Goal: Answer question/provide support: Share knowledge or assist other users

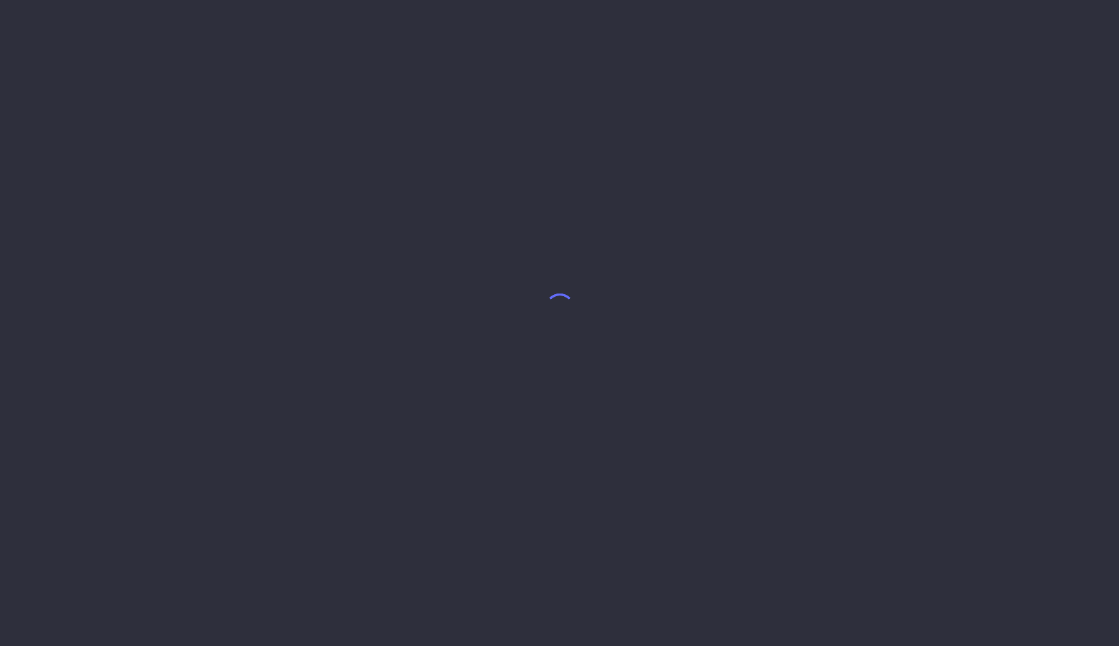
select select "7"
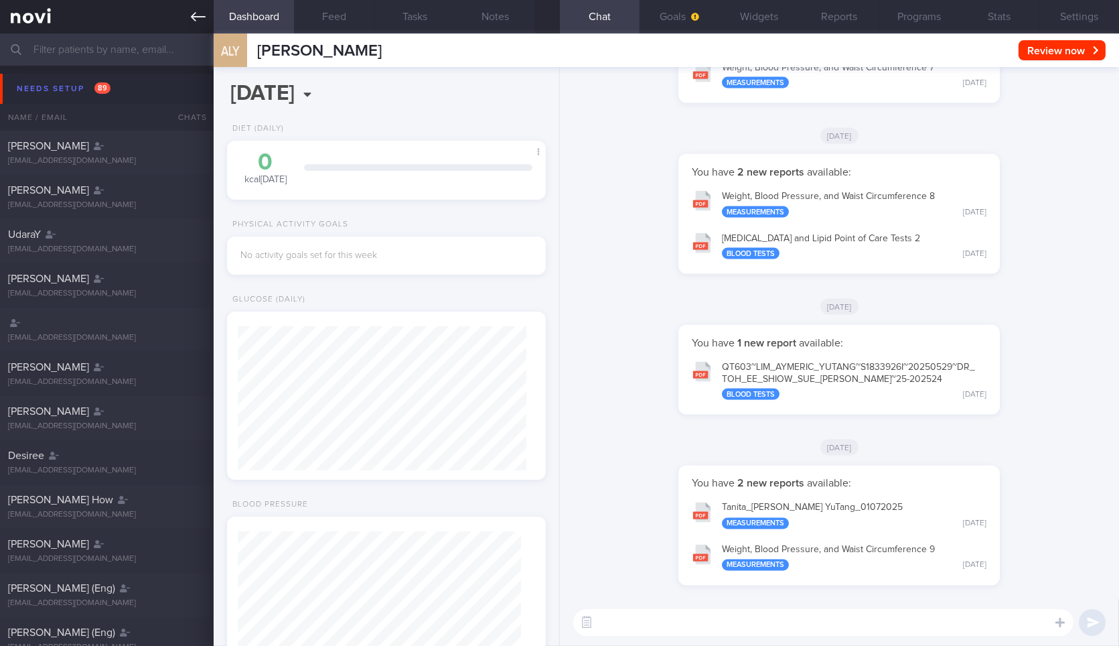
scroll to position [141, 283]
click at [201, 17] on icon at bounding box center [198, 16] width 15 height 9
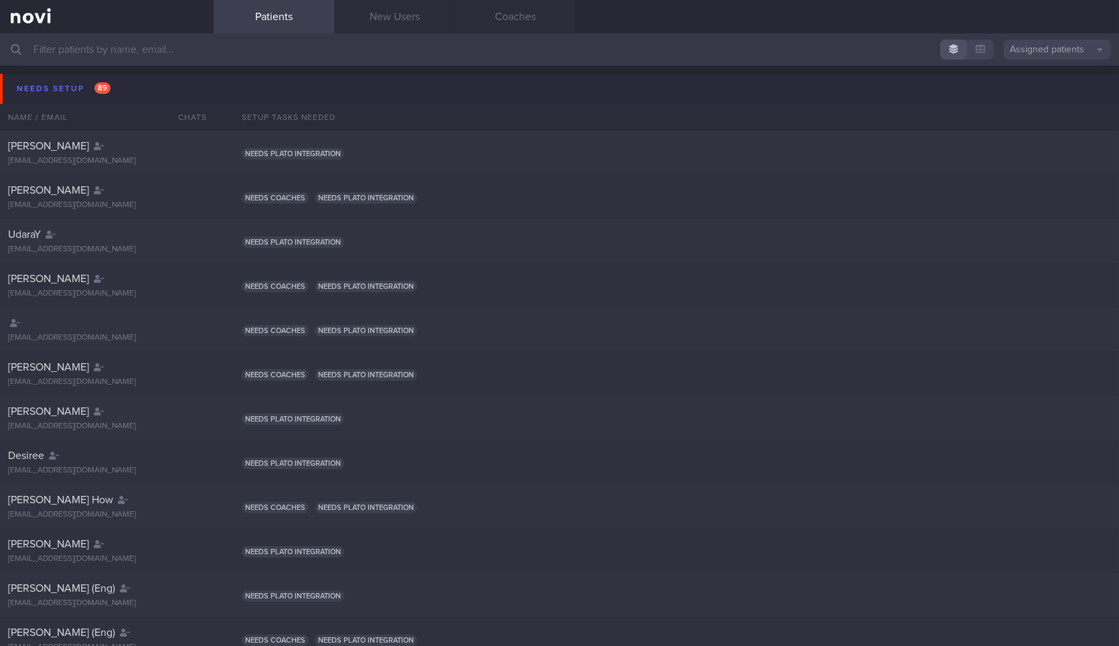
click at [139, 88] on button "Needs setup 89" at bounding box center [561, 89] width 1123 height 30
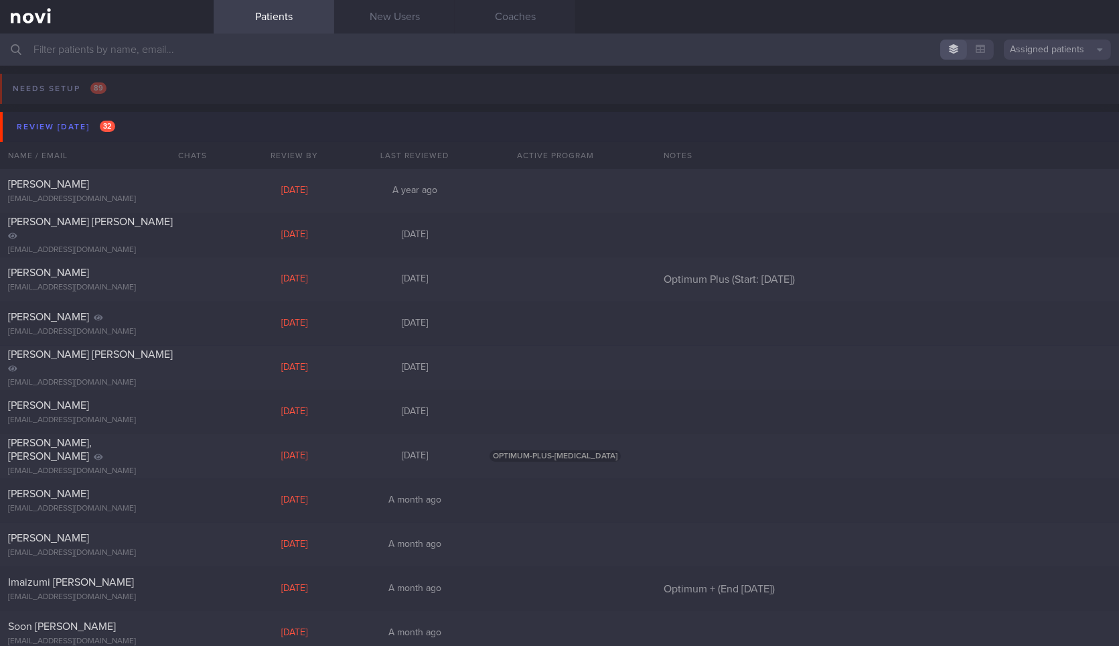
click at [158, 124] on button "Review [DATE] 32" at bounding box center [561, 127] width 1123 height 30
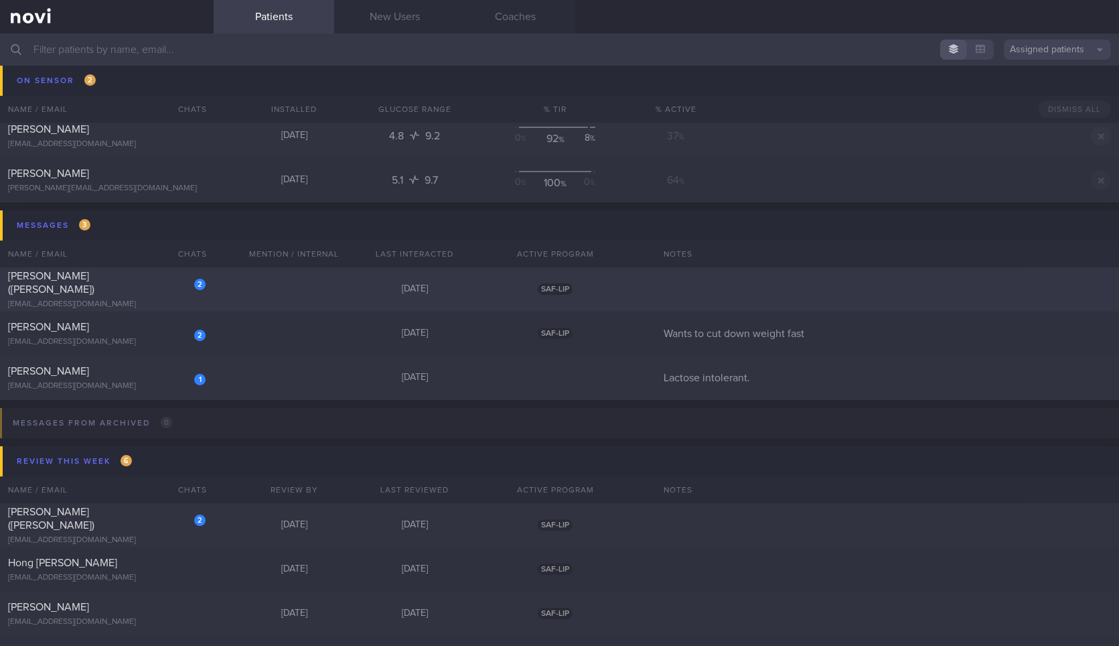
scroll to position [74, 0]
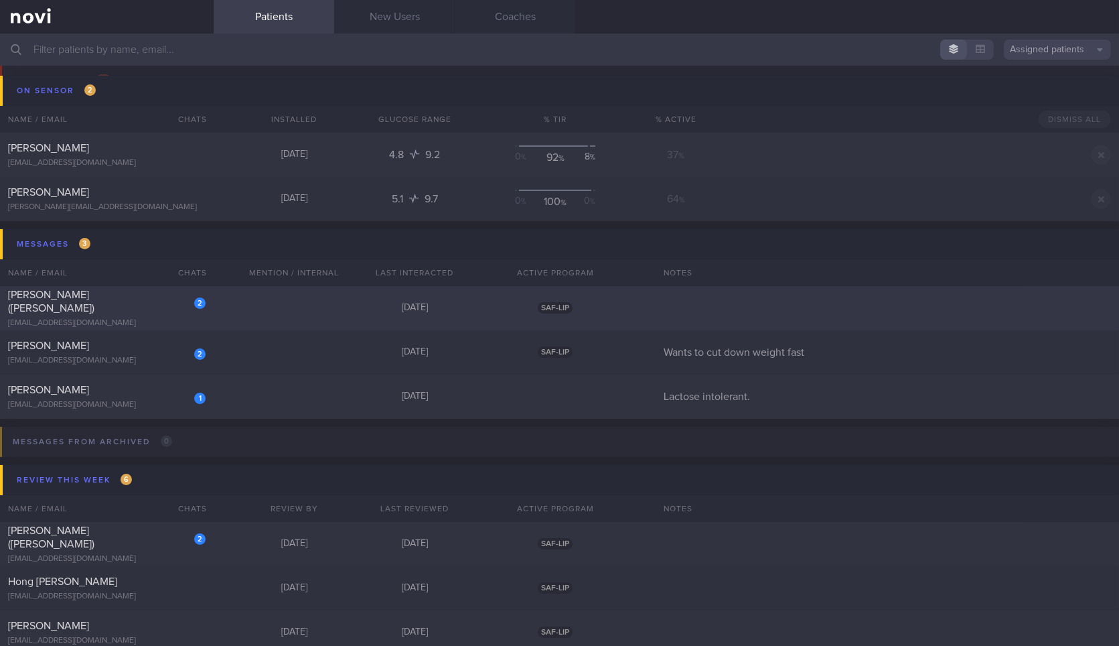
click at [182, 303] on div "2" at bounding box center [190, 298] width 29 height 21
select select "7"
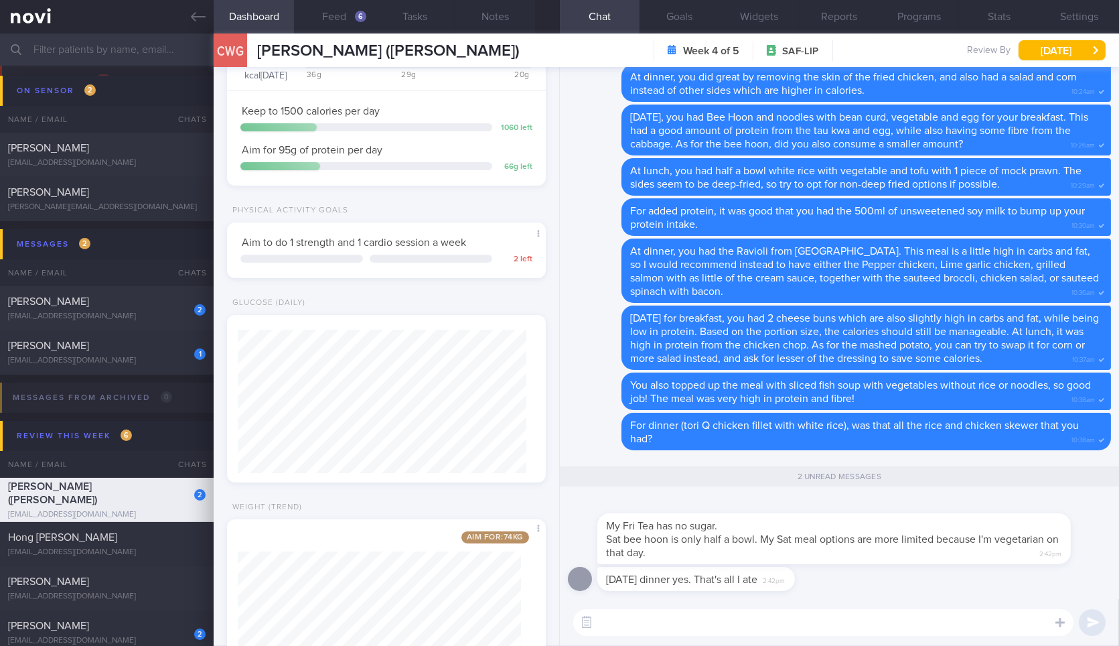
scroll to position [193, 0]
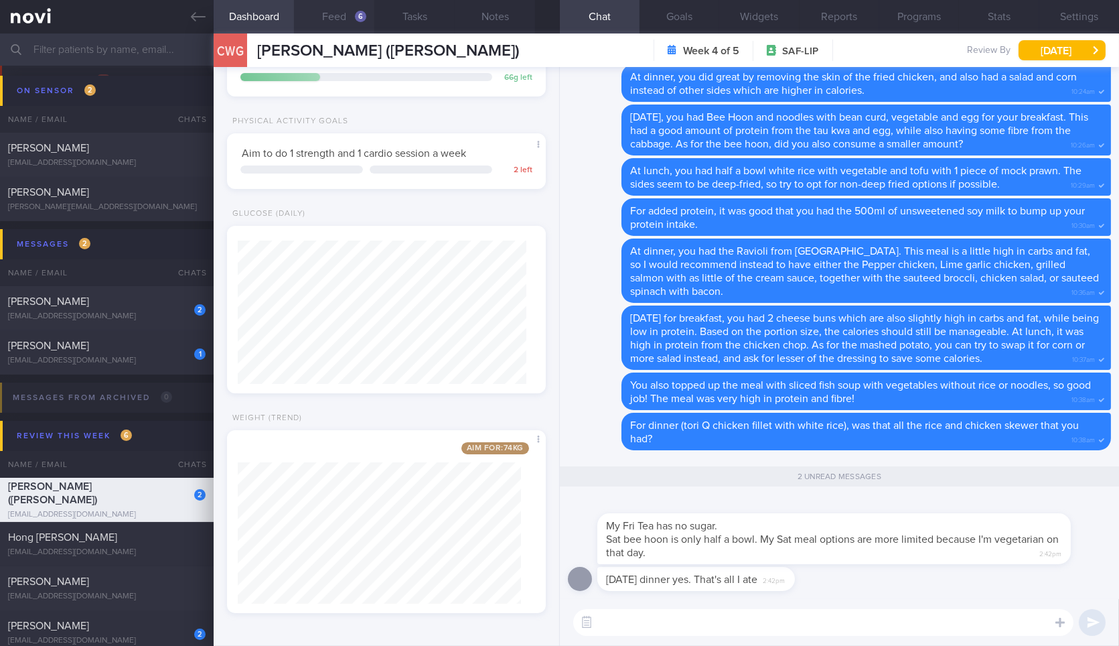
click at [343, 7] on button "Feed 6" at bounding box center [334, 16] width 80 height 33
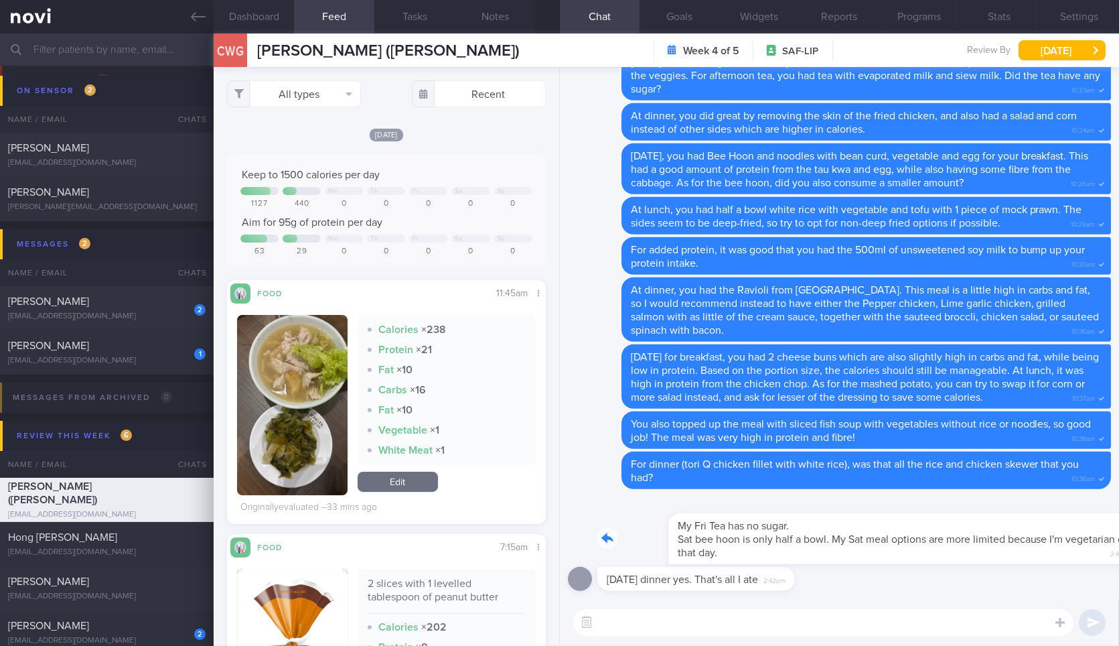
drag, startPoint x: 753, startPoint y: 526, endPoint x: 914, endPoint y: 517, distance: 161.0
click at [914, 517] on div "My Fri Tea has no sugar. Sat bee hoon is only half a bowl. My Sat meal options …" at bounding box center [854, 530] width 514 height 67
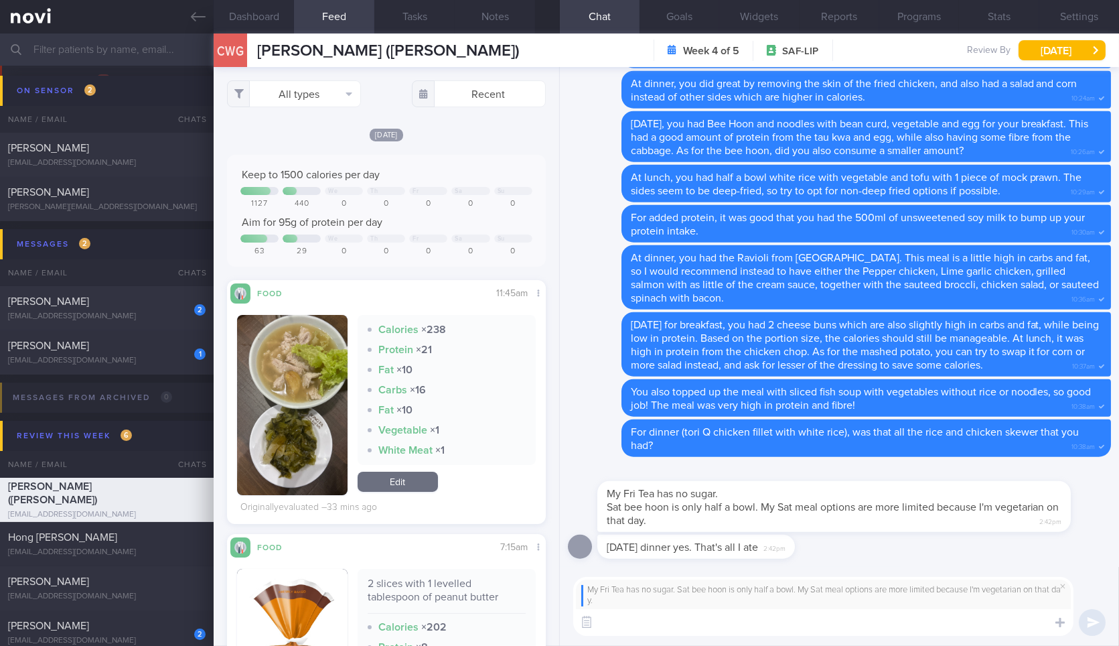
click at [820, 617] on textarea at bounding box center [823, 622] width 500 height 27
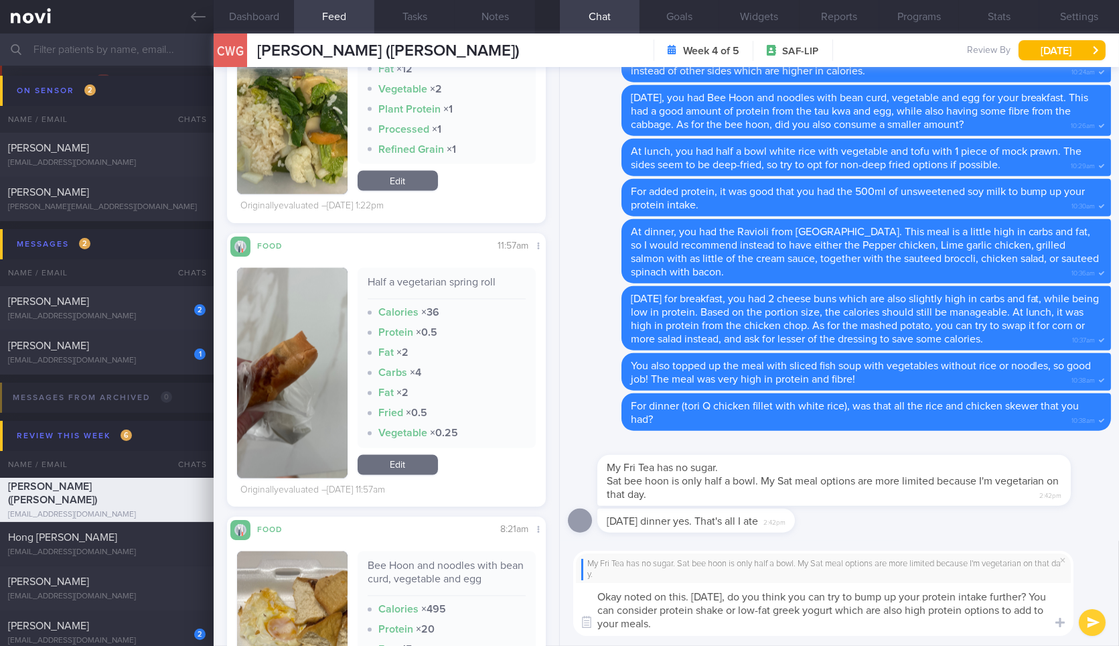
type textarea "Okay noted on this. On Saturday, do you think you can try to bump up your prote…"
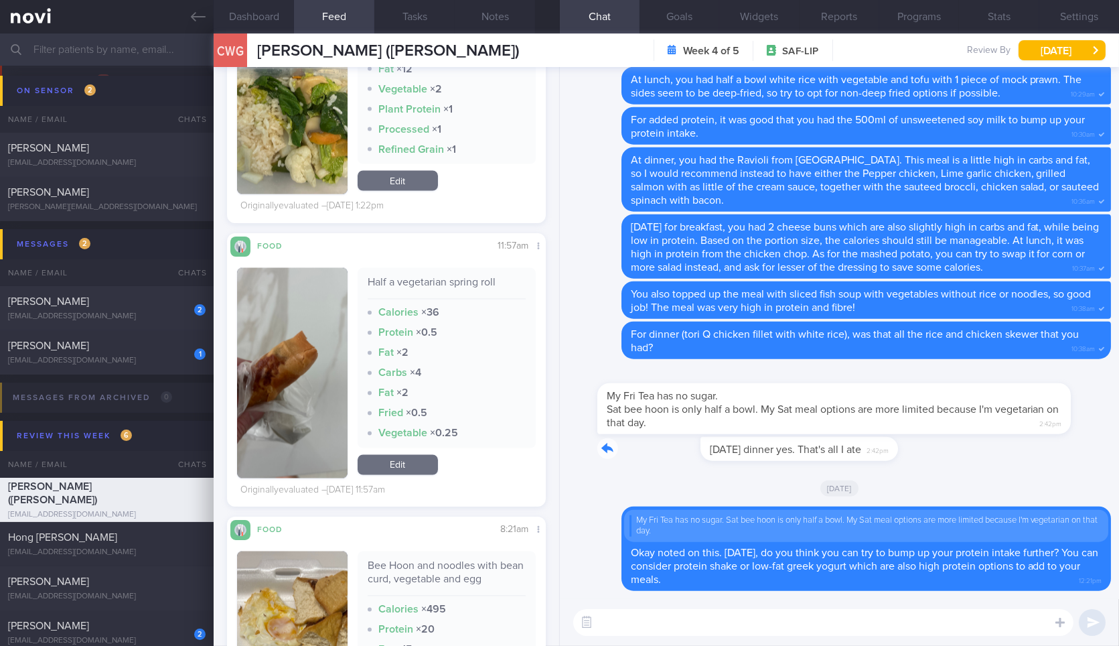
drag, startPoint x: 807, startPoint y: 448, endPoint x: 1252, endPoint y: 450, distance: 445.4
click at [1118, 450] on html "You are offline! Some functionality will be unavailable Patients New Users Coac…" at bounding box center [559, 323] width 1119 height 646
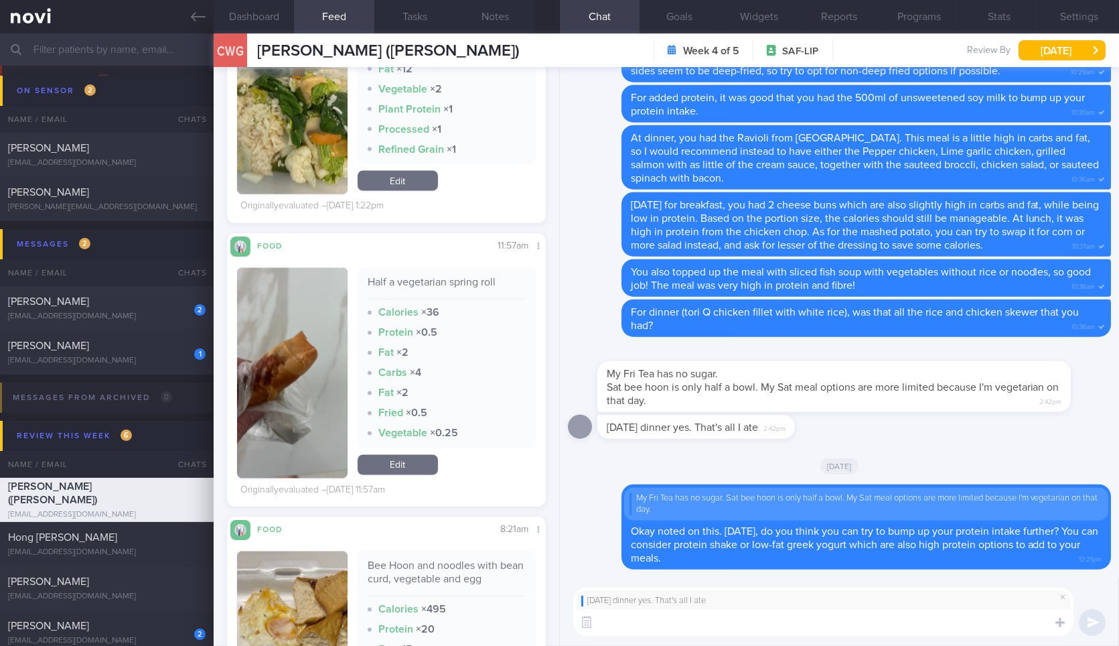
click at [715, 628] on textarea at bounding box center [823, 622] width 500 height 27
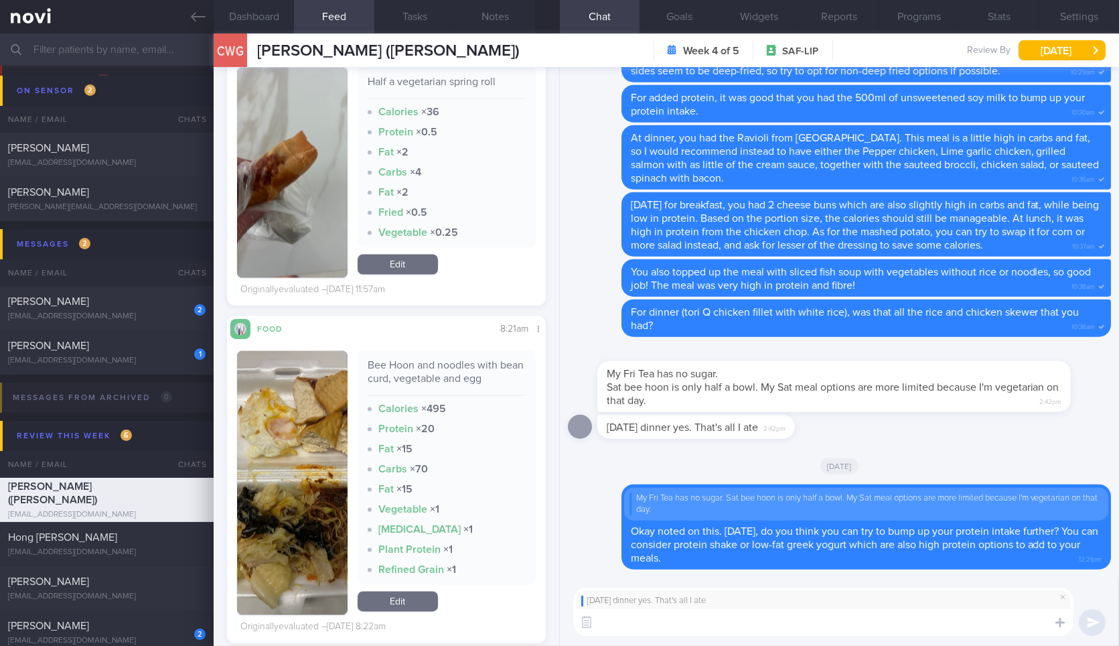
scroll to position [5283, 0]
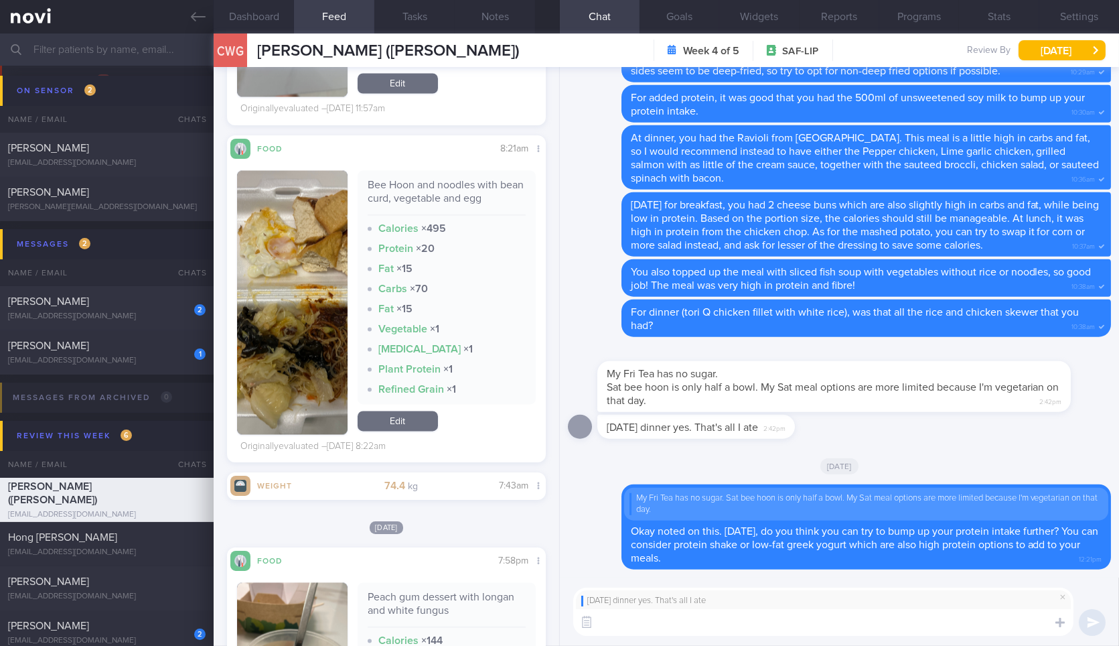
click at [668, 432] on span "Yesterday dinner yes. That's all I ate" at bounding box center [682, 427] width 151 height 11
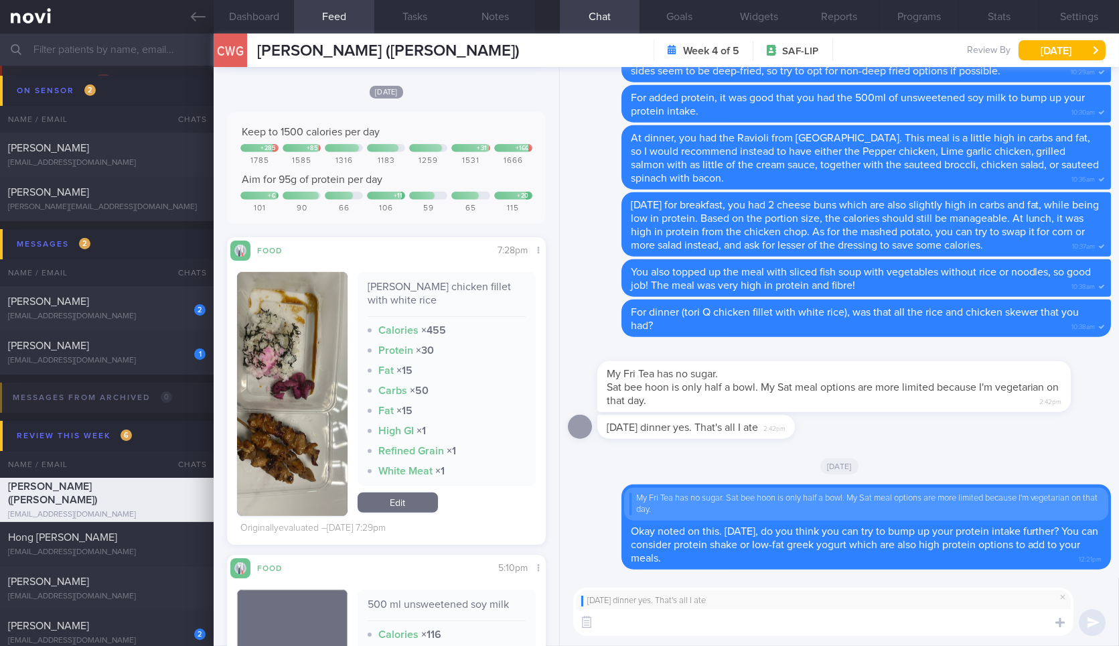
scroll to position [1999, 0]
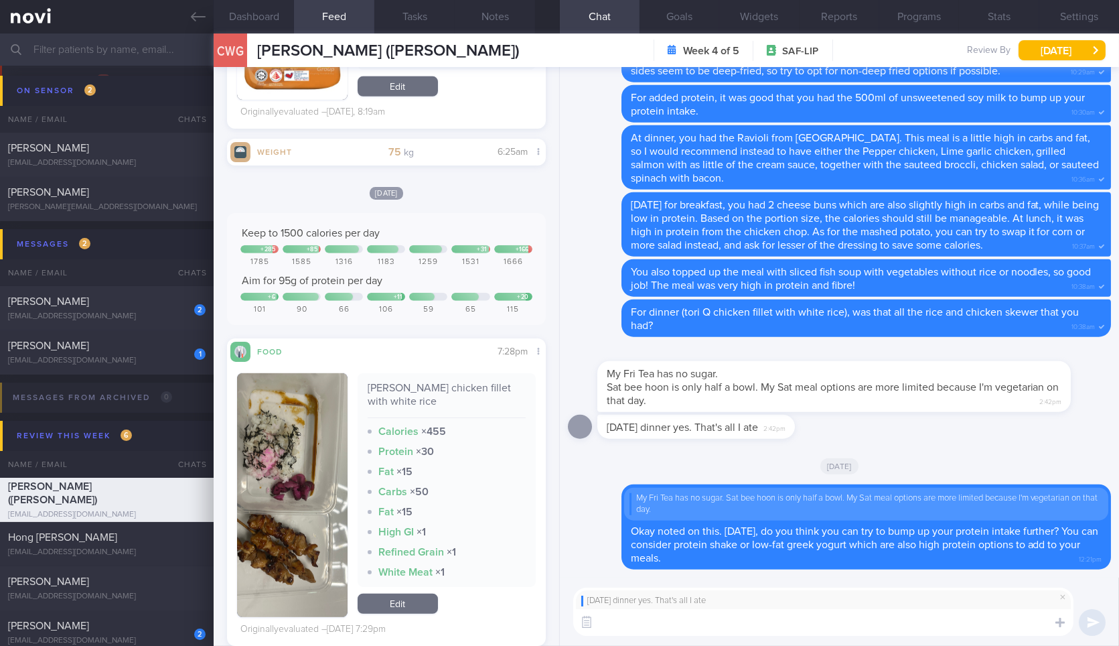
click at [319, 456] on button "button" at bounding box center [292, 495] width 110 height 244
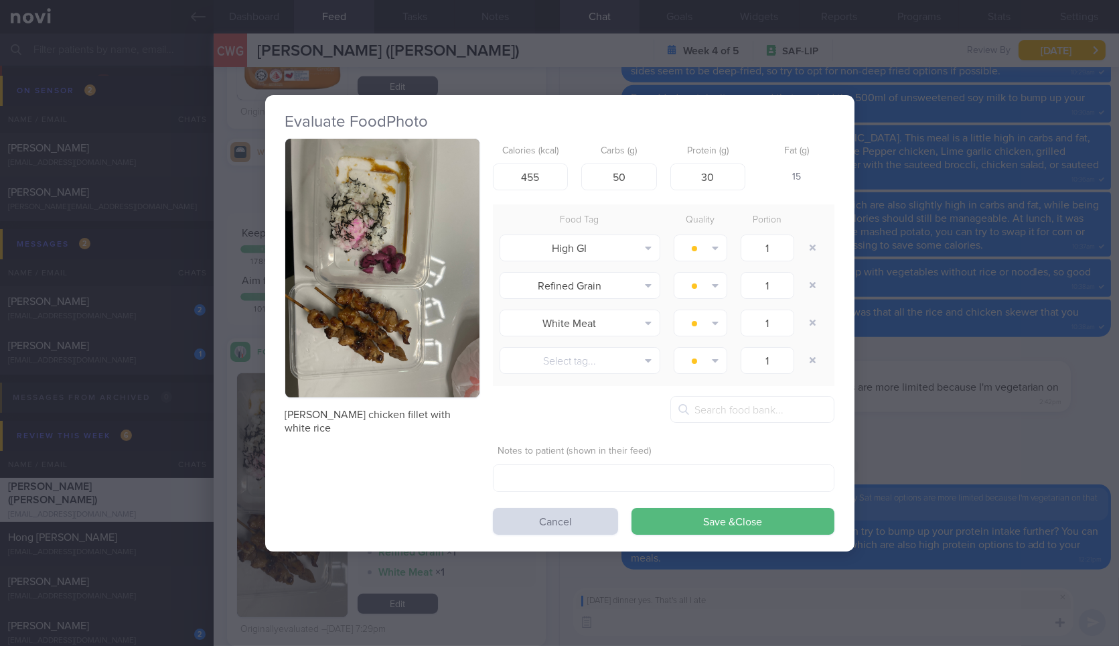
click at [407, 230] on img "button" at bounding box center [382, 268] width 194 height 259
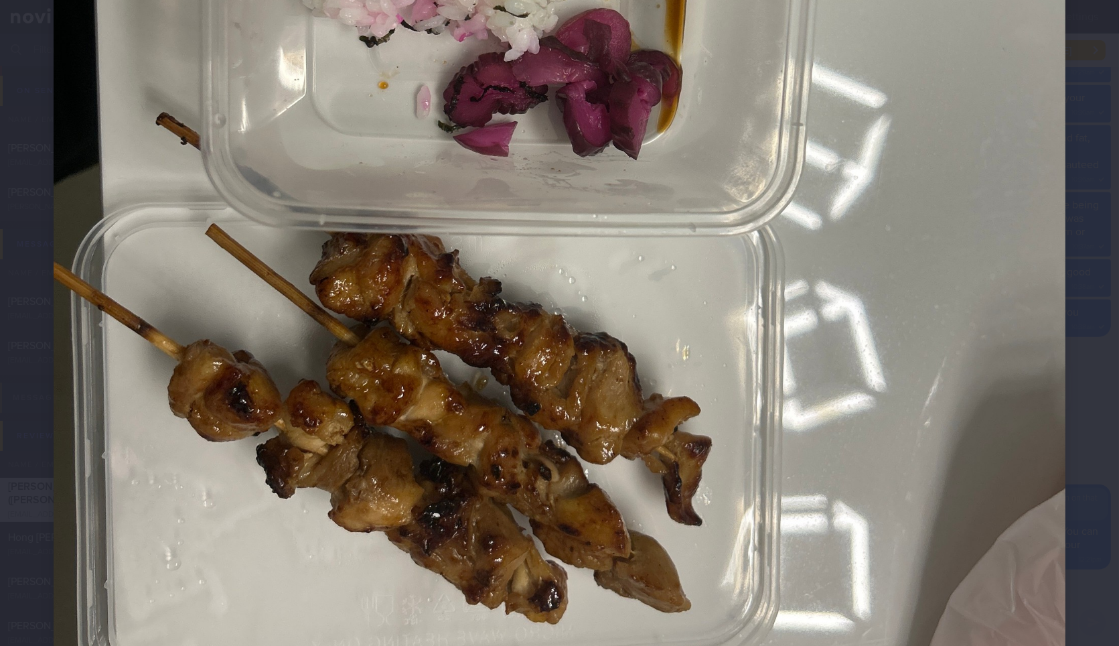
scroll to position [670, 0]
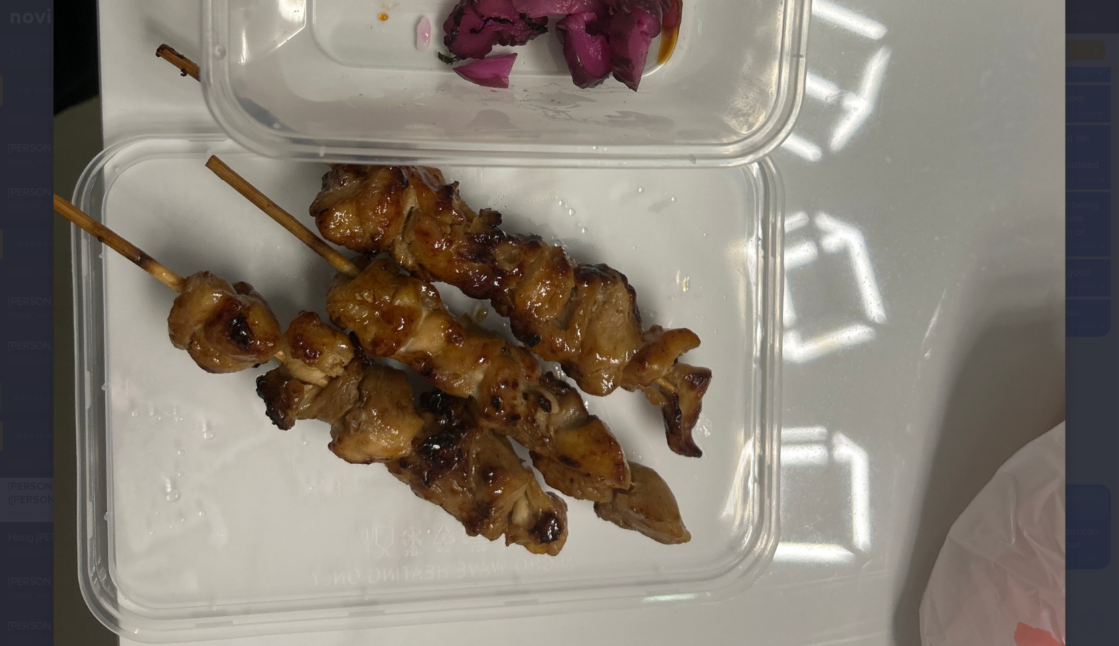
click at [1106, 323] on div at bounding box center [559, 58] width 1119 height 1457
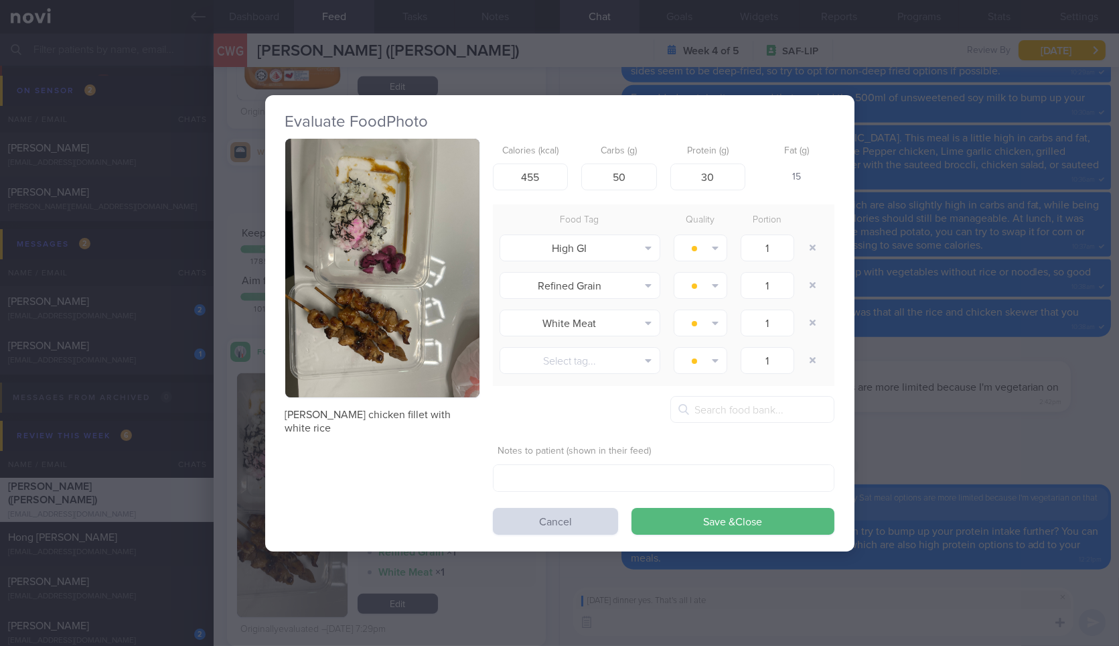
click at [1059, 323] on div "Evaluate Food Photo tori Q chicken fillet with white rice Calories (kcal) 455 C…" at bounding box center [559, 323] width 1119 height 646
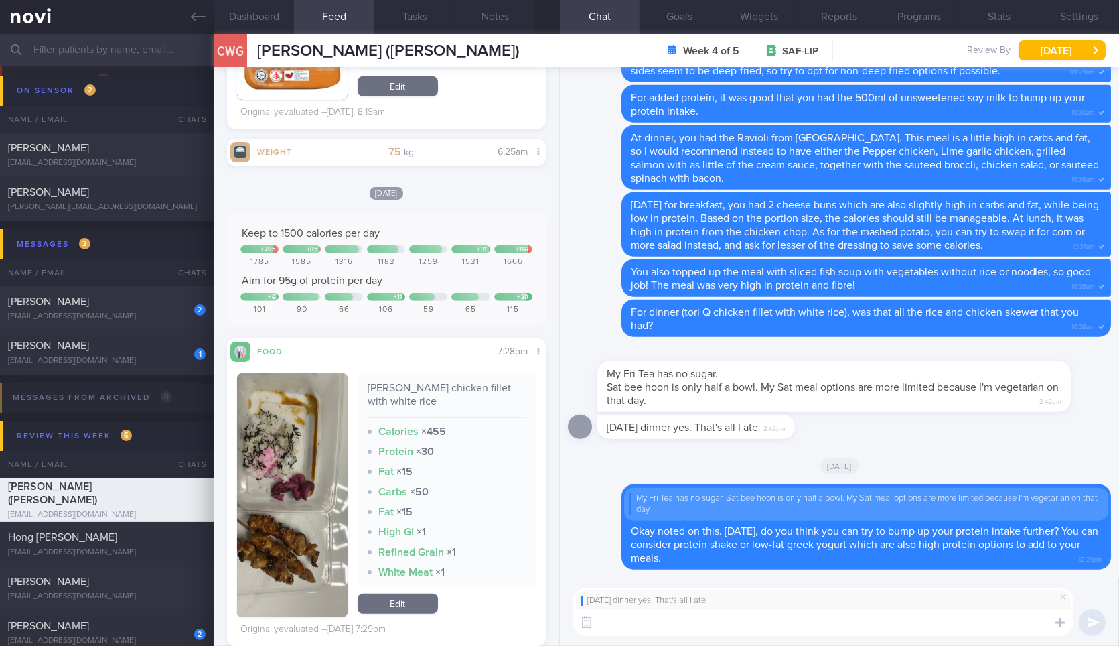
click at [881, 640] on div "Yesterday dinner yes. That's all I ate ​ ​" at bounding box center [839, 611] width 559 height 68
click at [895, 628] on textarea at bounding box center [823, 622] width 500 height 27
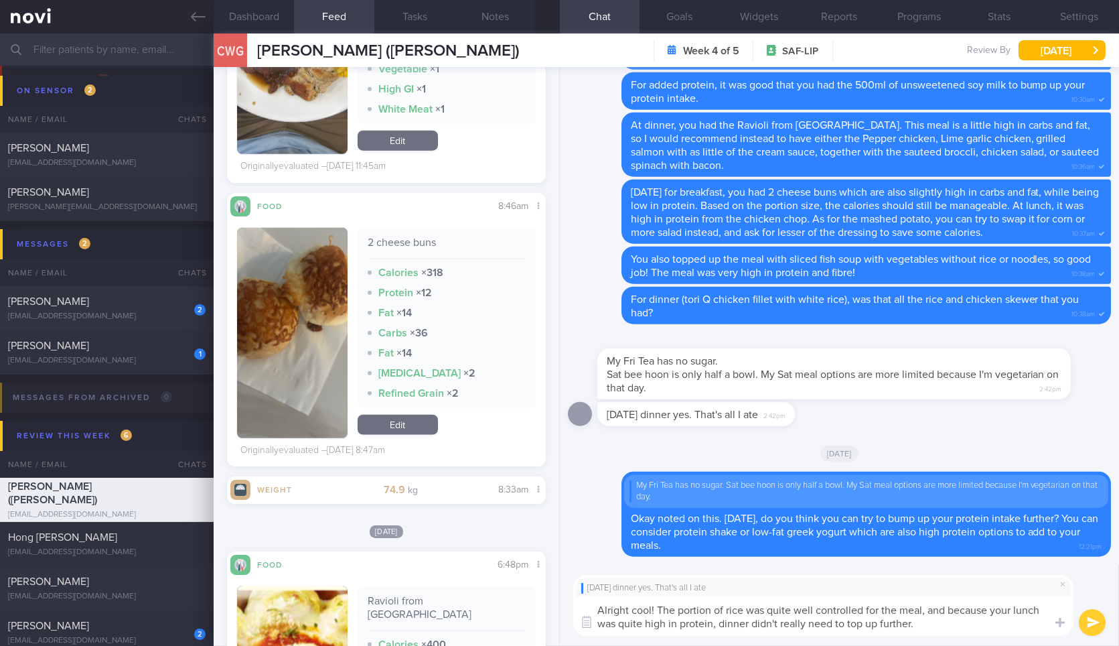
type textarea "Alright cool! The portion of rice was quite well controlled for the meal, and b…"
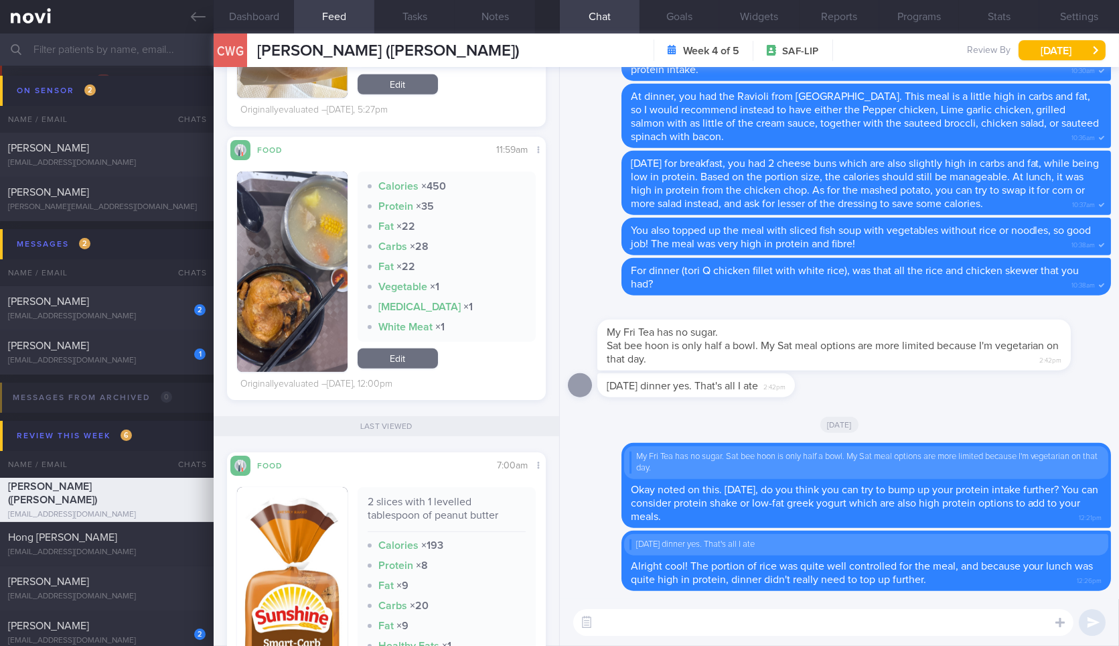
scroll to position [1339, 0]
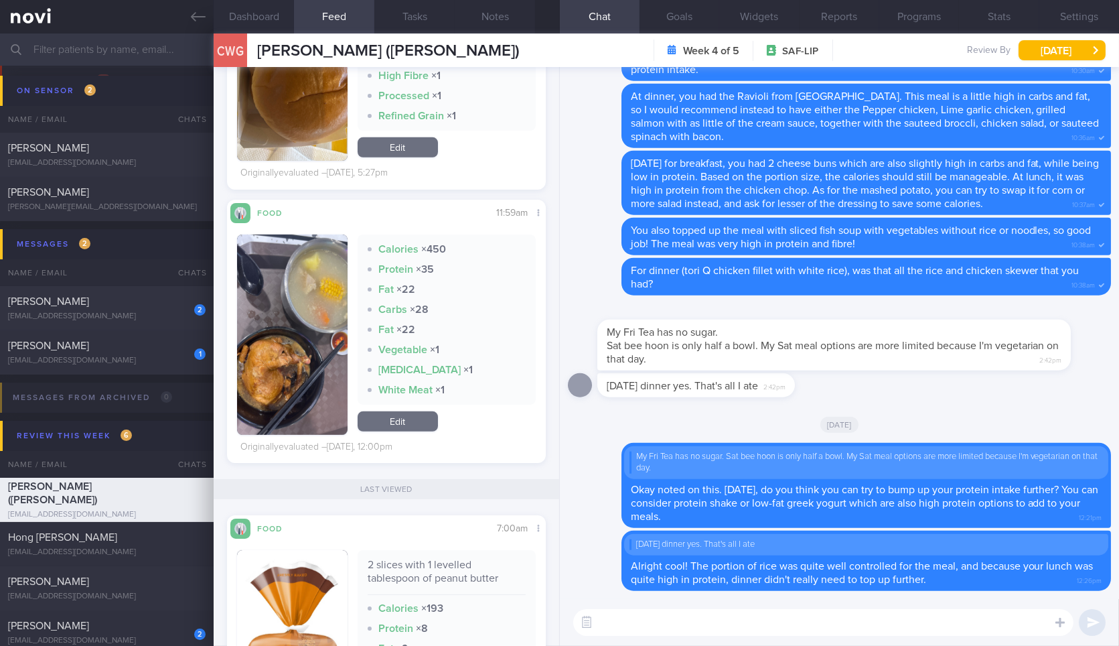
click at [251, 287] on button "button" at bounding box center [292, 334] width 110 height 200
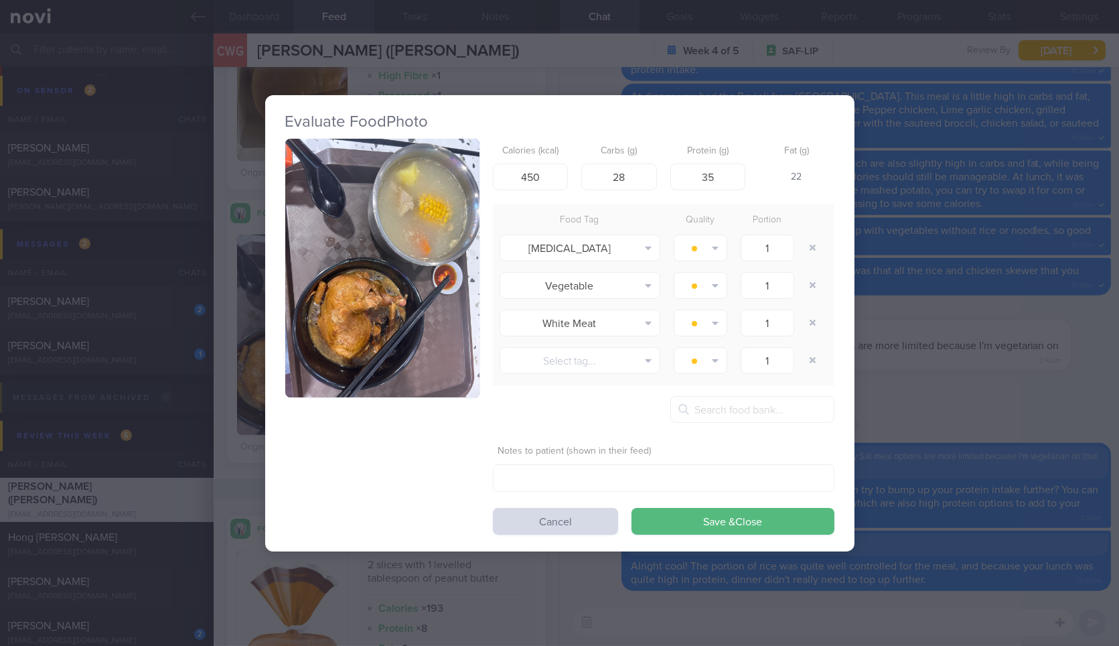
click at [400, 325] on button "button" at bounding box center [382, 268] width 194 height 259
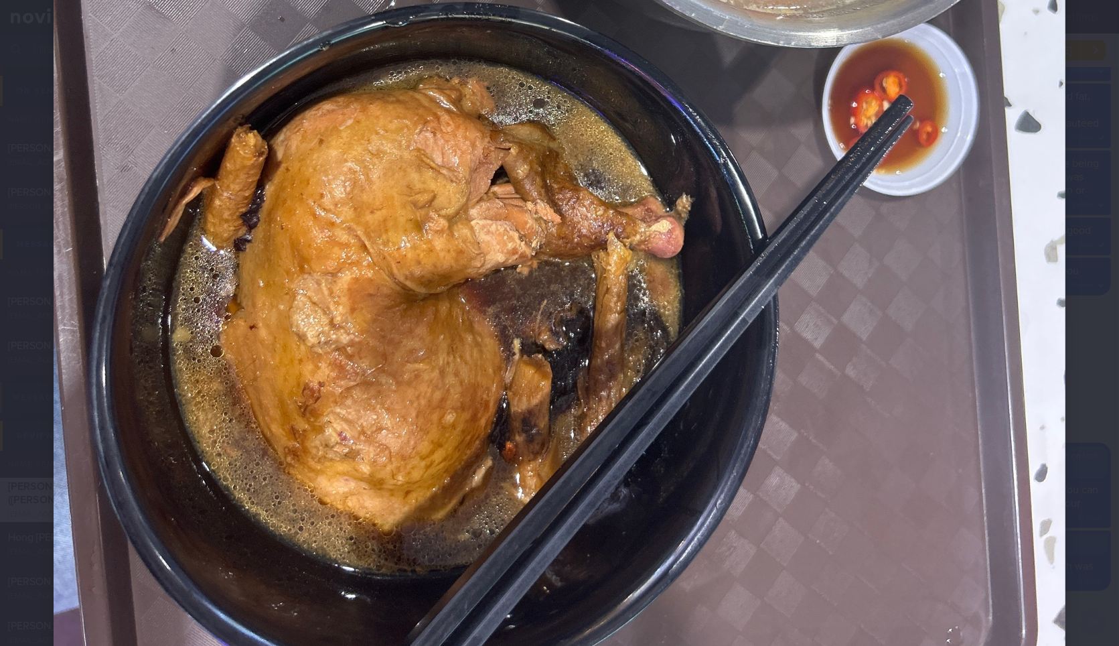
scroll to position [104, 0]
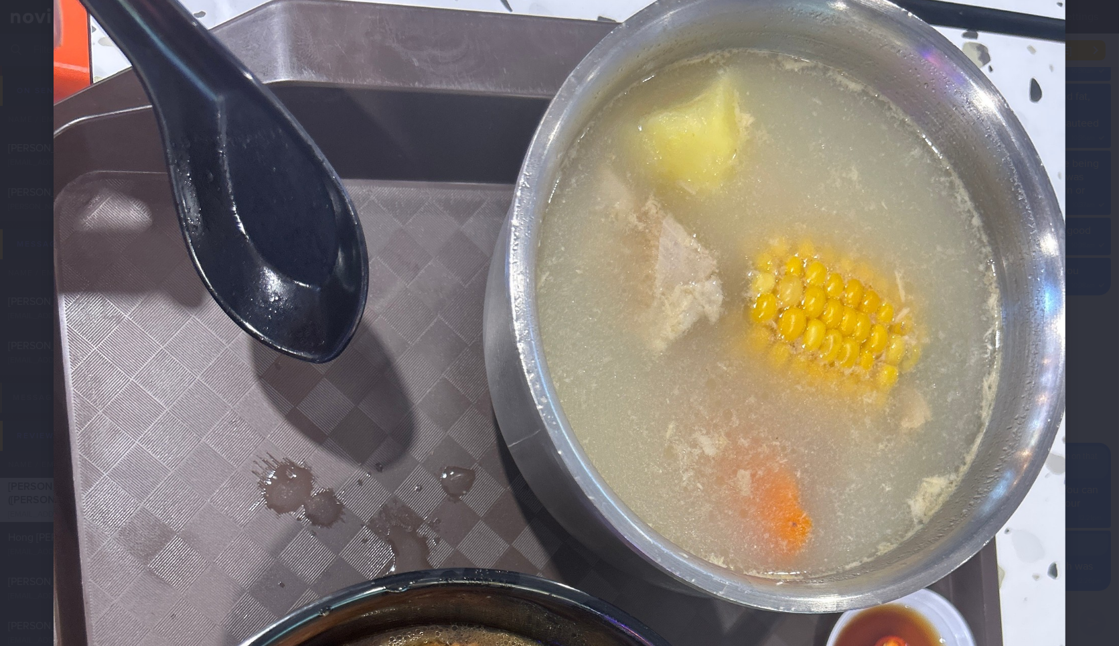
click at [1070, 303] on div at bounding box center [559, 624] width 1119 height 1457
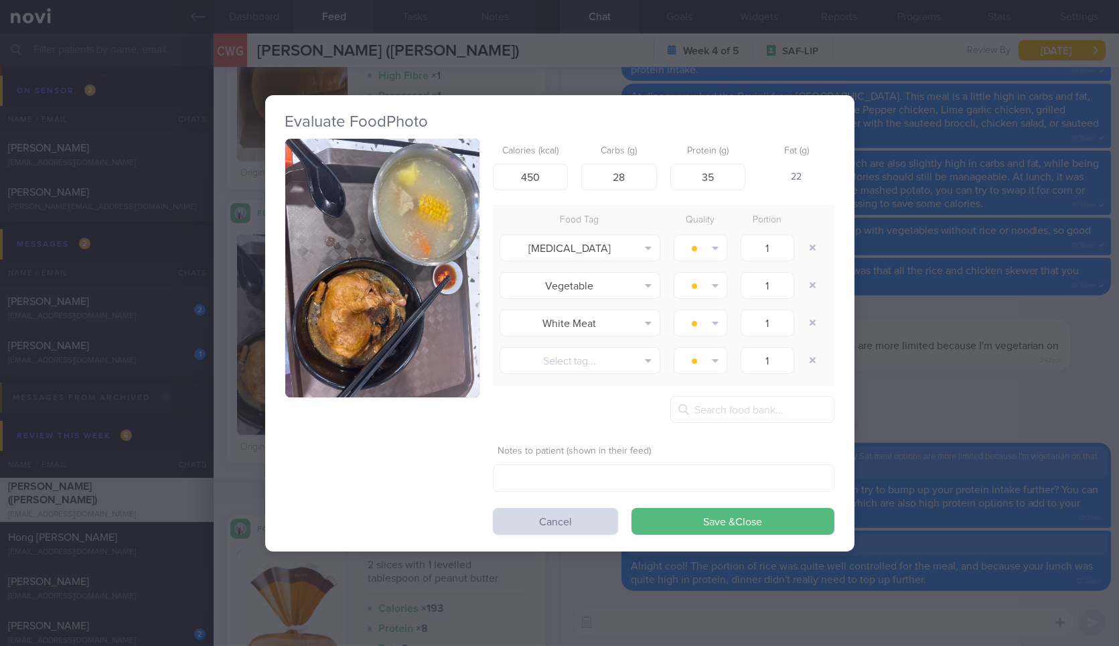
click at [1042, 344] on div "Evaluate Food Photo Calories (kcal) 450 Carbs (g) 28 Protein (g) 35 Fat (g) 22 …" at bounding box center [559, 323] width 1119 height 646
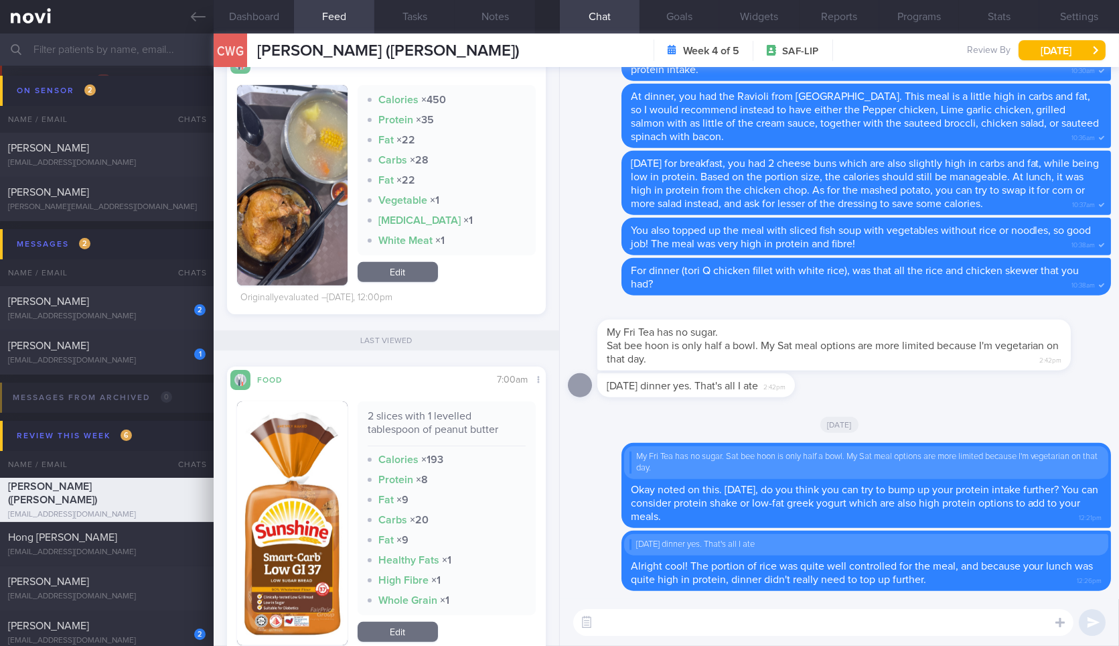
scroll to position [1190, 0]
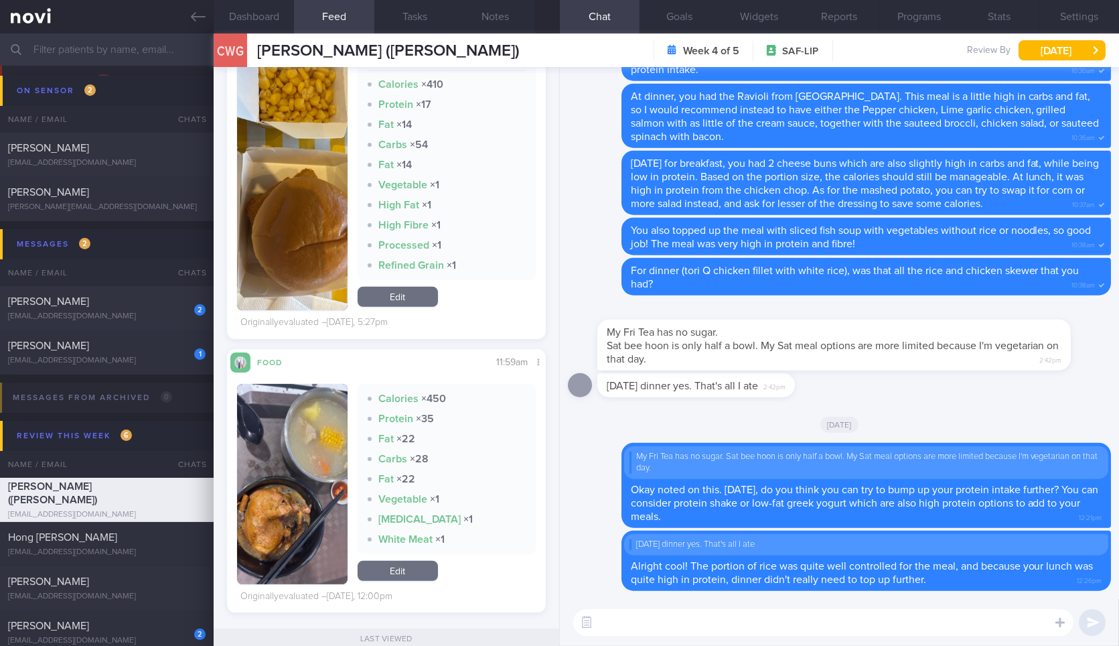
click at [696, 635] on textarea at bounding box center [823, 622] width 500 height 27
click at [325, 420] on img "button" at bounding box center [292, 484] width 110 height 200
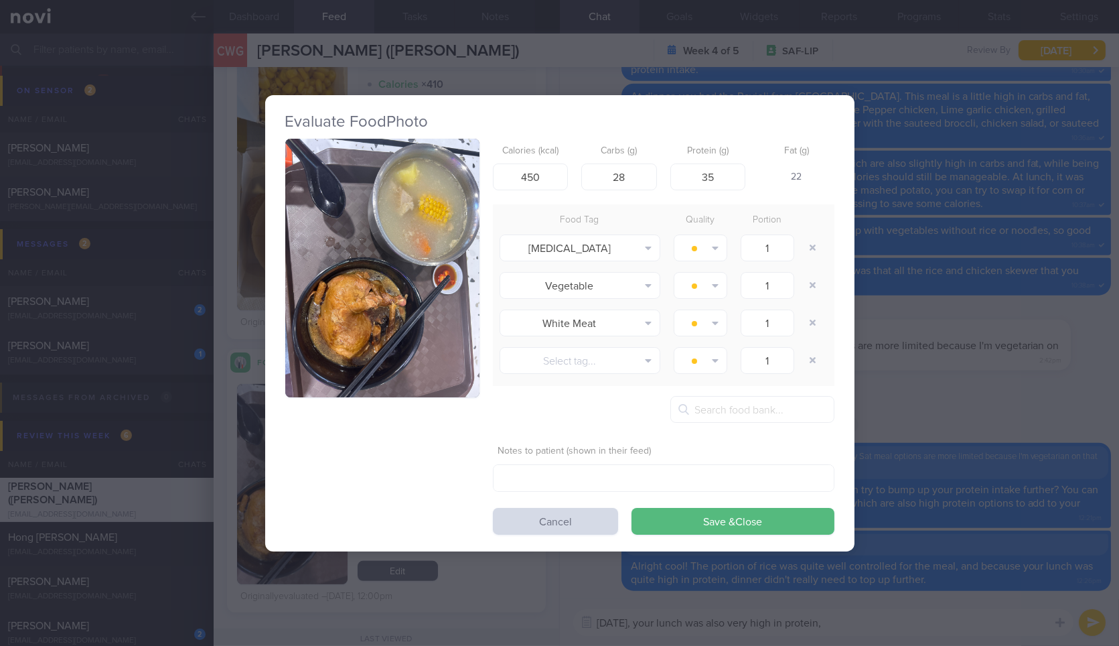
click at [447, 236] on button "button" at bounding box center [382, 268] width 194 height 259
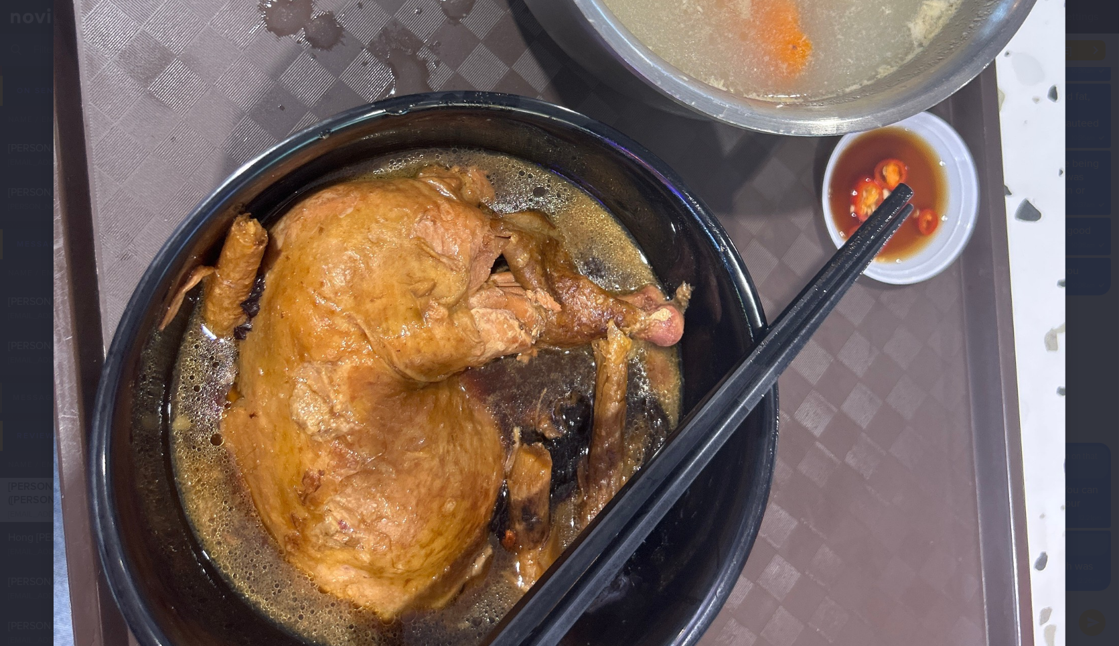
scroll to position [670, 0]
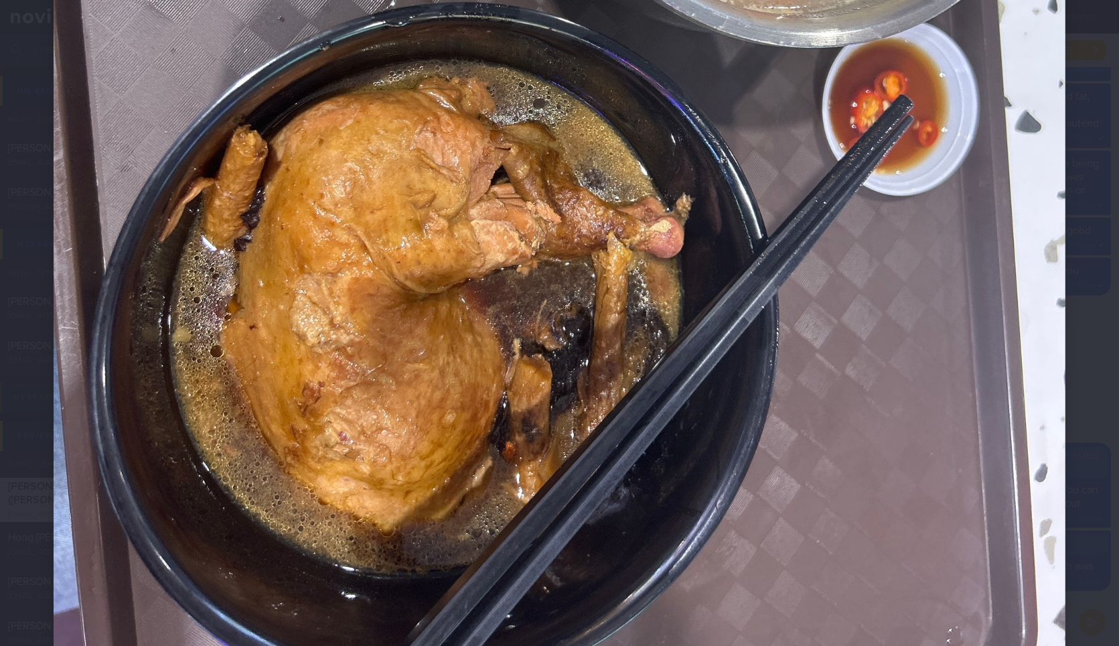
click at [1047, 244] on img at bounding box center [560, 58] width 1012 height 1349
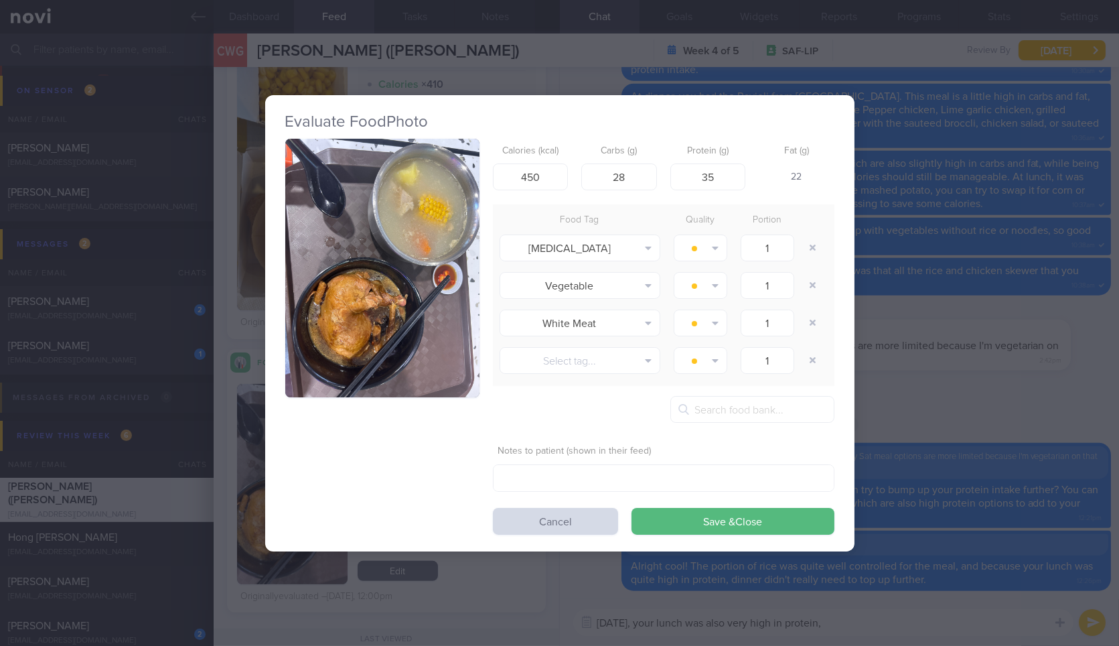
click at [1023, 248] on div "Evaluate Food Photo Calories (kcal) 450 Carbs (g) 28 Protein (g) 35 Fat (g) 22 …" at bounding box center [559, 323] width 1119 height 646
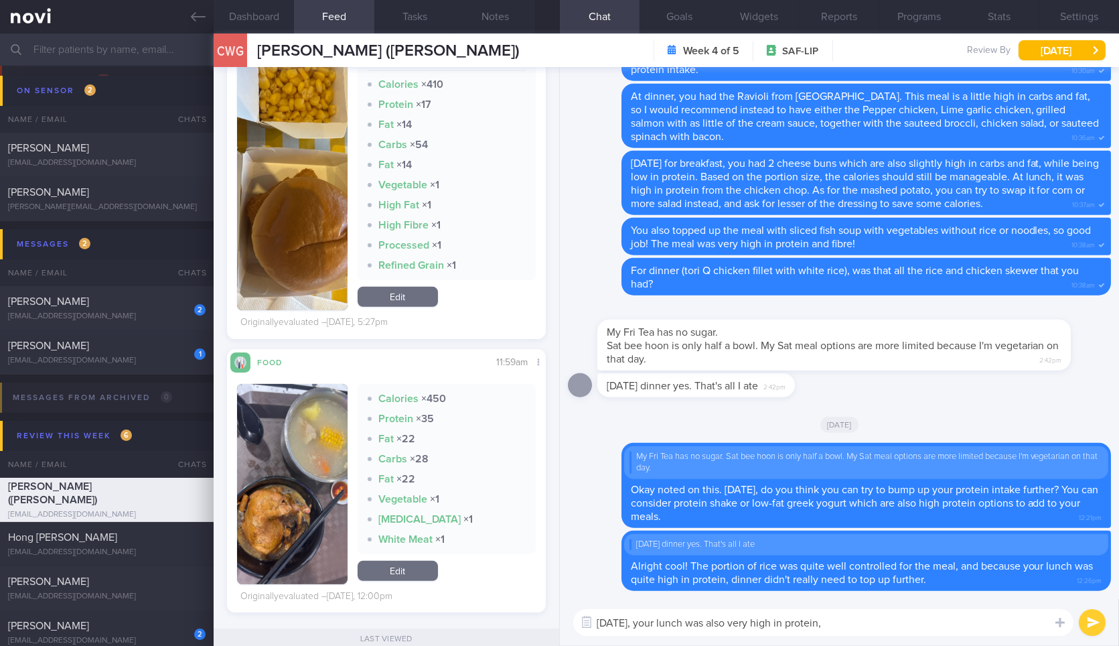
click at [883, 628] on textarea "Yesterday, your lunch was also very high in protein," at bounding box center [823, 622] width 500 height 27
type textarea "Yesterday, your lunch was also very high in protein, a"
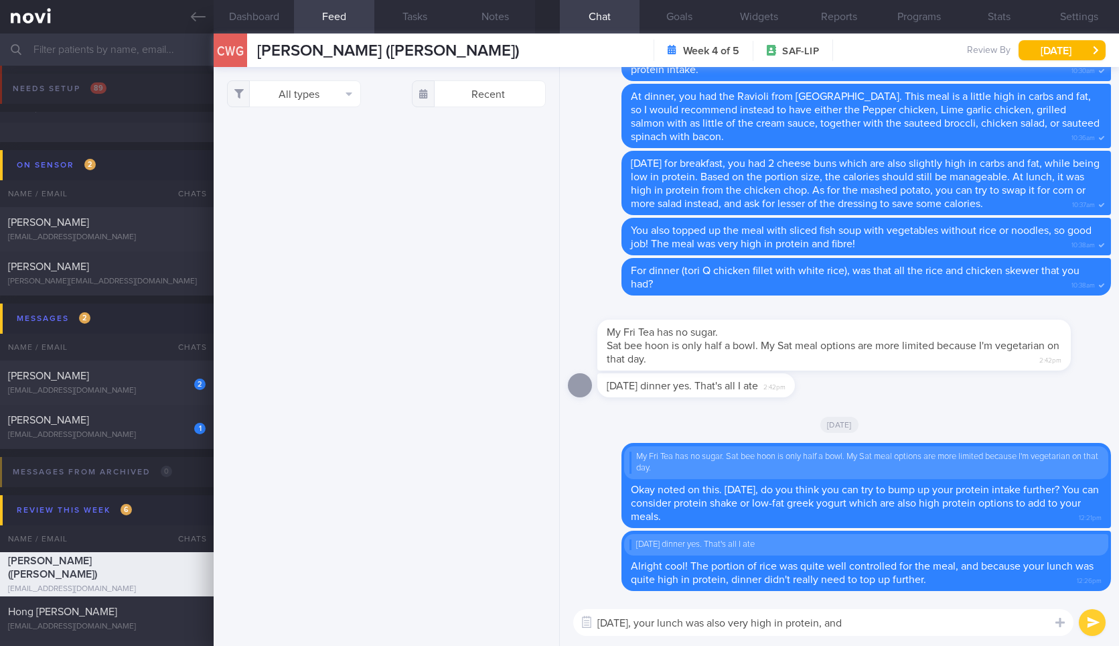
select select "7"
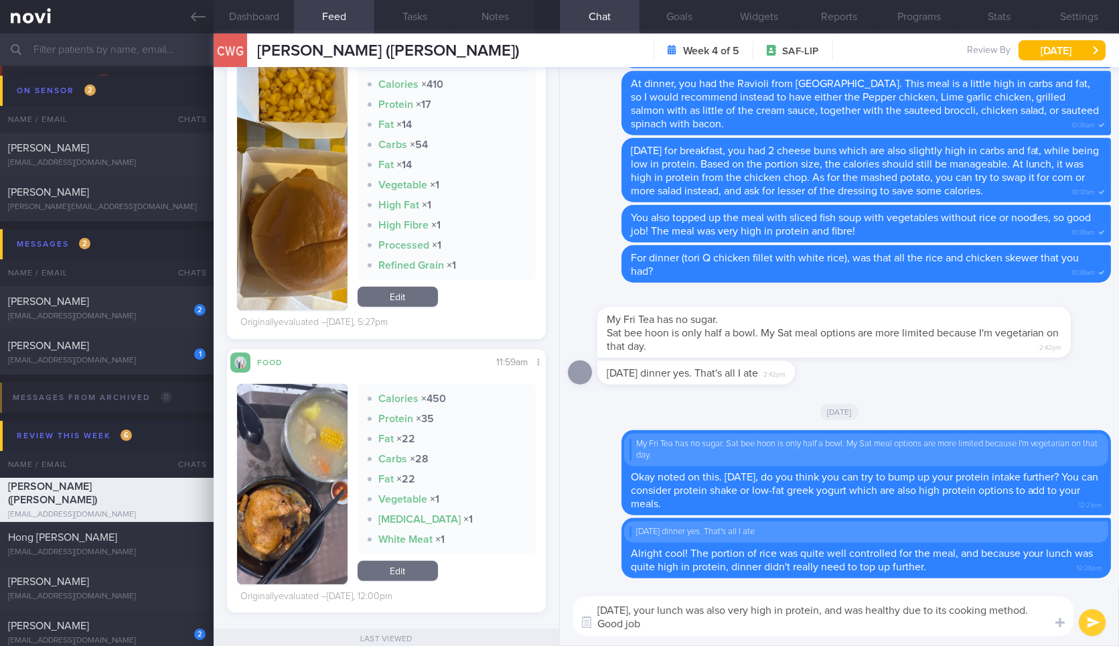
type textarea "Yesterday, your lunch was also very high in protein, and was healthy due to its…"
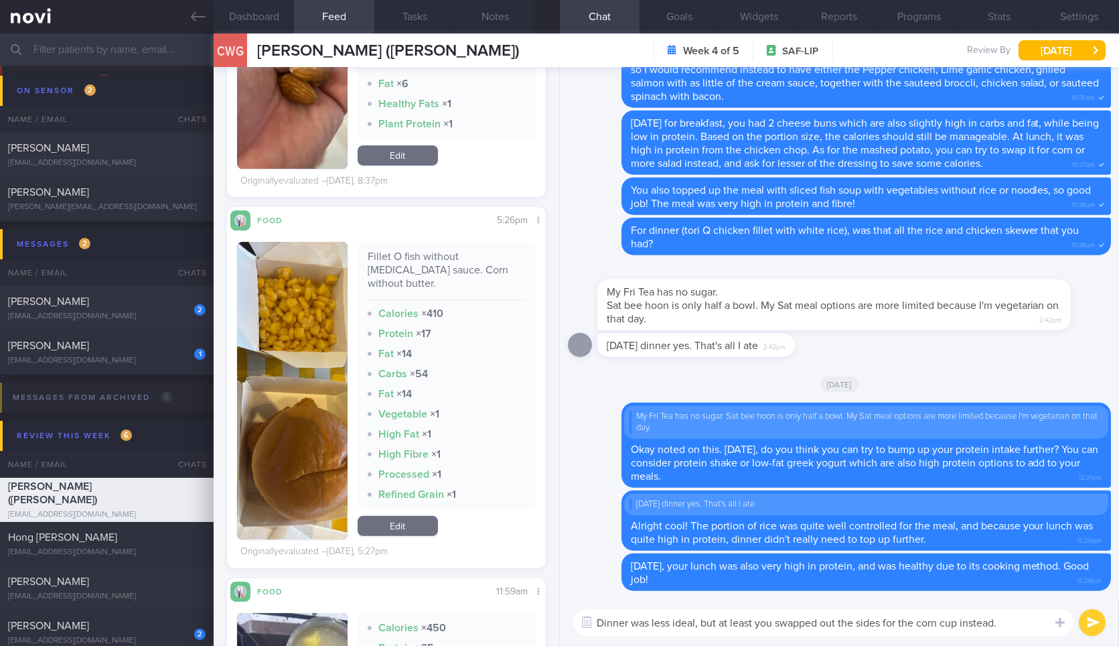
scroll to position [893, 0]
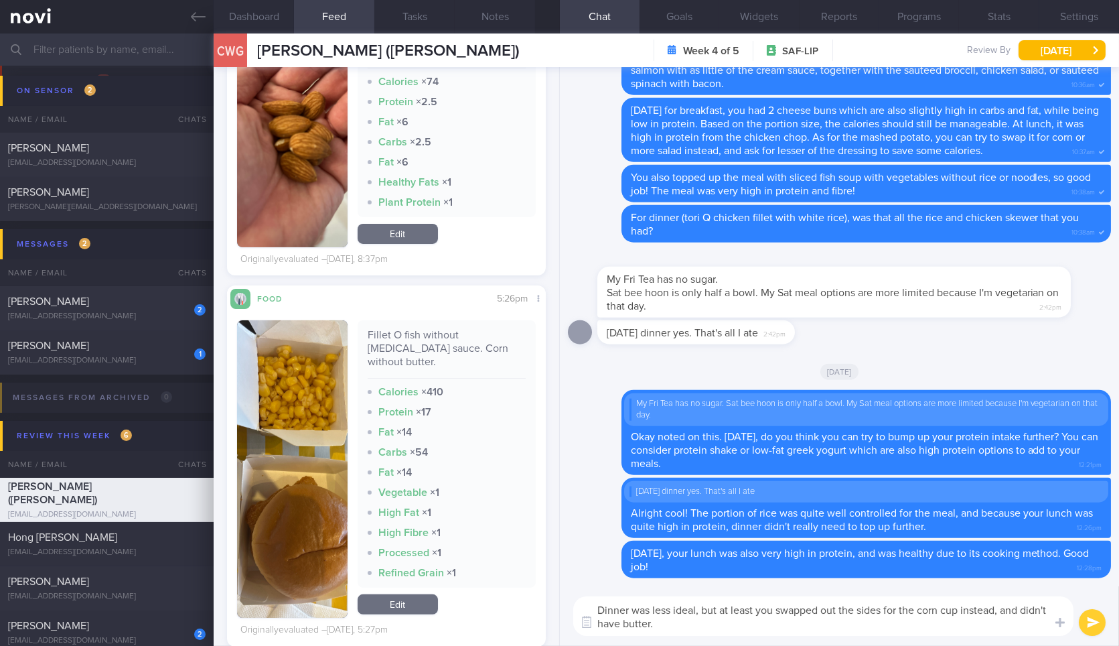
type textarea "Dinner was less ideal, but at least you swapped out the sides for the corn cup …"
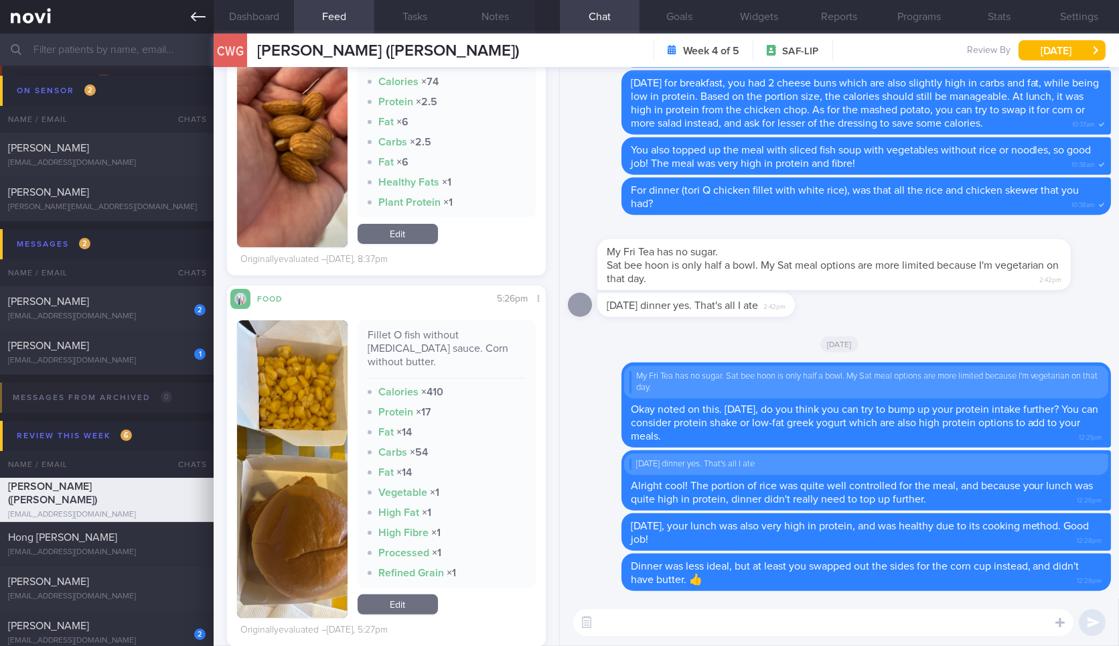
click at [195, 9] on icon at bounding box center [198, 16] width 15 height 15
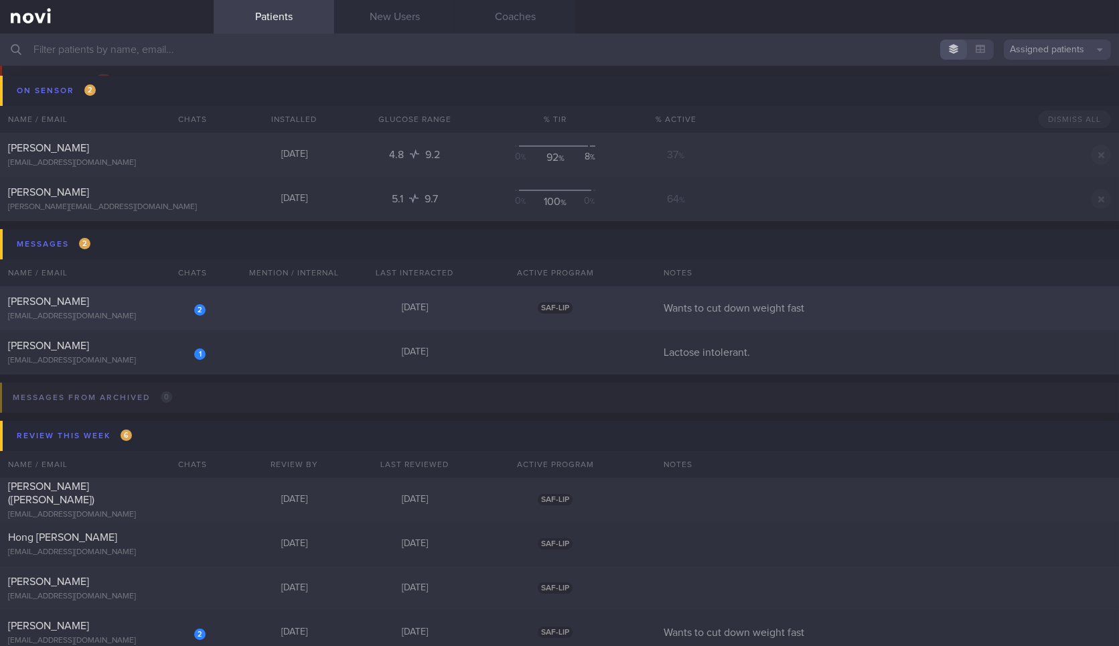
click at [159, 306] on div "[PERSON_NAME]" at bounding box center [105, 301] width 194 height 13
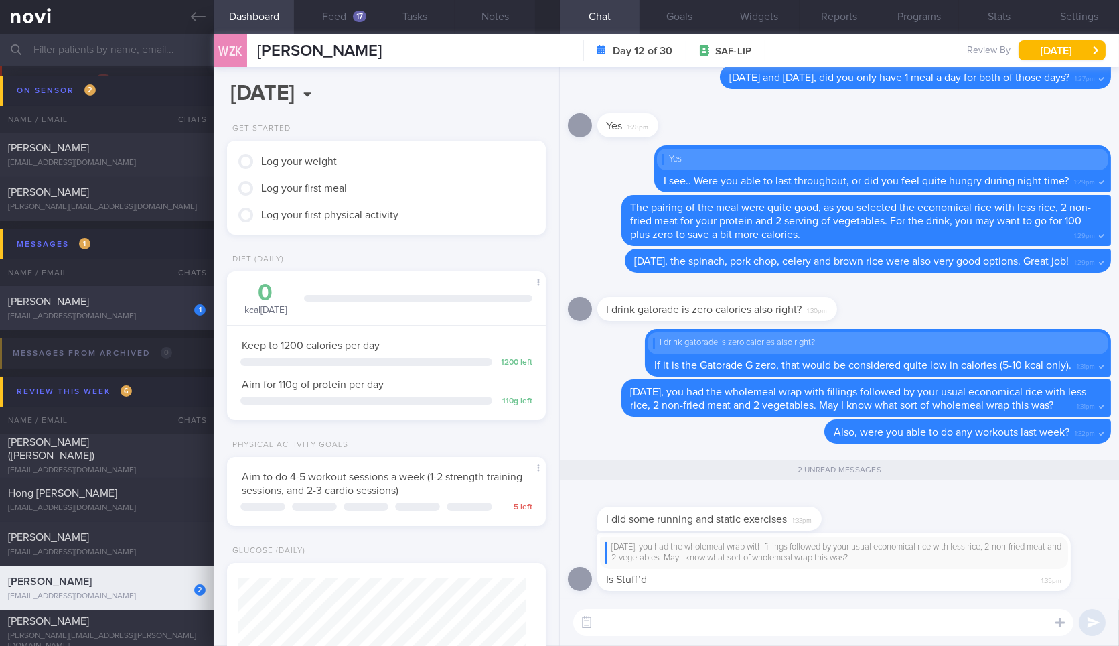
scroll to position [143, 289]
click at [711, 574] on div "Yesterday, you had the wholemeal wrap with fillings followed by your usual econ…" at bounding box center [833, 562] width 473 height 58
drag, startPoint x: 821, startPoint y: 522, endPoint x: 982, endPoint y: 515, distance: 161.6
click at [982, 515] on div "I did some running and static exercises 1:33pm" at bounding box center [839, 511] width 543 height 43
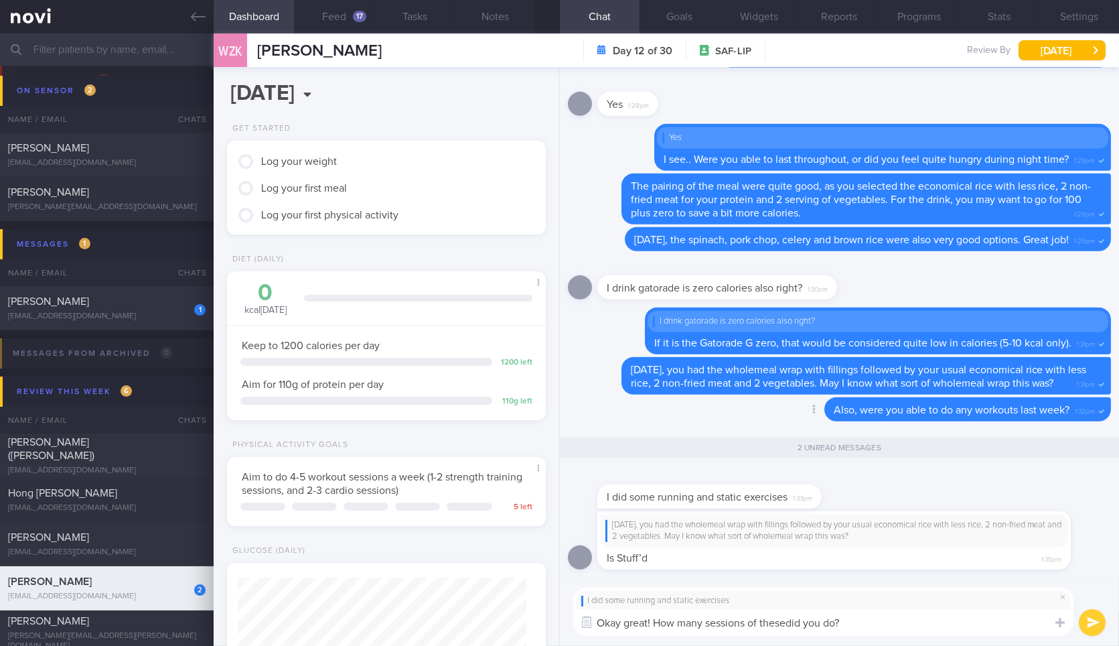
type textarea "Okay great! How many sessions of these did you do?"
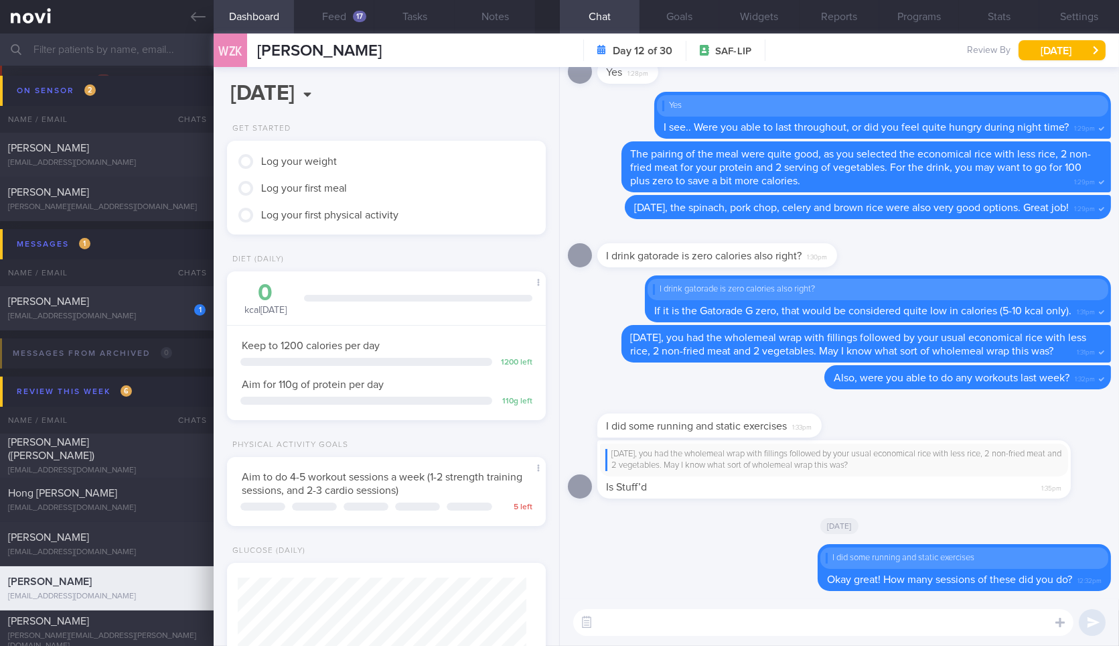
drag, startPoint x: 809, startPoint y: 463, endPoint x: 1042, endPoint y: 474, distance: 233.3
click at [1046, 474] on div "Yesterday, you had the wholemeal wrap with fillings followed by your usual econ…" at bounding box center [834, 459] width 468 height 33
click at [737, 409] on div at bounding box center [729, 405] width 265 height 16
drag, startPoint x: 681, startPoint y: 473, endPoint x: 961, endPoint y: 496, distance: 280.9
click at [961, 496] on div "Yesterday, you had the wholemeal wrap with fillings followed by your usual econ…" at bounding box center [854, 469] width 514 height 58
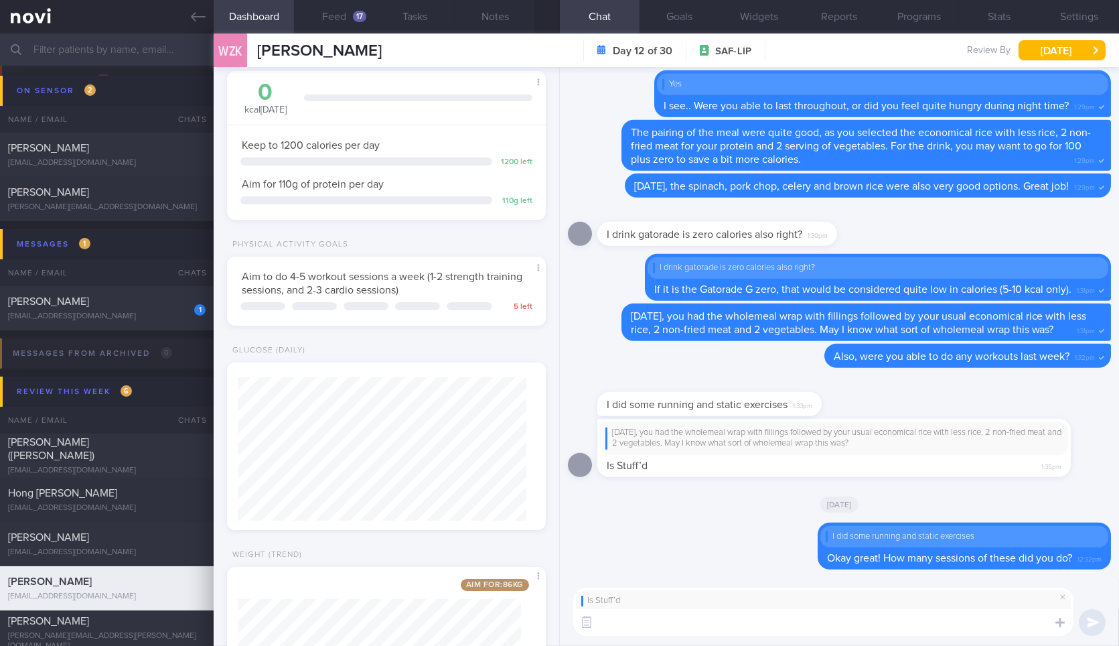
scroll to position [223, 0]
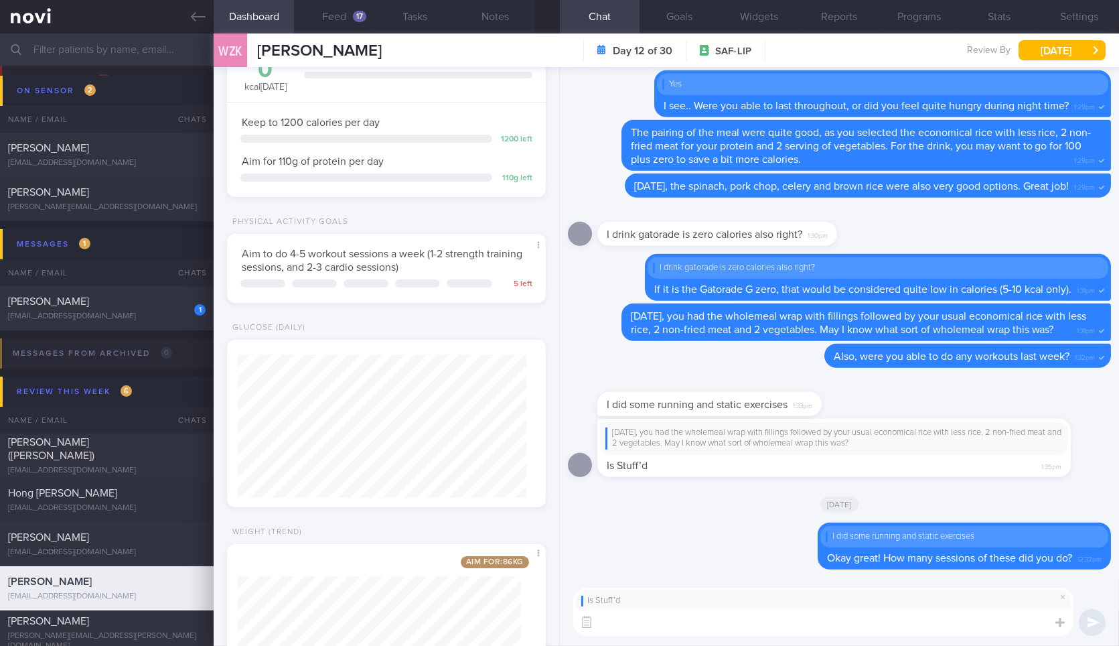
drag, startPoint x: 733, startPoint y: 445, endPoint x: 1132, endPoint y: 456, distance: 398.6
click at [1118, 456] on html "You are offline! Some functionality will be unavailable Patients New Users Coac…" at bounding box center [559, 323] width 1119 height 646
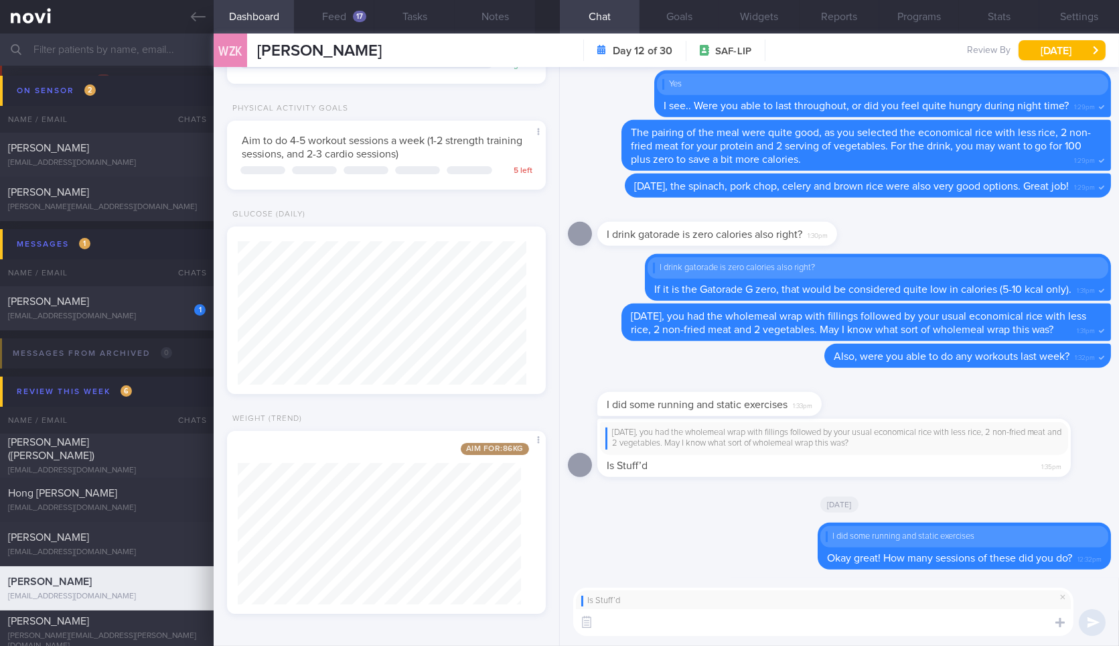
drag, startPoint x: 356, startPoint y: 25, endPoint x: 570, endPoint y: 196, distance: 274.0
click at [356, 23] on button "Feed 17" at bounding box center [334, 16] width 80 height 33
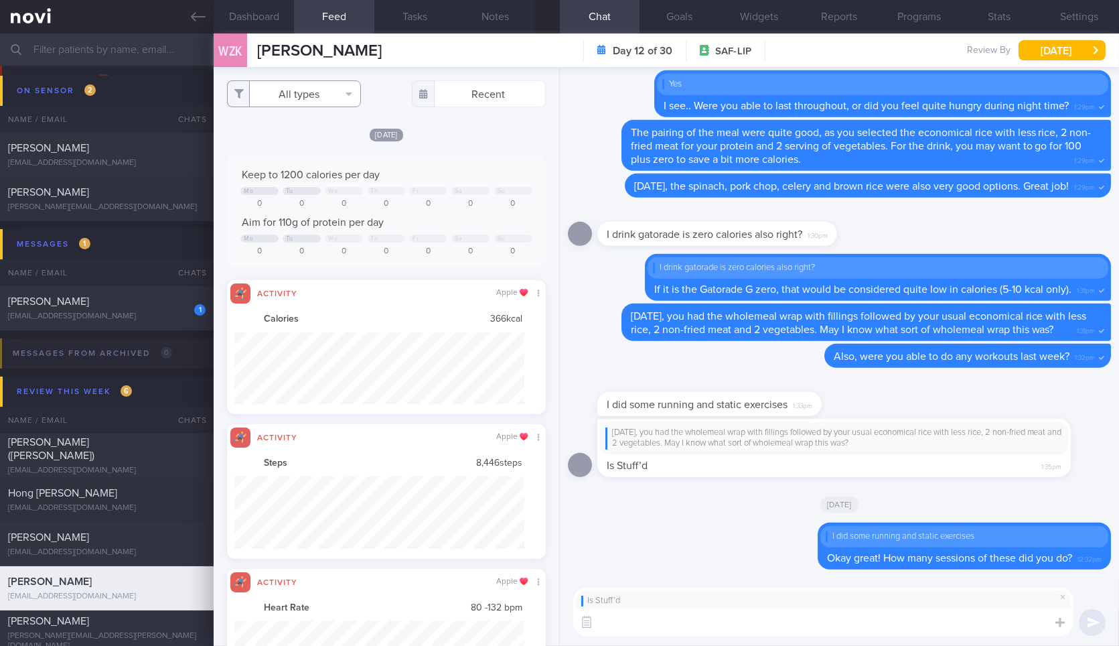
click at [304, 81] on button "All types" at bounding box center [294, 93] width 134 height 27
click at [311, 146] on button "Activity" at bounding box center [294, 140] width 133 height 20
click at [315, 175] on button "Weight" at bounding box center [294, 180] width 133 height 20
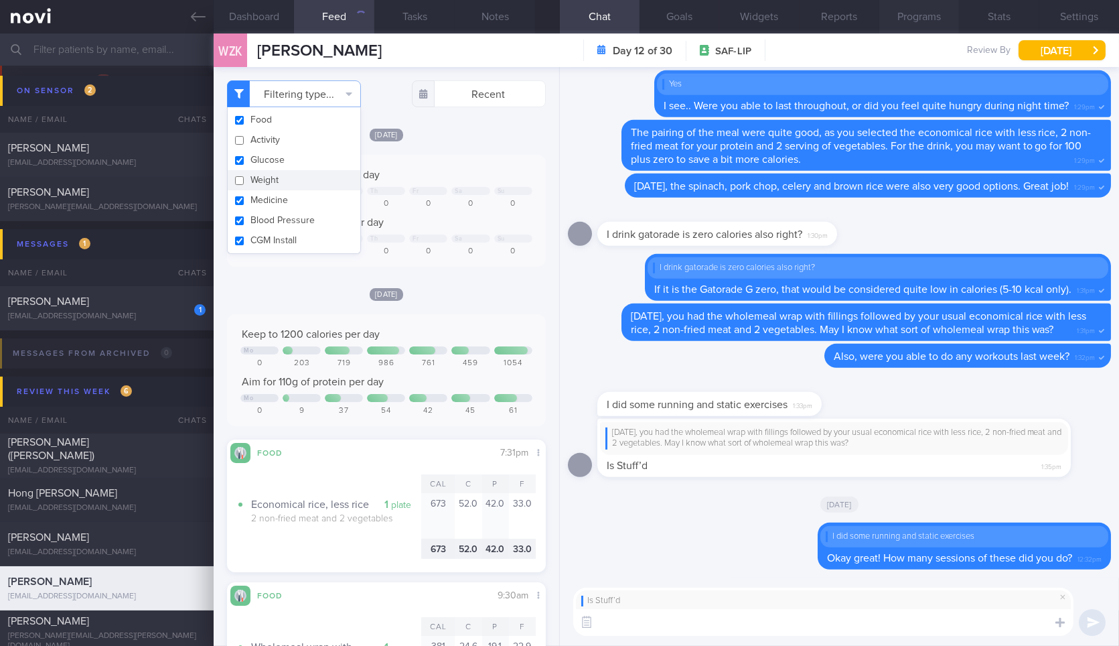
checkbox input "false"
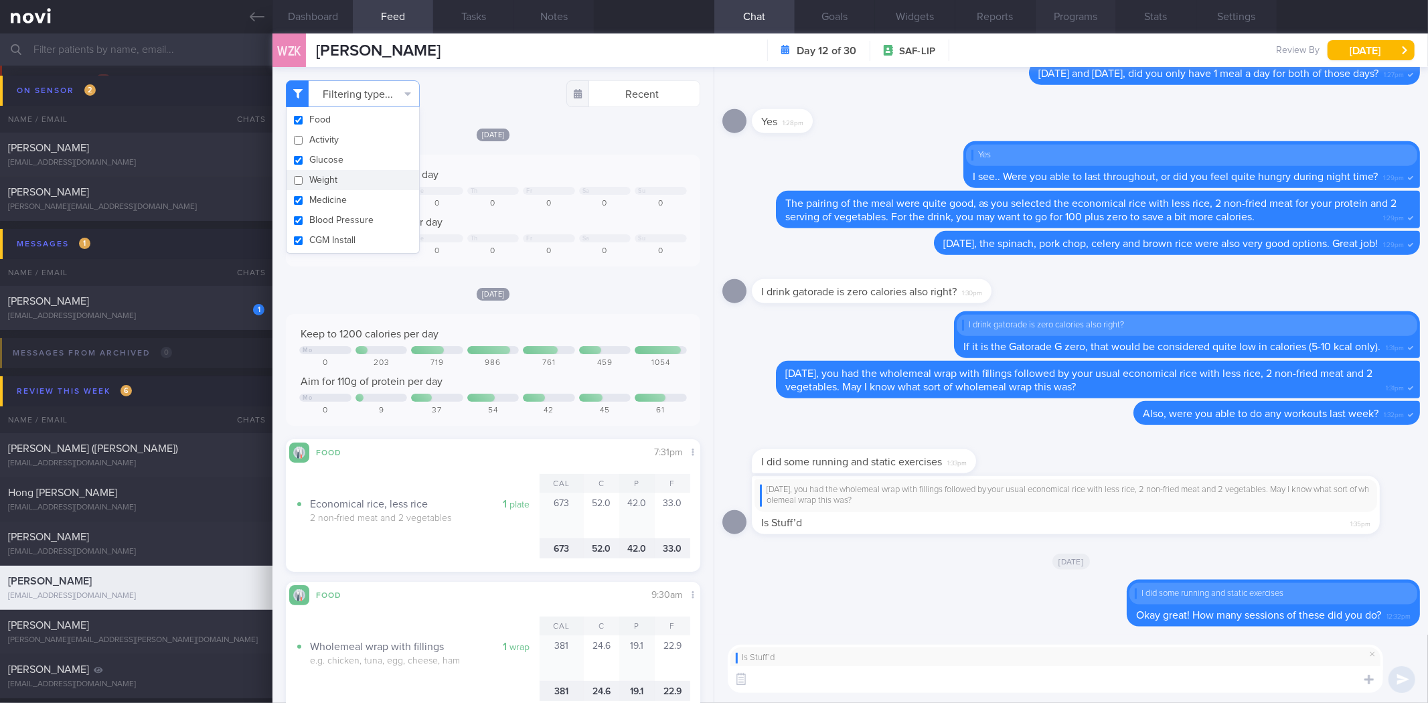
scroll to position [192, 384]
click at [875, 645] on textarea at bounding box center [1056, 679] width 656 height 27
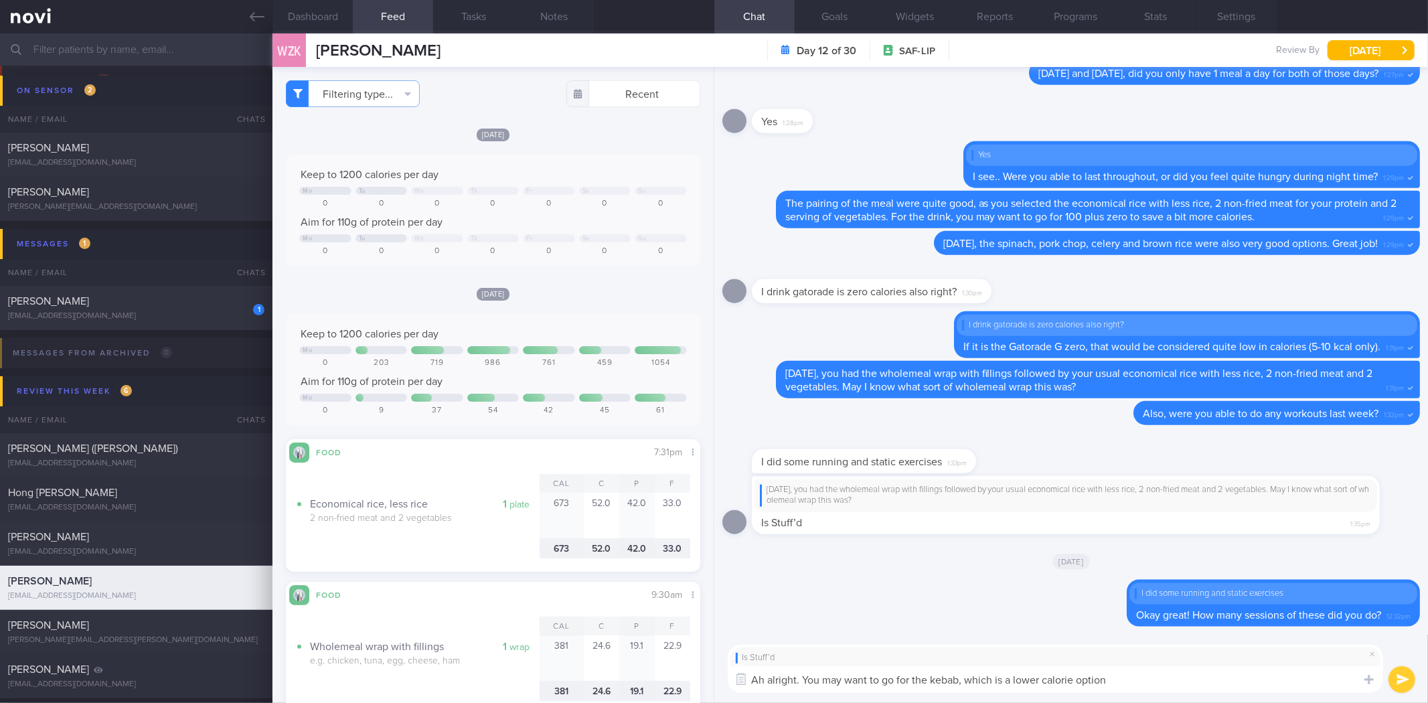
type textarea "Ah alright. You may want to go for the kebab, which is a lower calorie option."
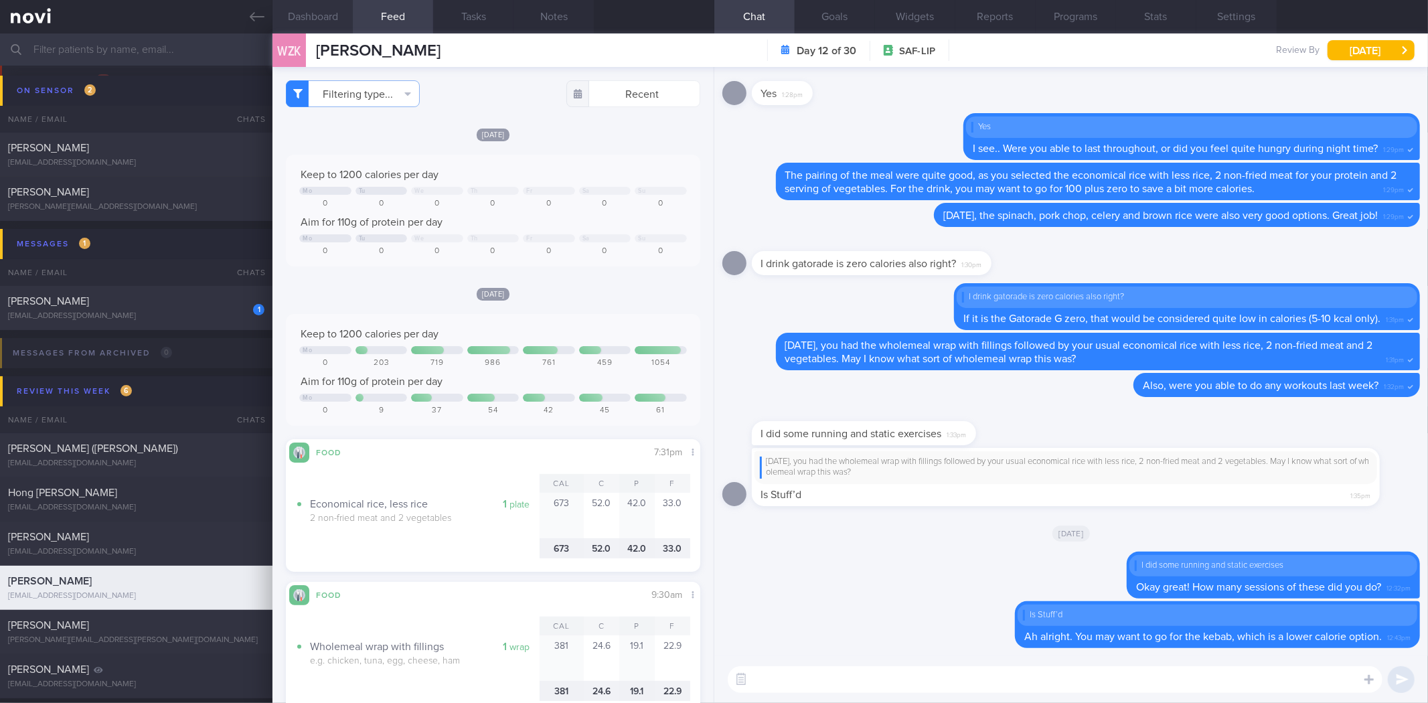
click at [315, 15] on button "Dashboard" at bounding box center [313, 16] width 80 height 33
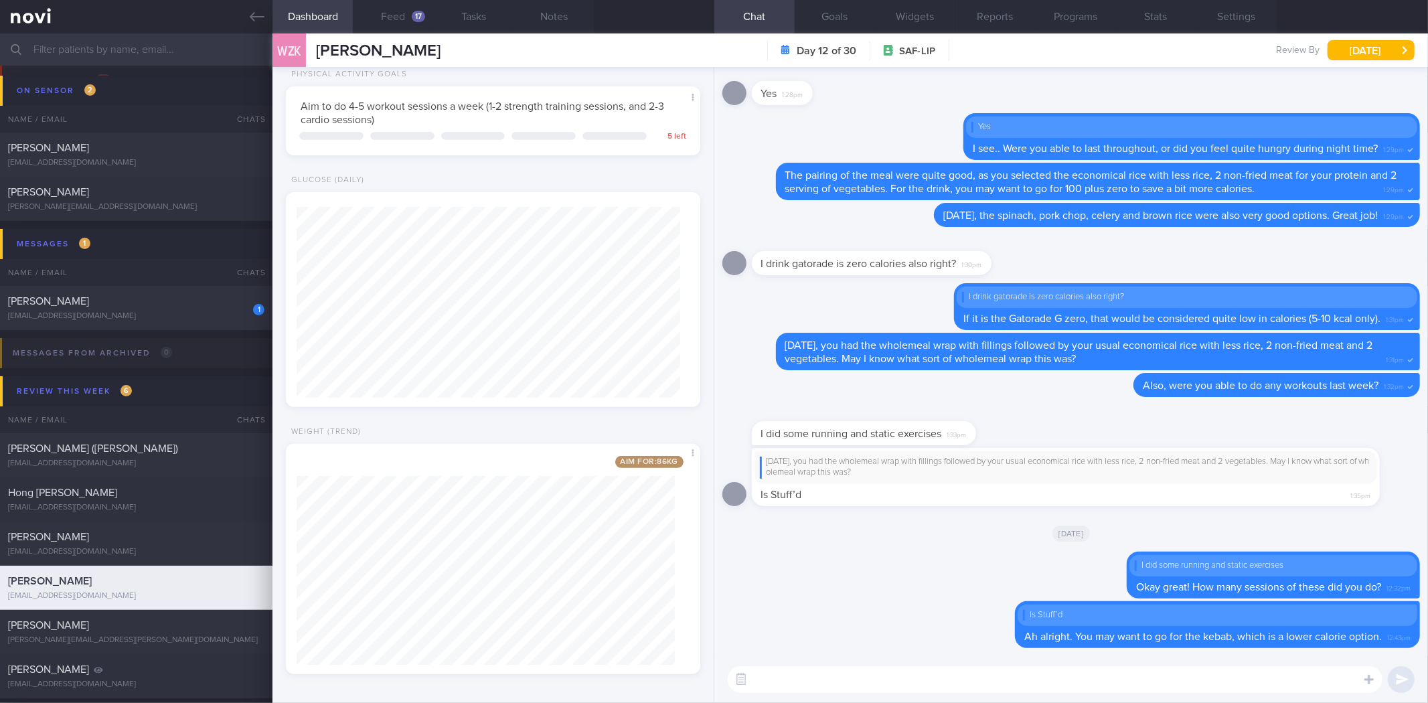
scroll to position [375, 0]
click at [822, 645] on textarea at bounding box center [1055, 679] width 655 height 27
type textarea "Alternatively, the daily bowl is a good option too, as long as you prioritize m…"
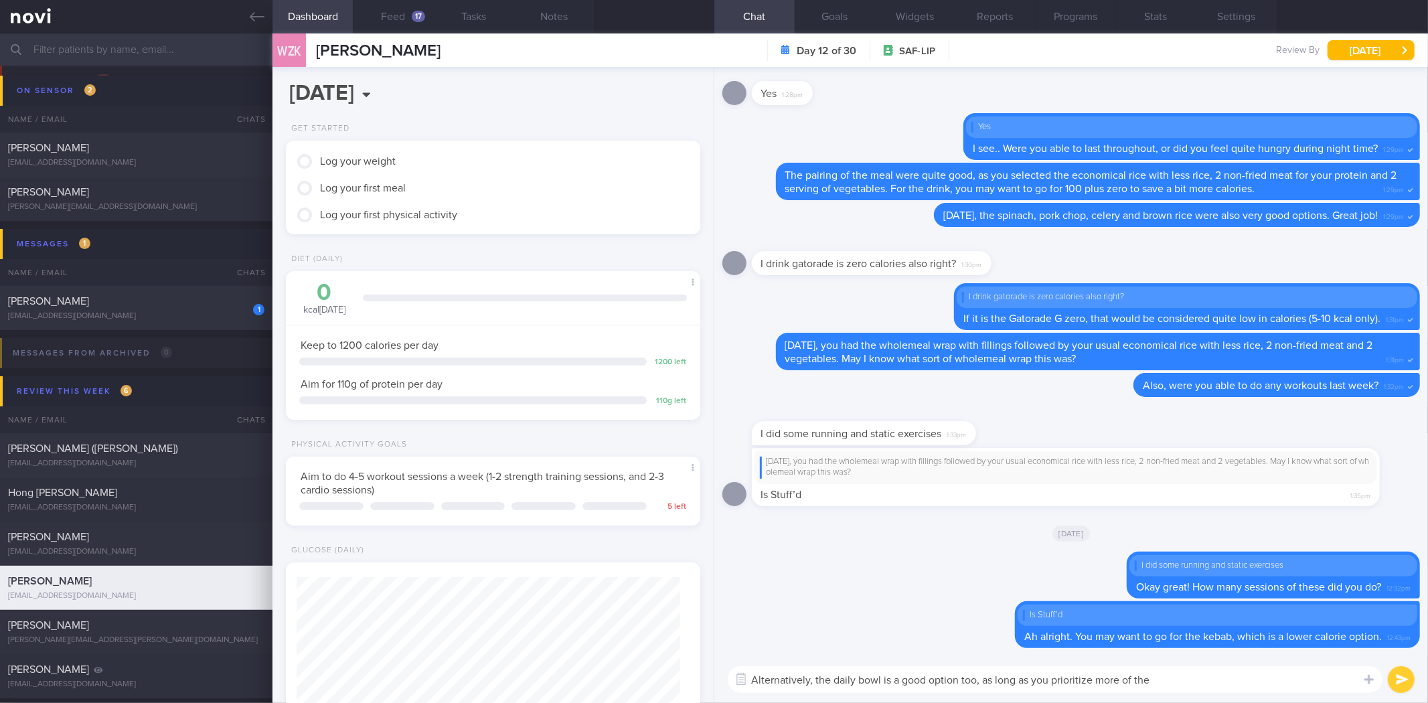
scroll to position [208, 378]
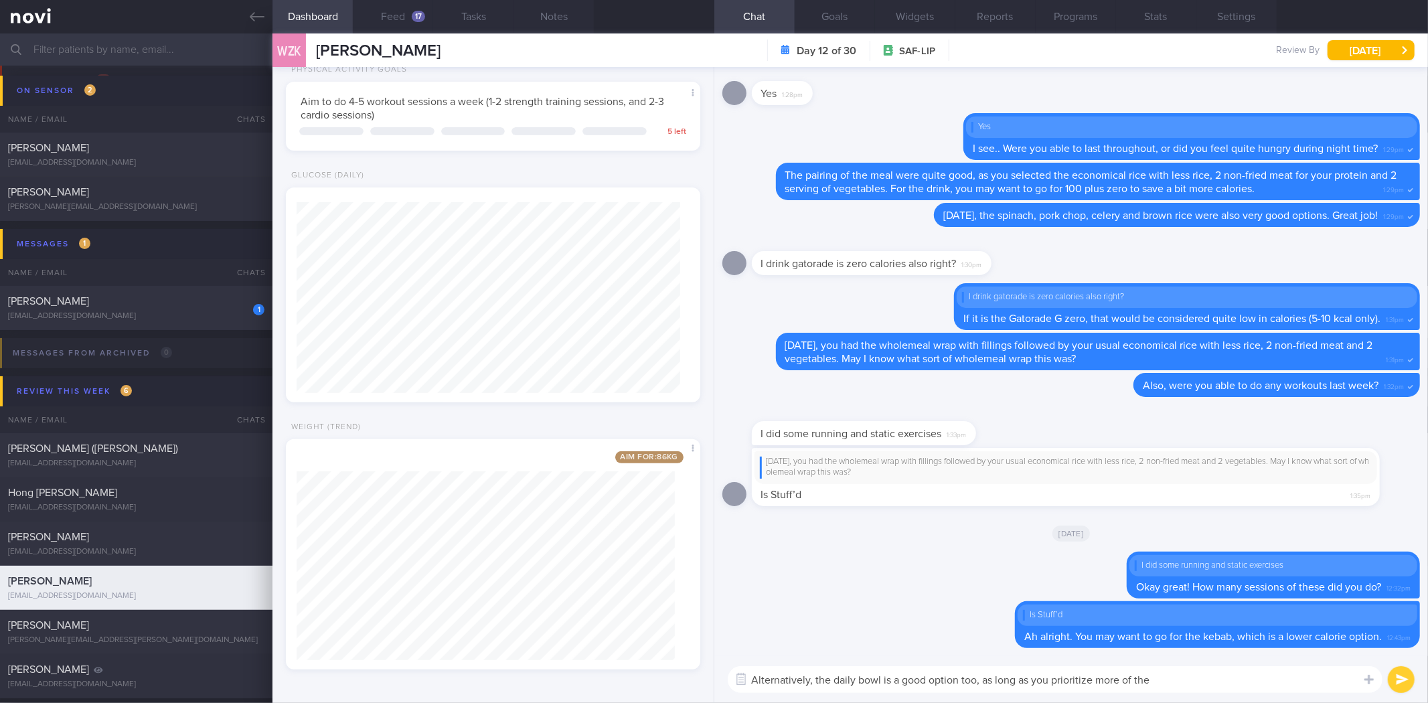
click at [1189, 673] on textarea "Alternatively, the daily bowl is a good option too, as long as you prioritize m…" at bounding box center [1055, 679] width 655 height 27
paste textarea "Garlic quinoa, seaweed wakame, braised turkish eggplant, sauteed carrot celery,…"
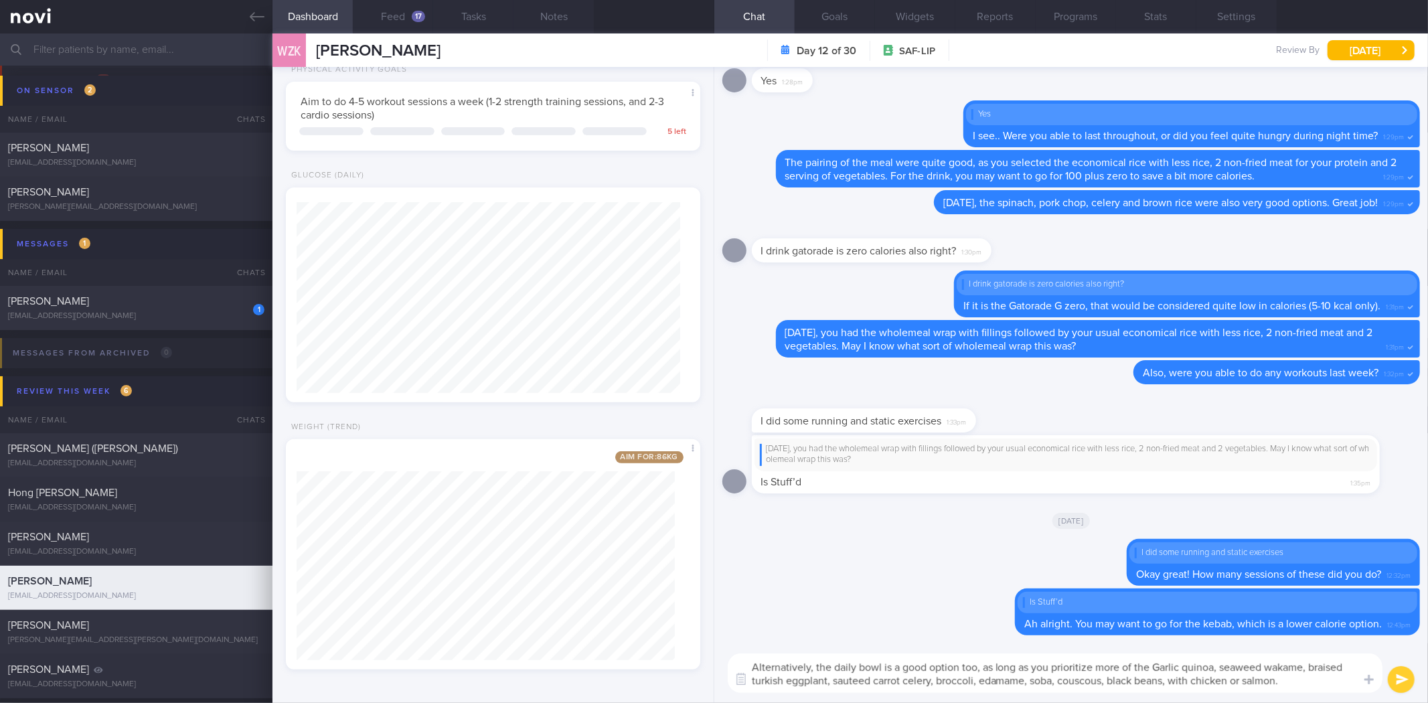
scroll to position [0, 0]
click at [1157, 664] on textarea "Alternatively, the daily bowl is a good option too, as long as you prioritize m…" at bounding box center [1055, 674] width 655 height 40
type textarea "Alternatively, the daily bowl is a good option too, as long as you prioritize m…"
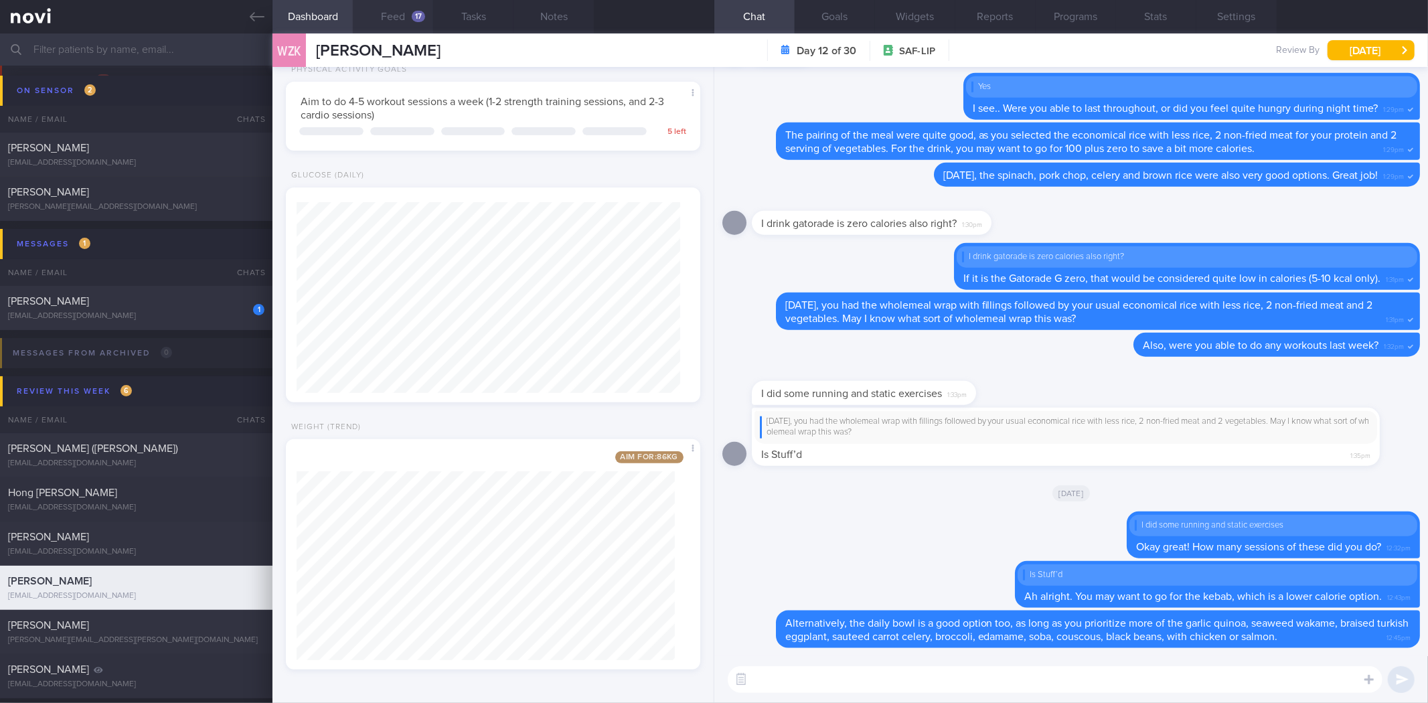
click at [387, 15] on button "Feed 17" at bounding box center [393, 16] width 80 height 33
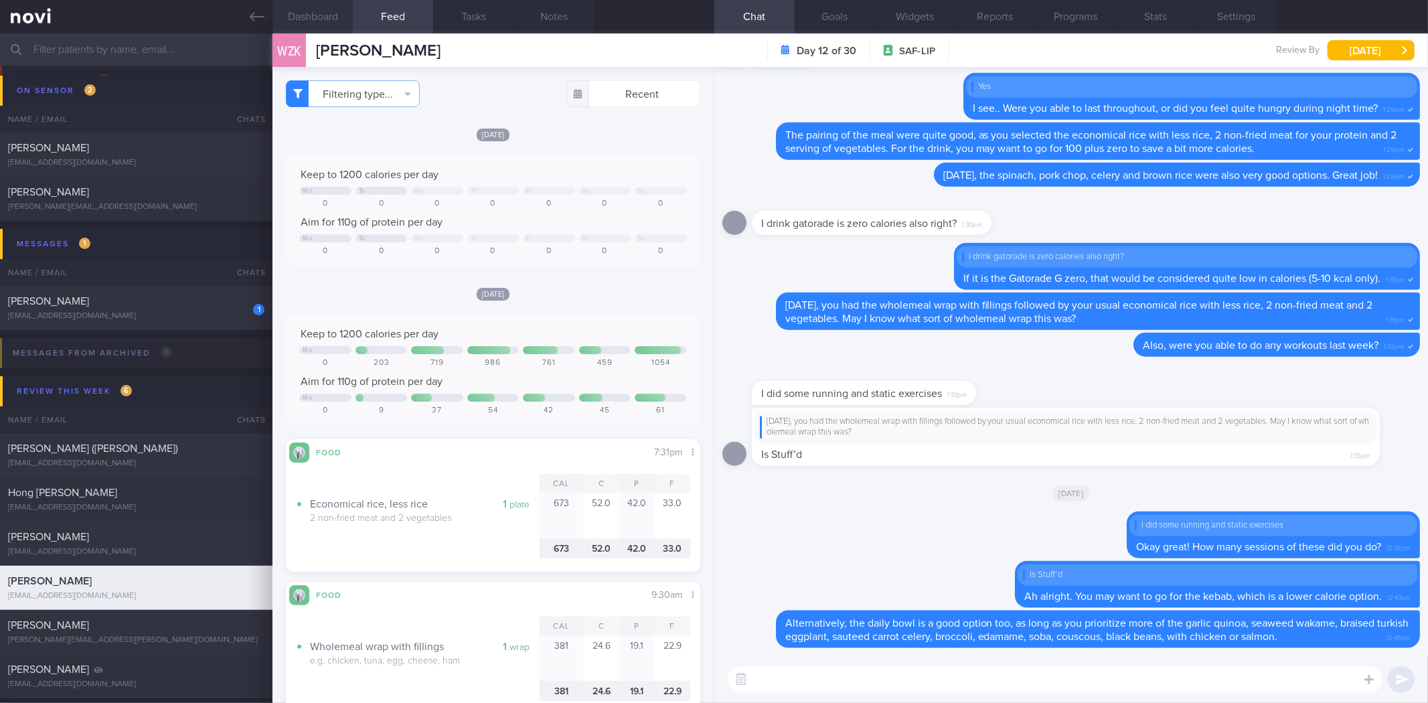
click at [319, 9] on button "Dashboard" at bounding box center [313, 16] width 80 height 33
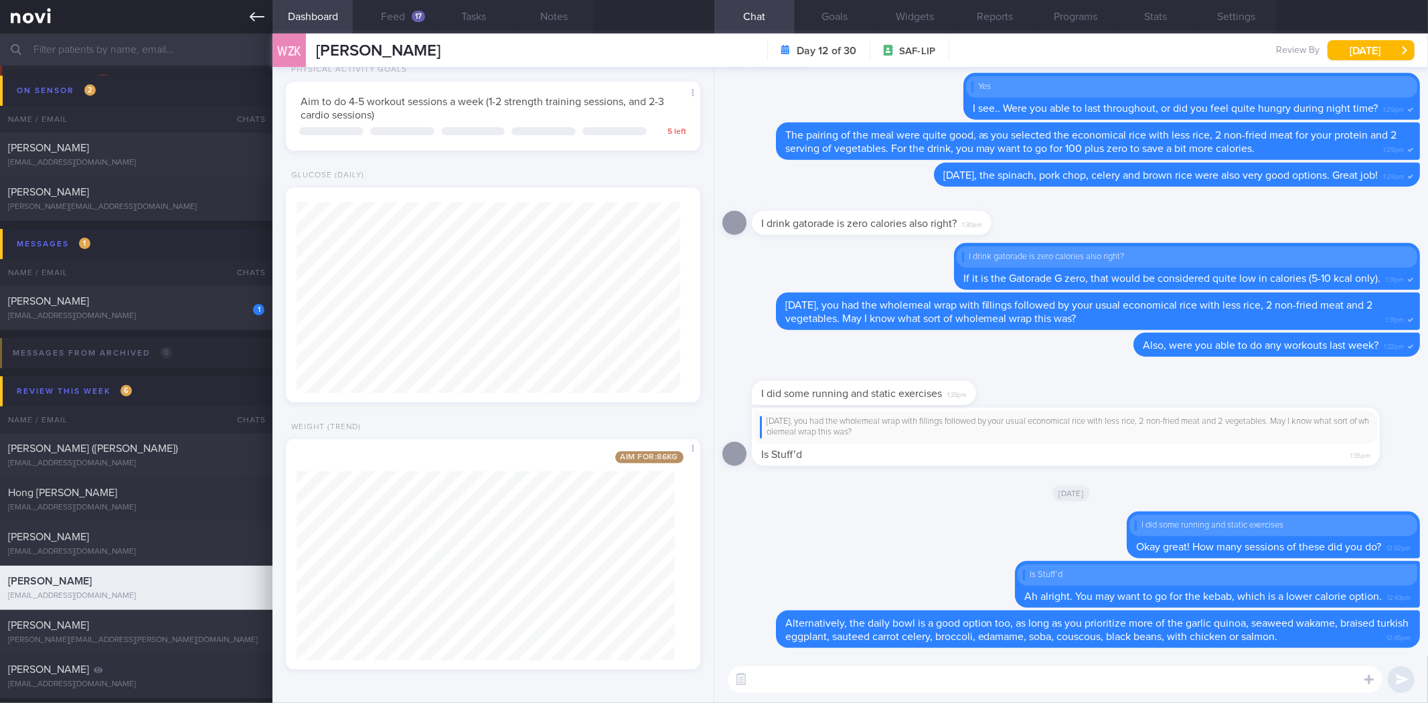
click at [262, 18] on icon at bounding box center [257, 16] width 15 height 15
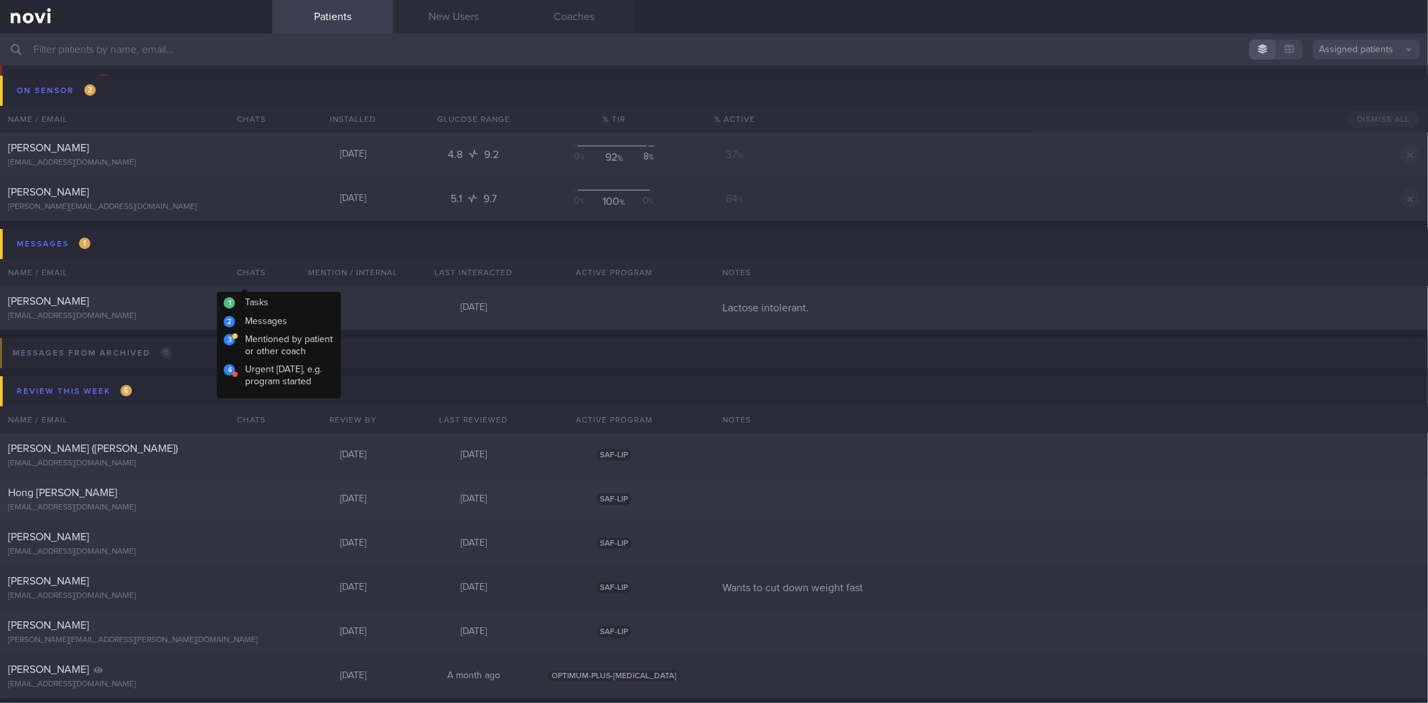
click at [192, 299] on div "[PERSON_NAME]" at bounding box center [134, 301] width 253 height 13
select select "7"
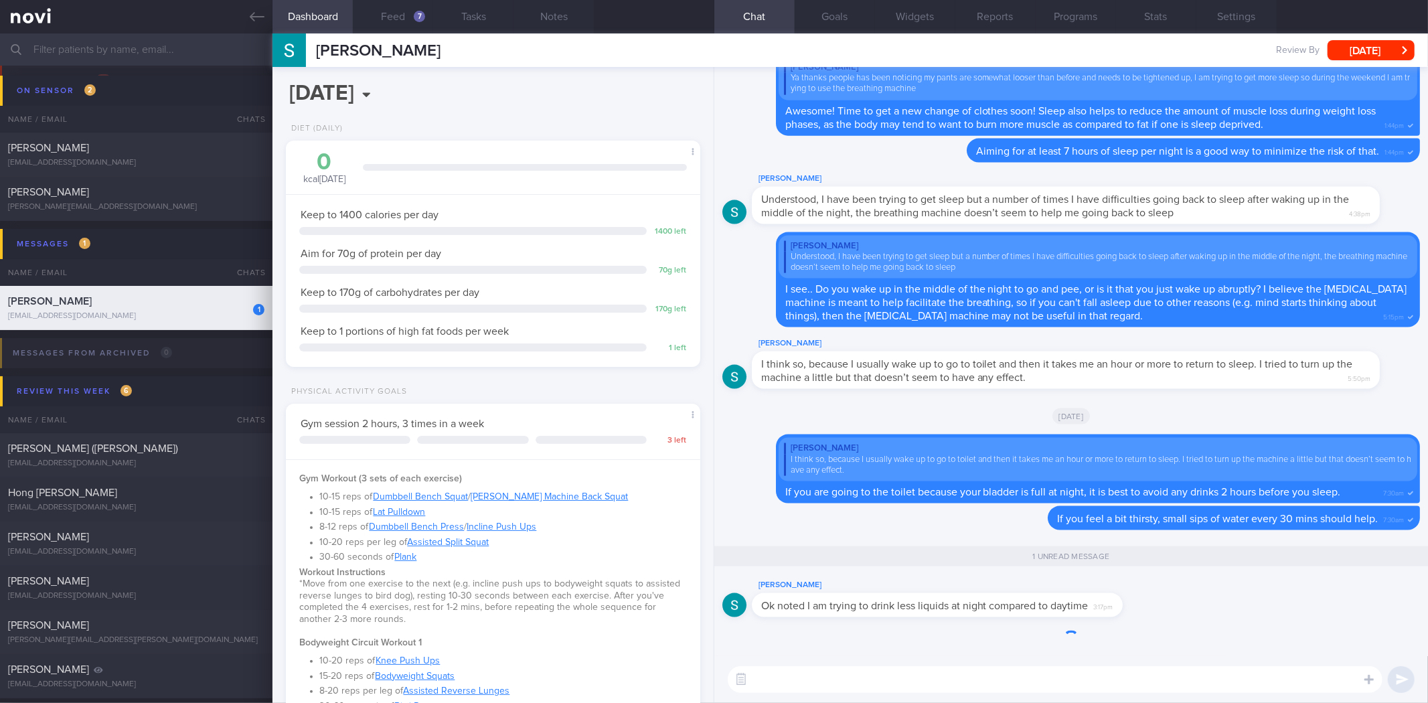
scroll to position [1, 0]
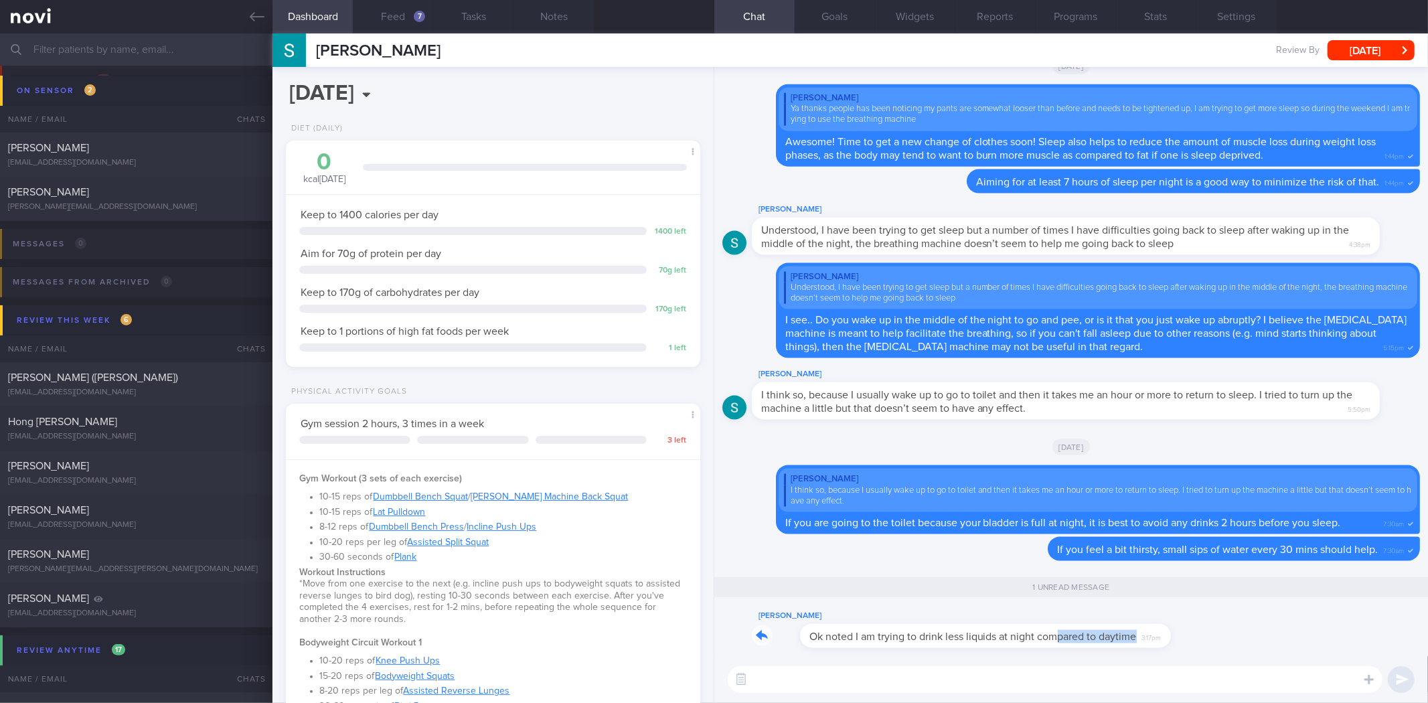
drag, startPoint x: 1012, startPoint y: 643, endPoint x: 1092, endPoint y: 645, distance: 79.7
click at [1092, 645] on div "Stephen Kartili Ok noted I am trying to drink less liquids at night compared to…" at bounding box center [957, 628] width 411 height 40
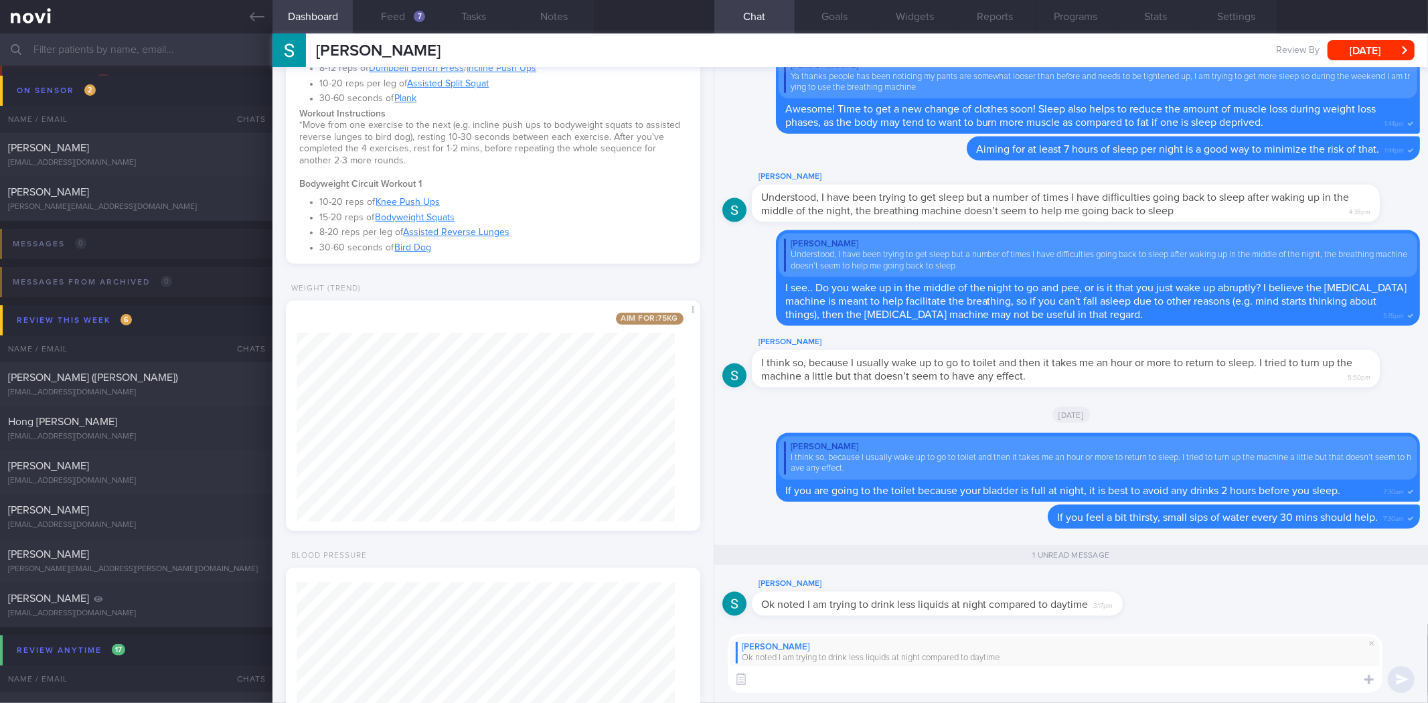
scroll to position [570, 0]
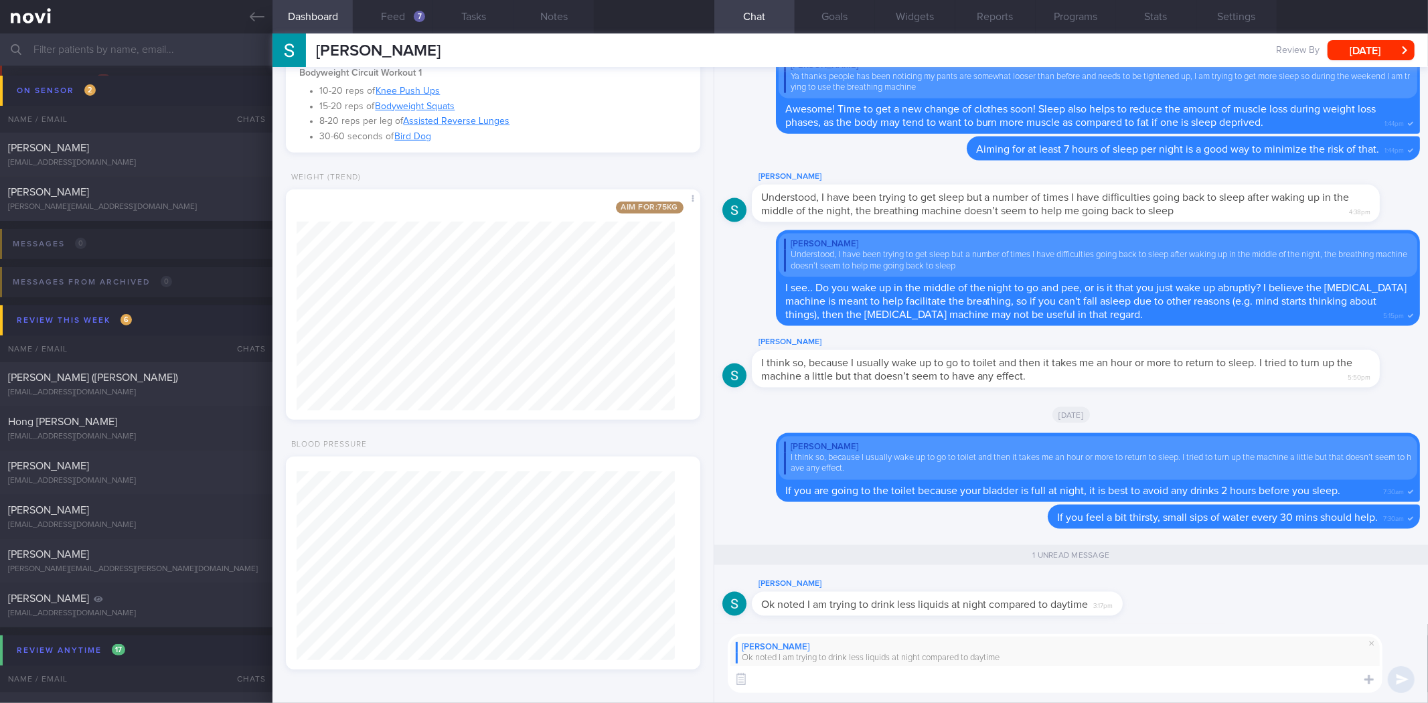
click at [876, 668] on textarea at bounding box center [1055, 679] width 655 height 27
click at [833, 686] on textarea at bounding box center [1055, 679] width 655 height 27
click at [1108, 684] on textarea "Okay great! Let's try that out and see if it helps with" at bounding box center [1055, 679] width 655 height 27
type textarea "Okay great! Let's try that out and see if it helps with you getting more uninte…"
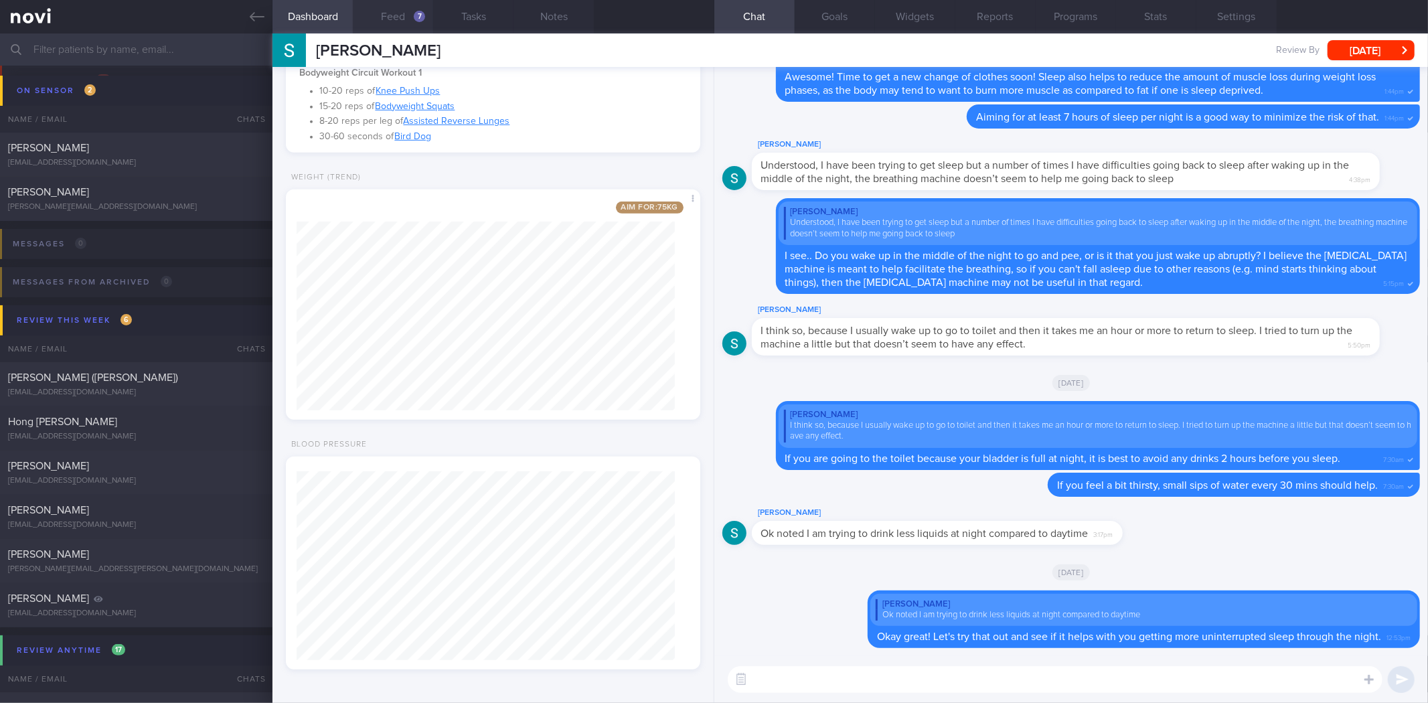
click at [403, 25] on button "Feed 7" at bounding box center [393, 16] width 80 height 33
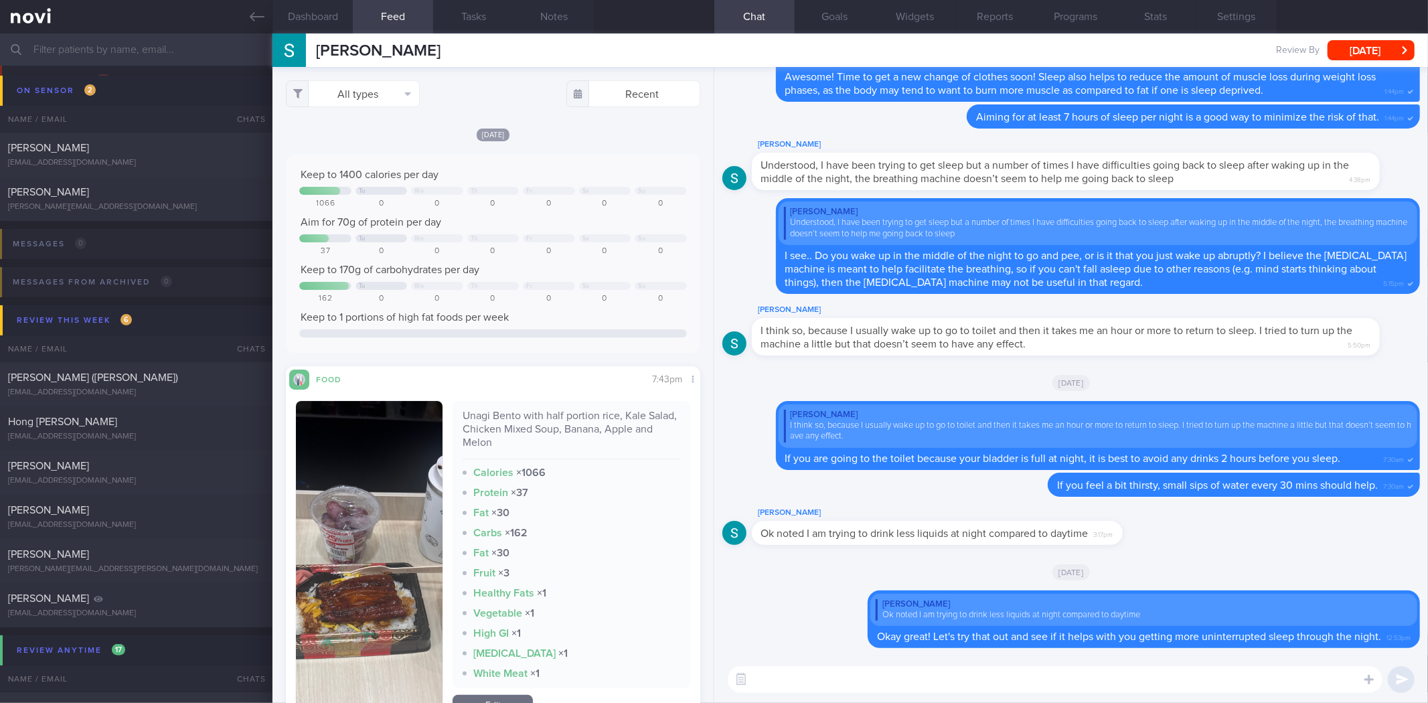
click at [898, 680] on textarea at bounding box center [1055, 679] width 655 height 27
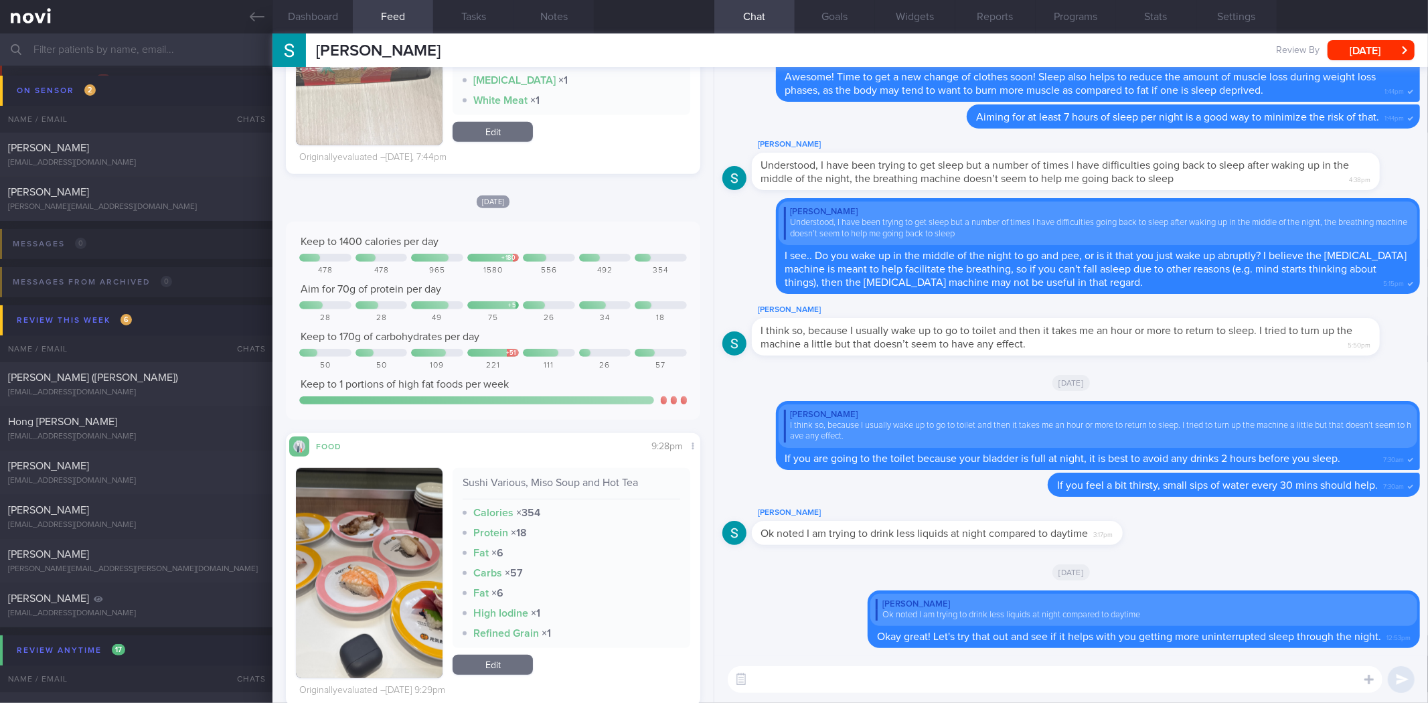
scroll to position [818, 0]
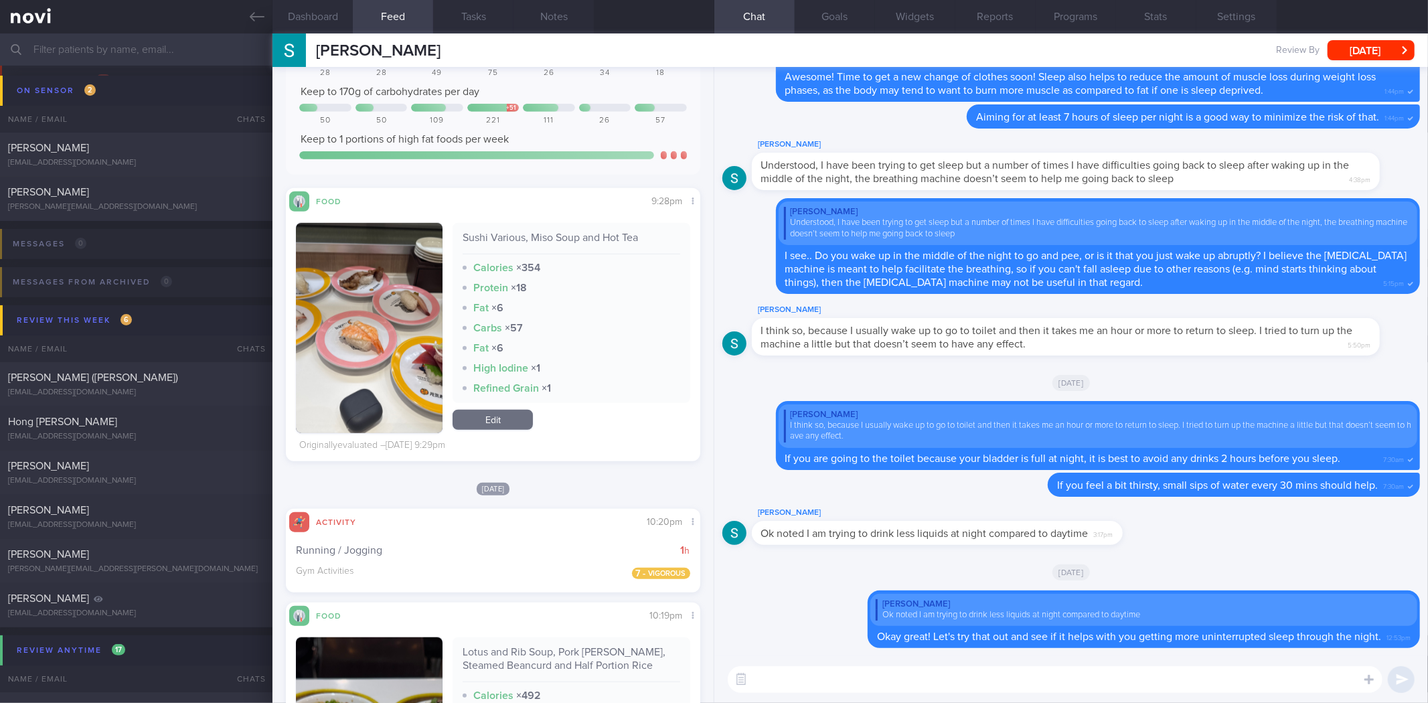
click at [416, 305] on button "button" at bounding box center [369, 328] width 147 height 210
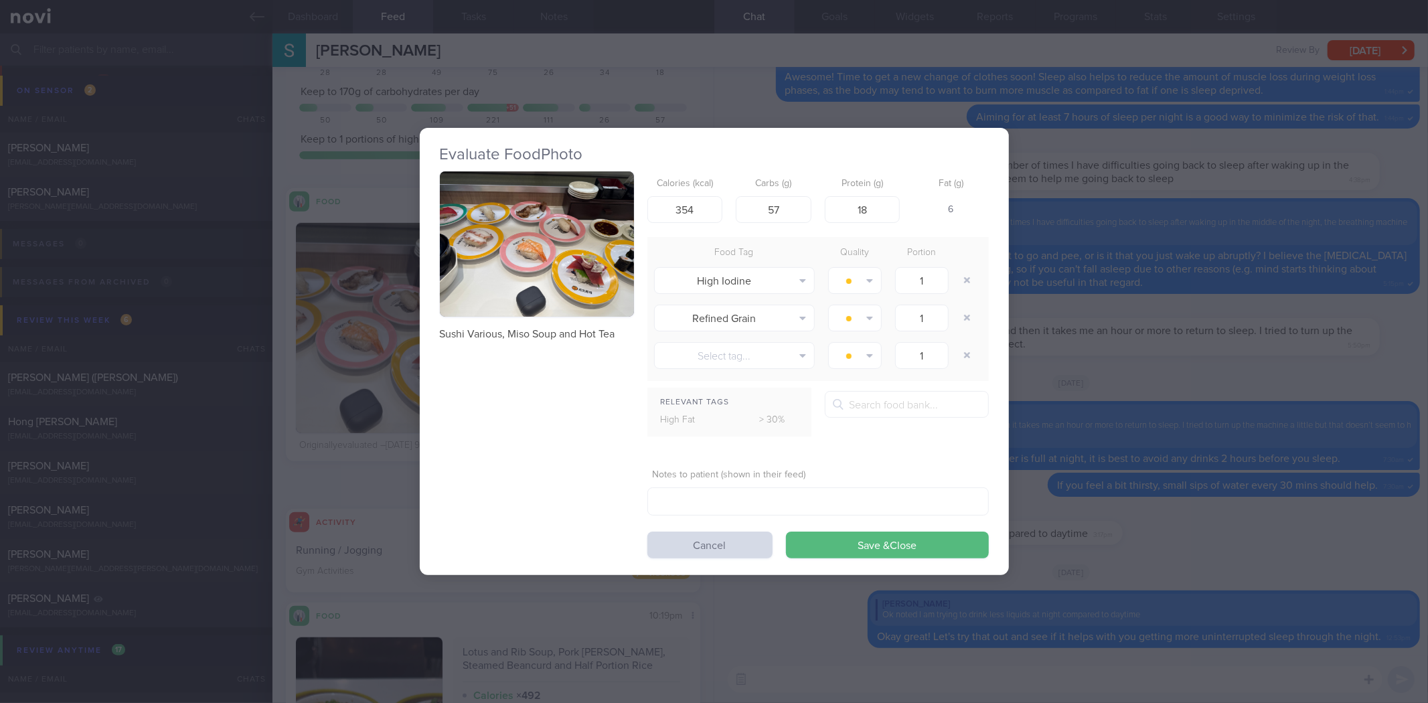
click at [496, 256] on button "button" at bounding box center [537, 244] width 194 height 146
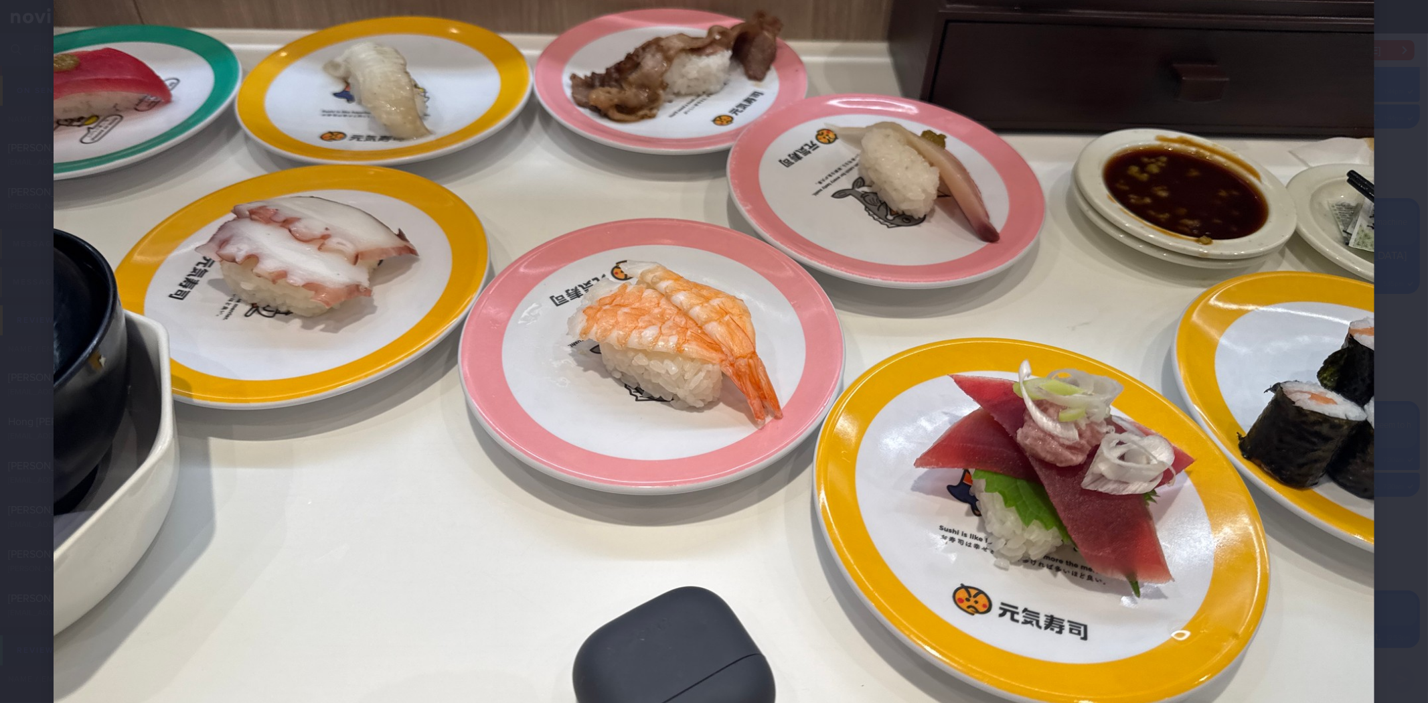
scroll to position [223, 0]
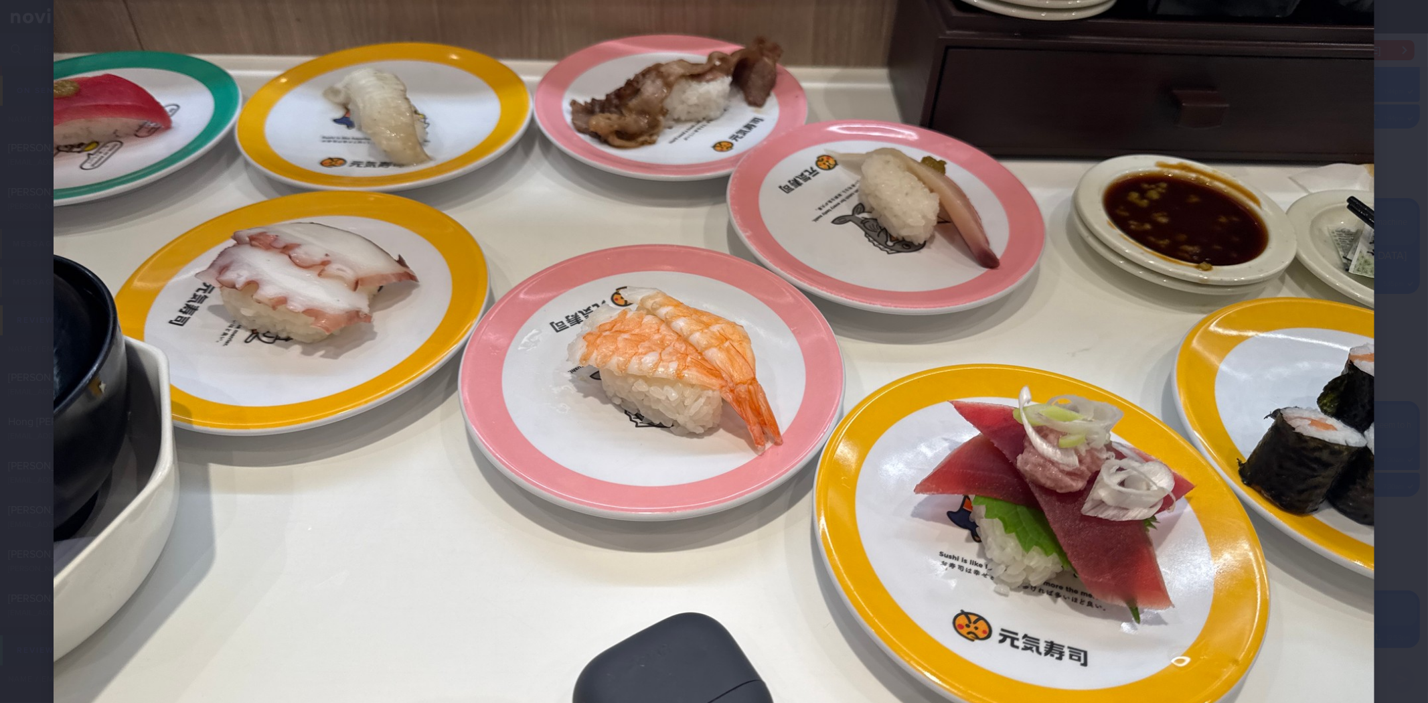
click at [1391, 417] on div at bounding box center [714, 326] width 1428 height 1098
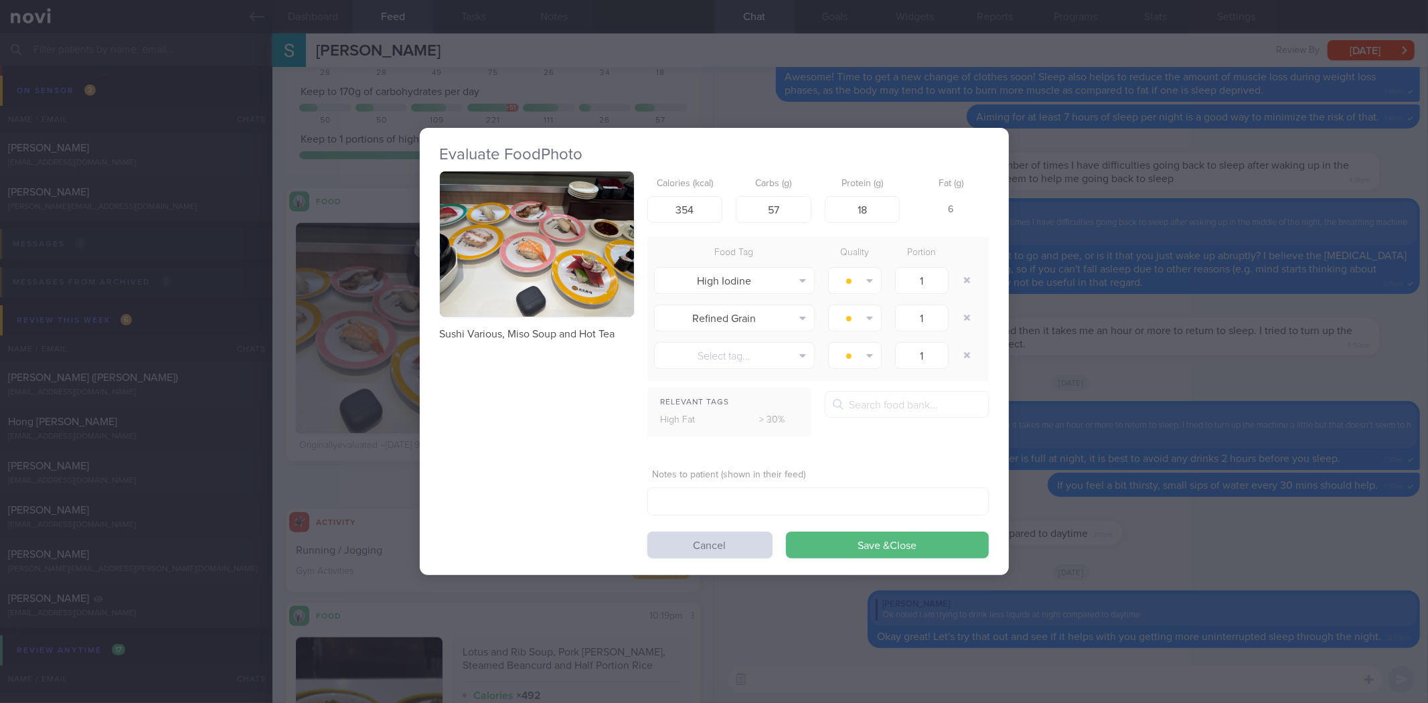
click at [1301, 411] on div "Evaluate Food Photo Sushi Various, Miso Soup and Hot Tea Calories (kcal) 354 Ca…" at bounding box center [714, 351] width 1428 height 703
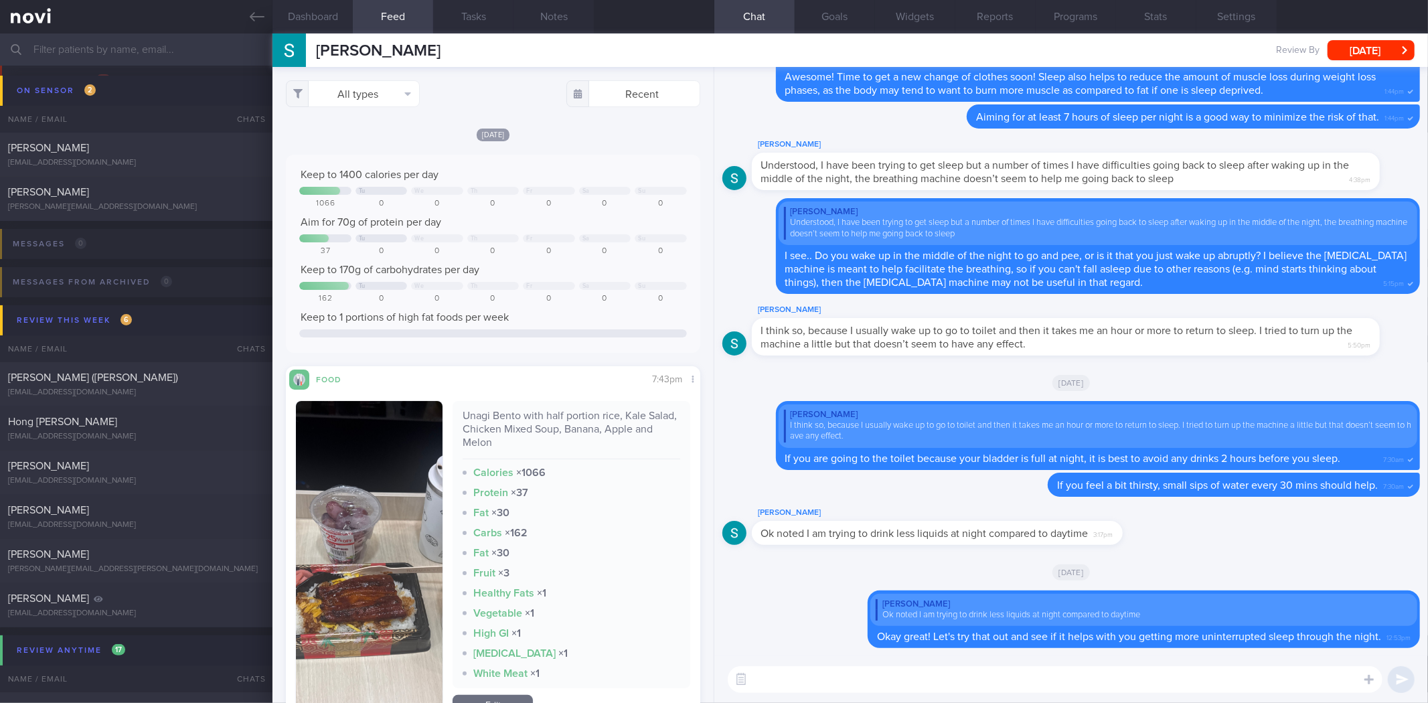
scroll to position [279, 0]
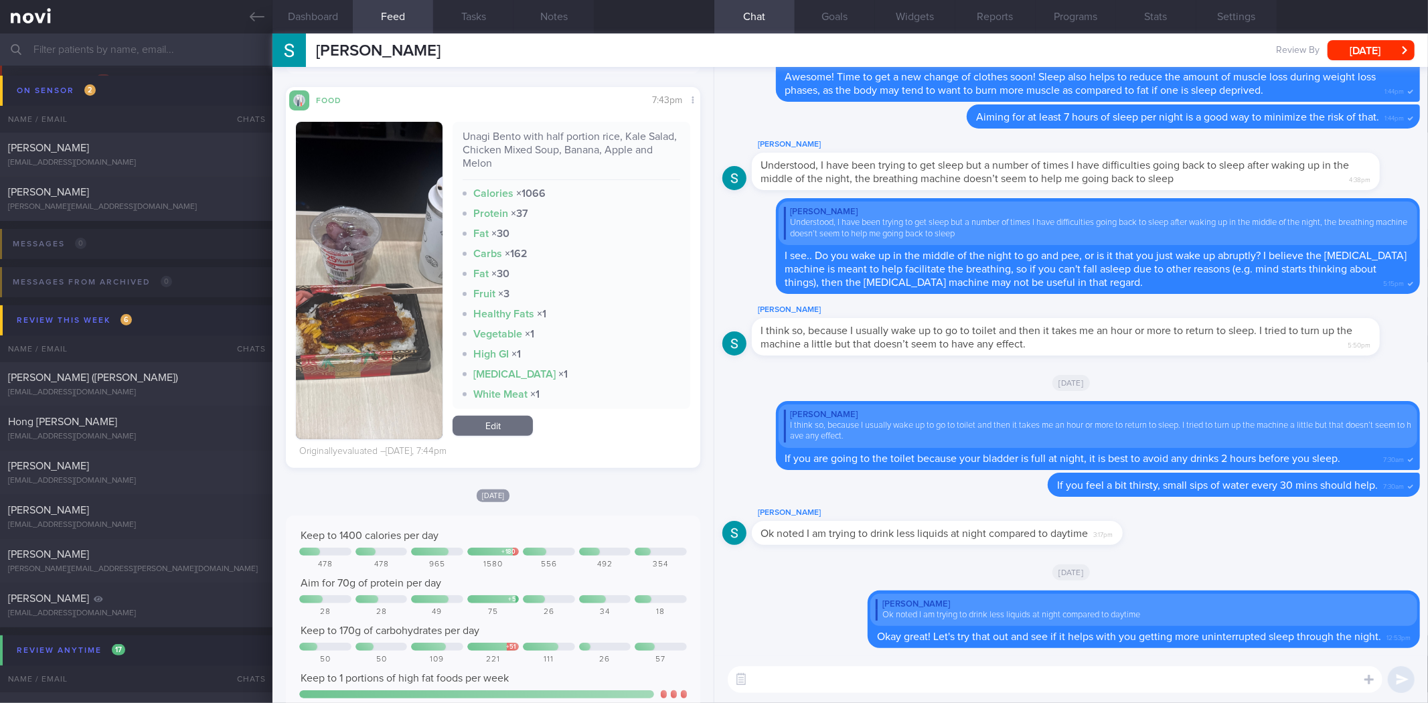
click at [354, 186] on img "button" at bounding box center [369, 280] width 147 height 317
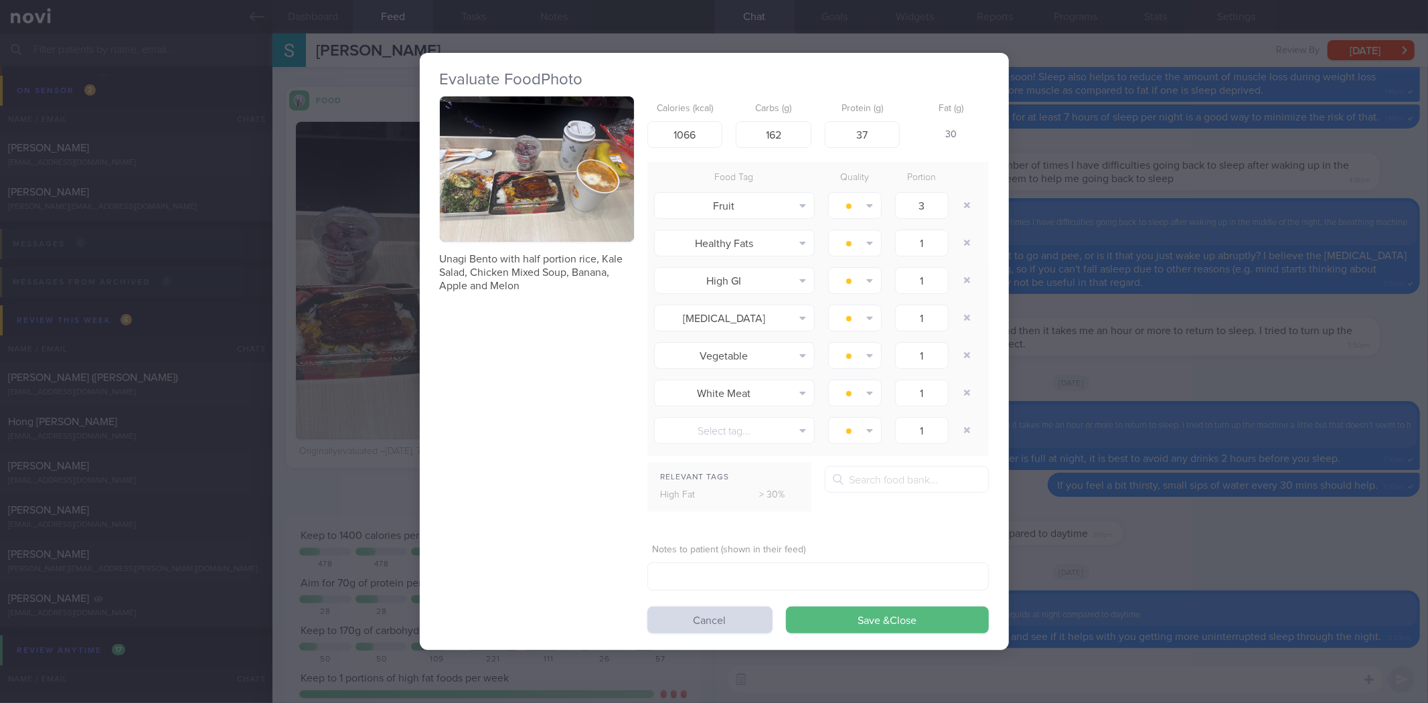
click at [1197, 298] on div "Evaluate Food Photo Unagi Bento with half portion rice, Kale Salad, Chicken Mix…" at bounding box center [714, 351] width 1428 height 703
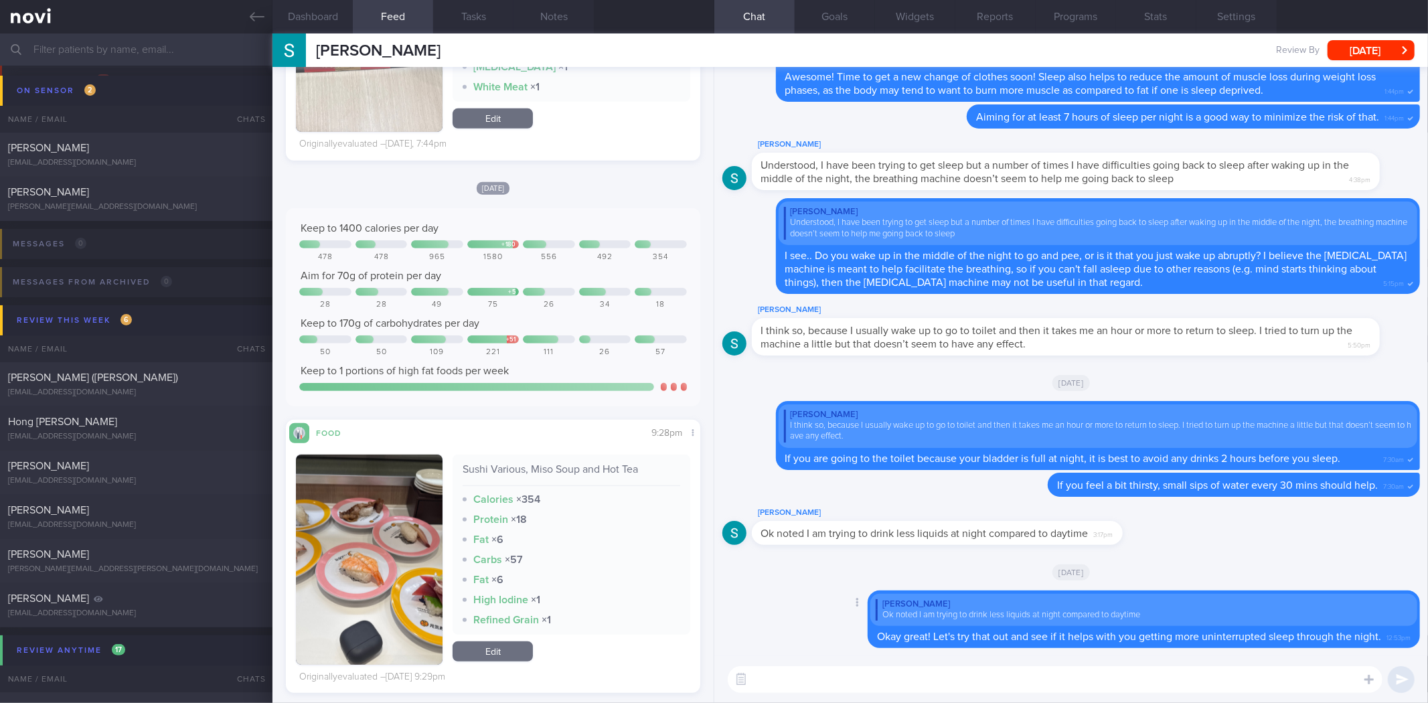
scroll to position [503, 0]
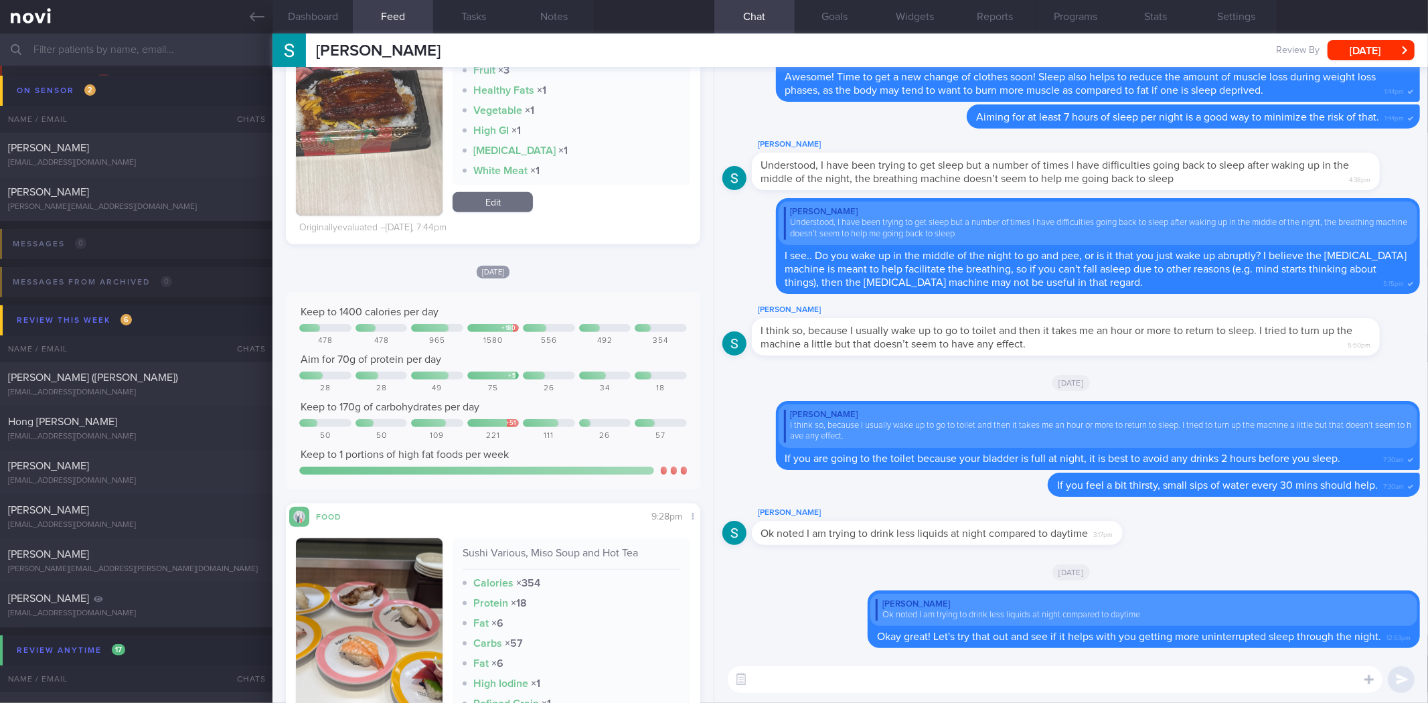
click at [905, 672] on textarea at bounding box center [1055, 679] width 655 height 27
click at [953, 682] on textarea at bounding box center [1055, 679] width 655 height 27
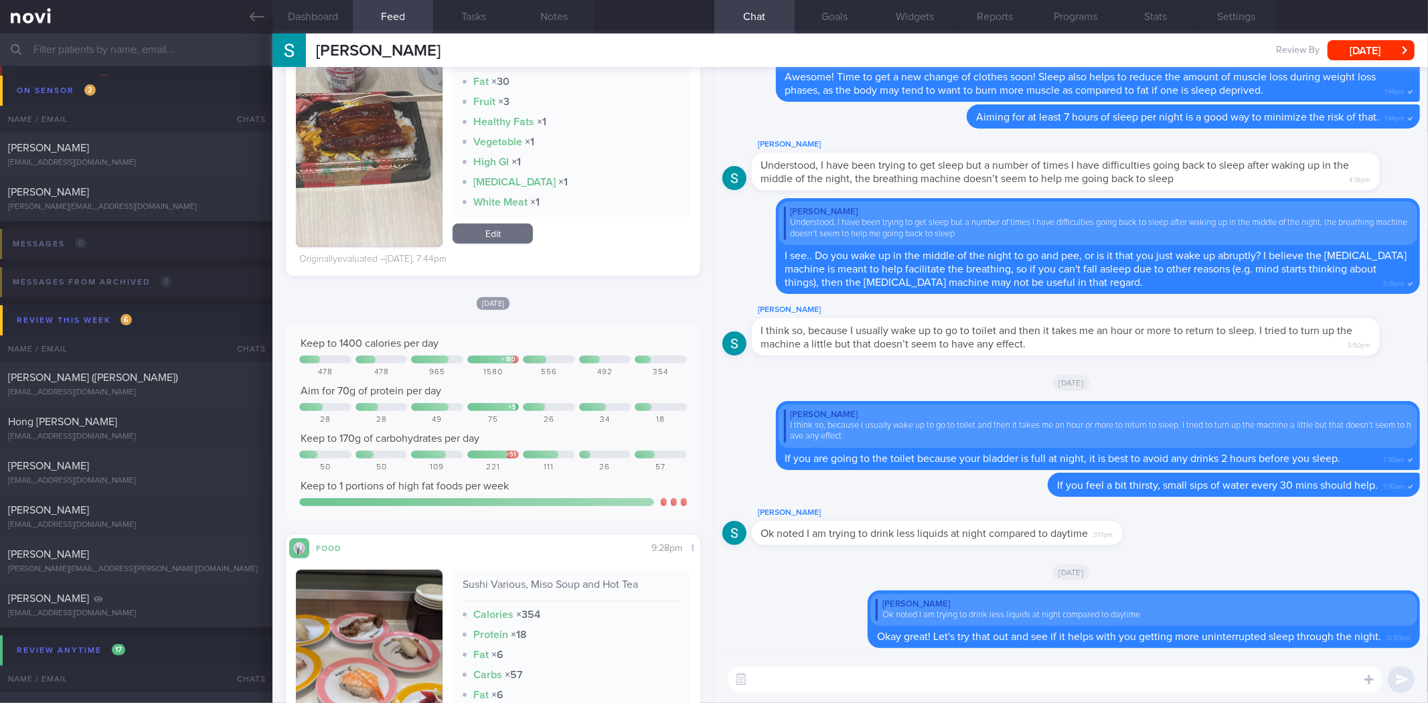
scroll to position [744, 0]
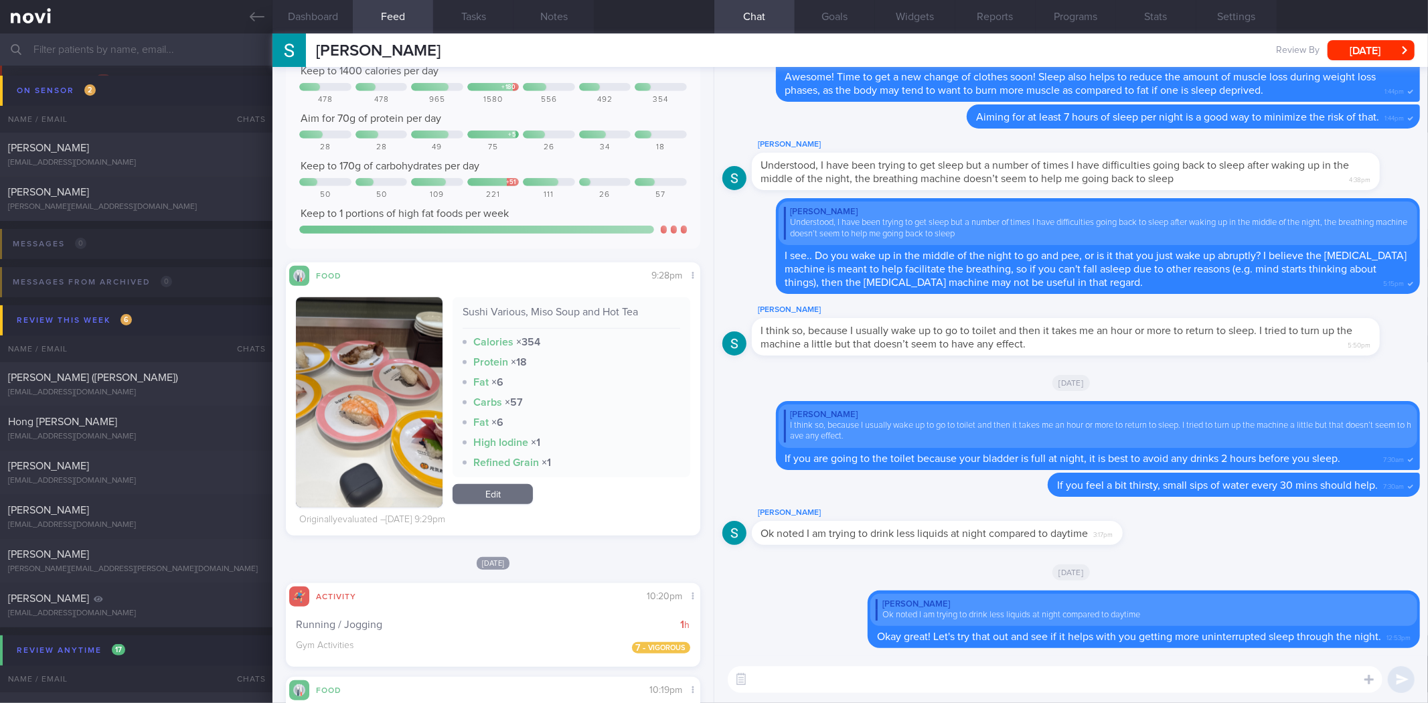
click at [878, 678] on textarea at bounding box center [1055, 679] width 655 height 27
click at [1250, 34] on div "Stephen Kartili Stephen Kartili stephenkartili@gmail.com Review By Mon, 25 Aug …" at bounding box center [851, 49] width 1156 height 33
click at [1251, 28] on button "Settings" at bounding box center [1237, 16] width 80 height 33
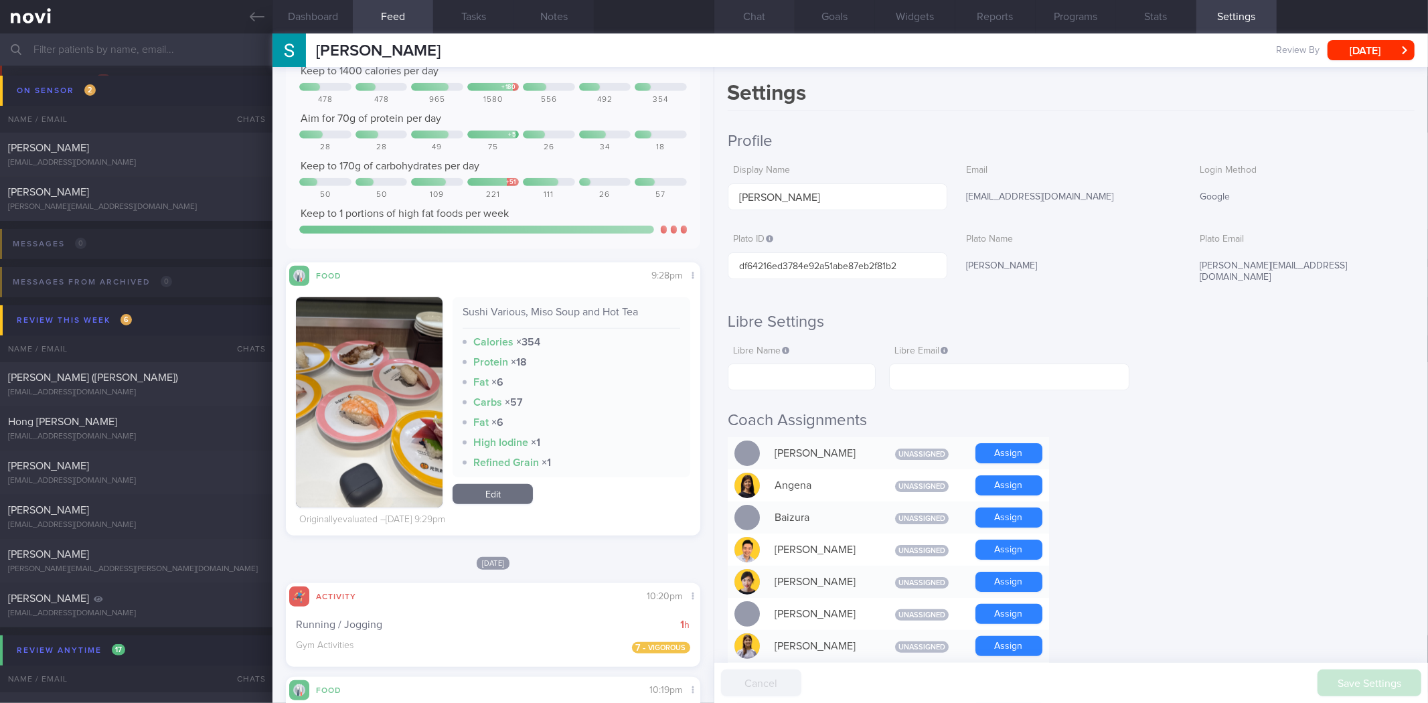
click at [759, 28] on button "Chat" at bounding box center [755, 16] width 80 height 33
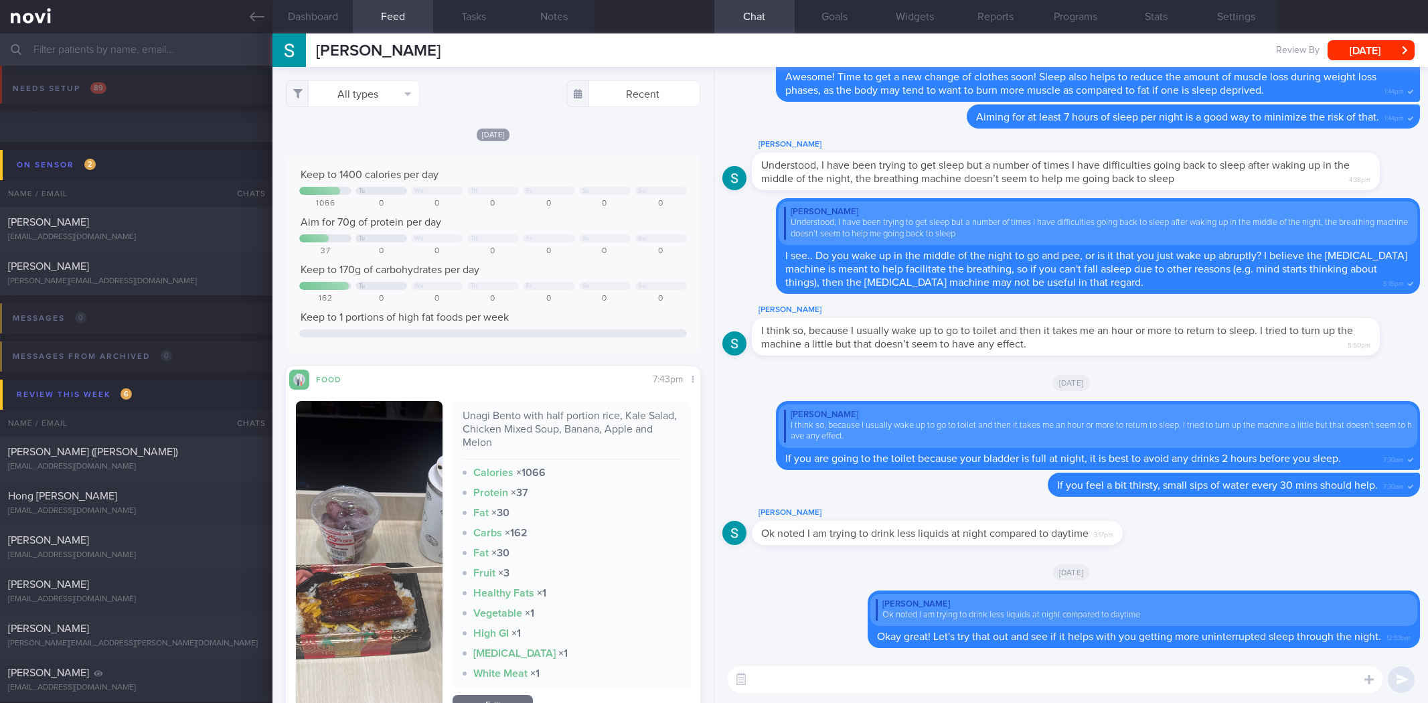
select select "7"
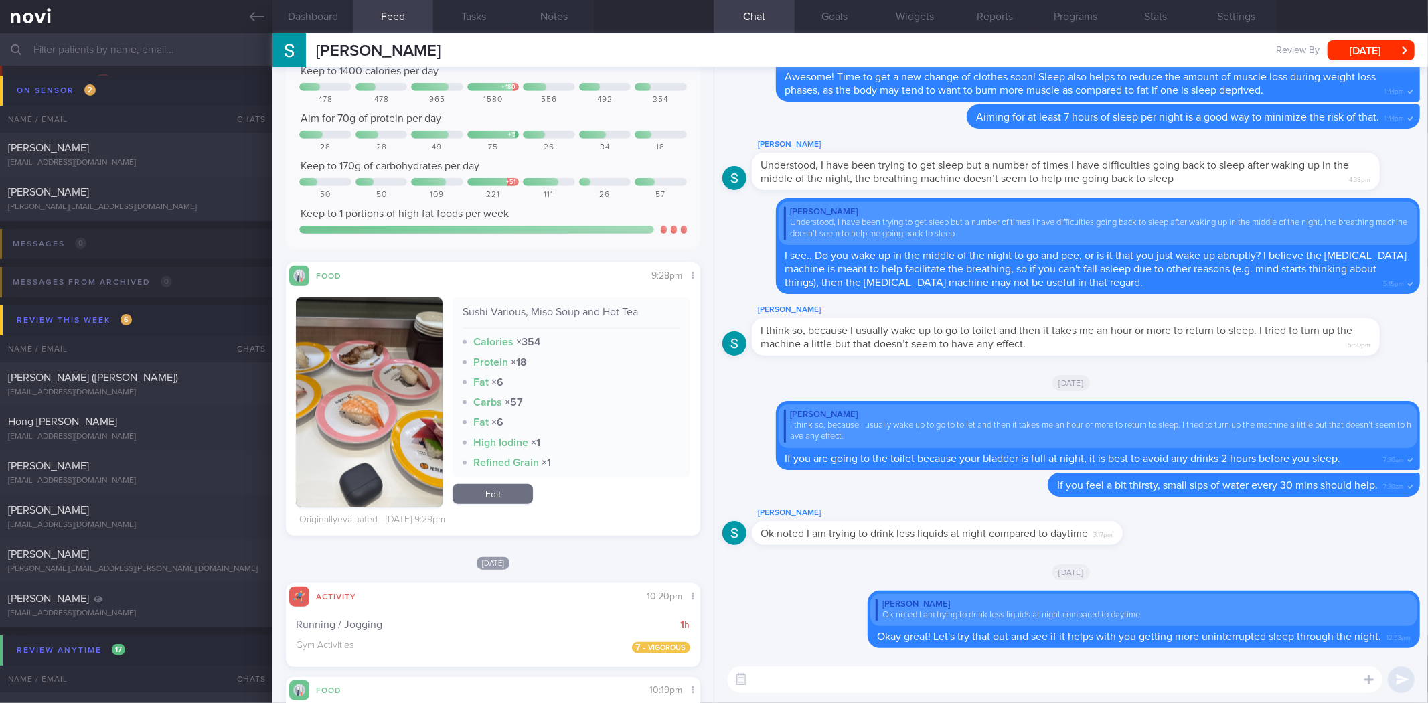
click at [811, 676] on textarea at bounding box center [1055, 679] width 655 height 27
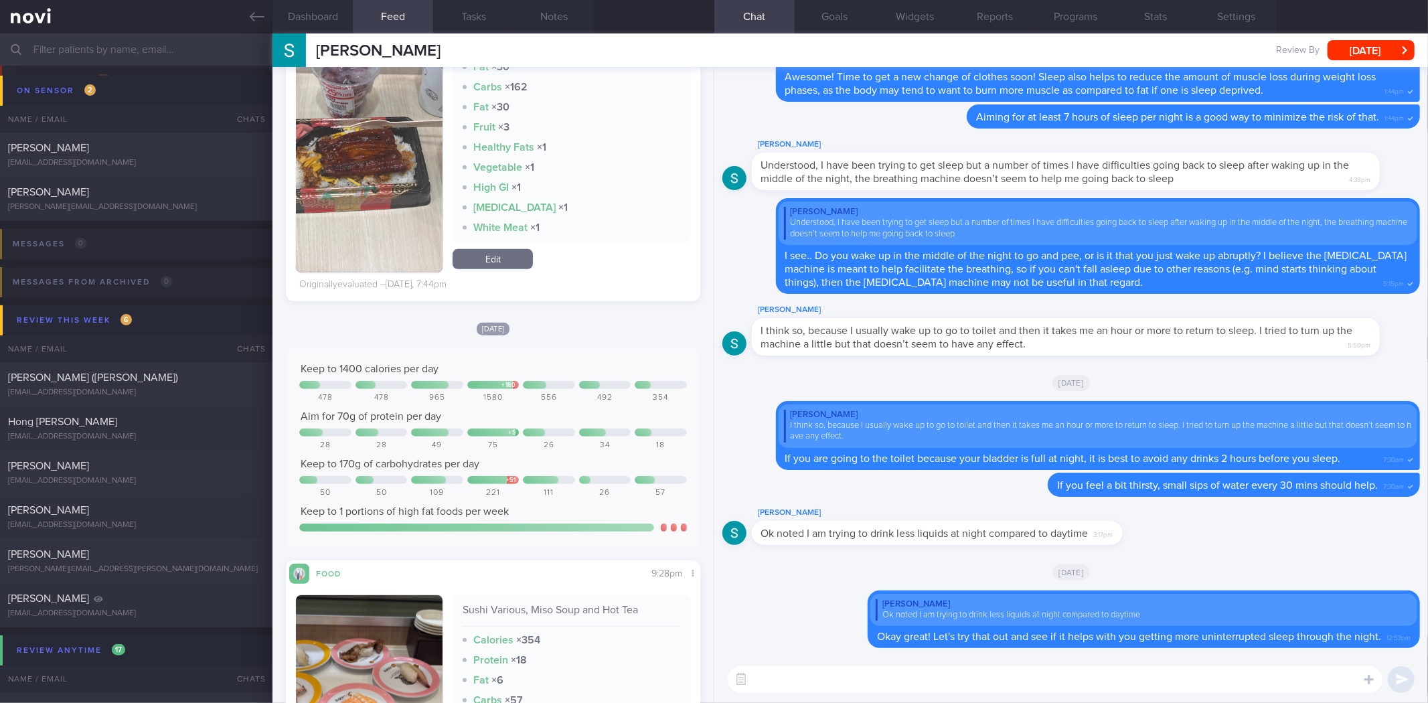
click at [814, 678] on textarea at bounding box center [1055, 679] width 655 height 27
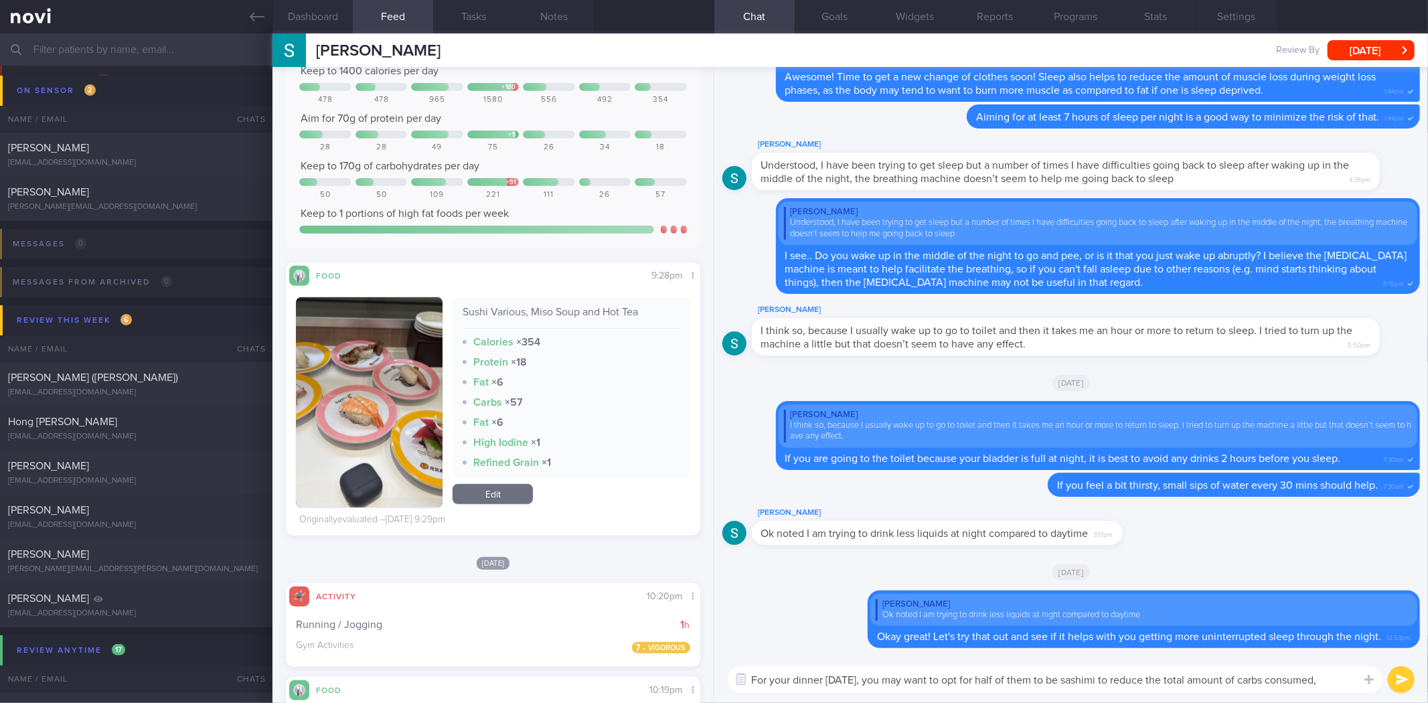
click at [1342, 680] on textarea "For your dinner [DATE], you may want to opt for half of them to be sashimi to r…" at bounding box center [1055, 679] width 655 height 27
type textarea "For your dinner [DATE], you may want to opt for half of them to be sashimi to r…"
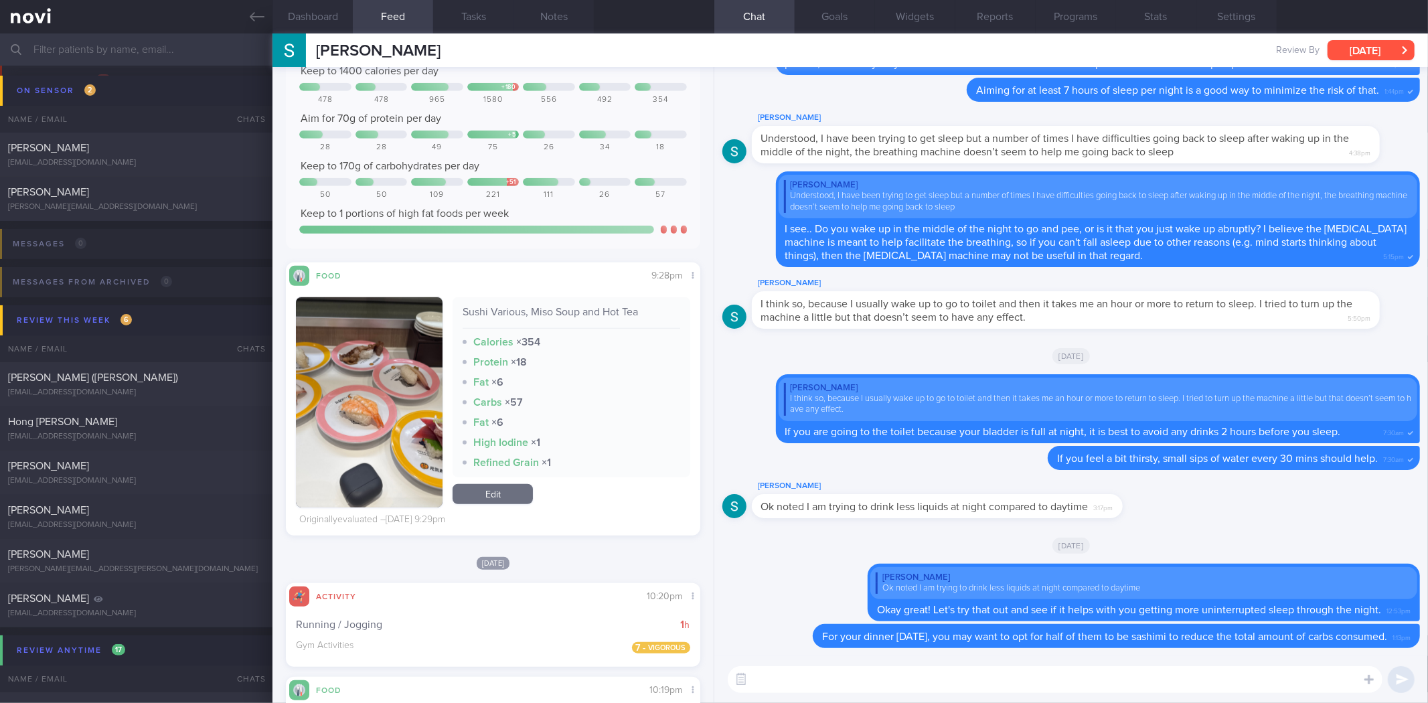
click at [1386, 46] on button "[DATE]" at bounding box center [1371, 50] width 87 height 20
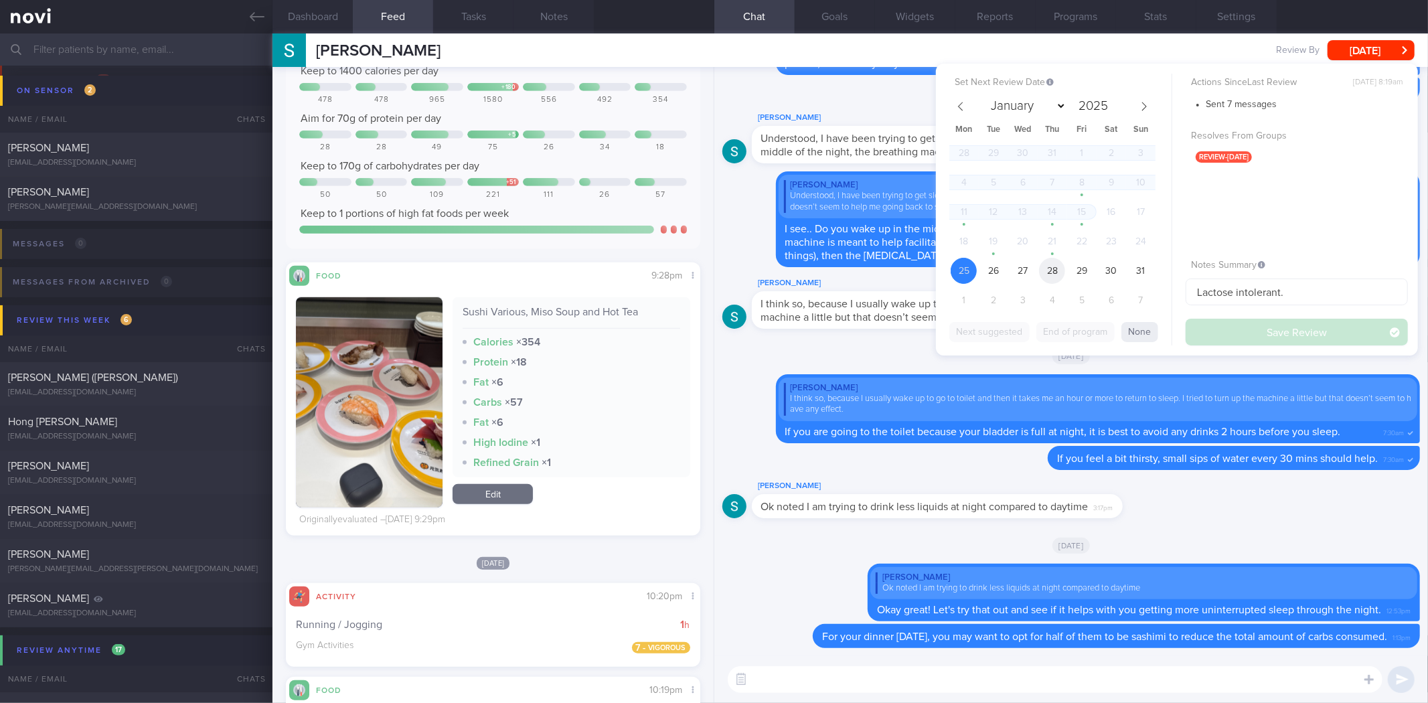
click at [1055, 269] on span "28" at bounding box center [1052, 271] width 26 height 26
click at [1227, 335] on button "Save Review" at bounding box center [1297, 332] width 222 height 27
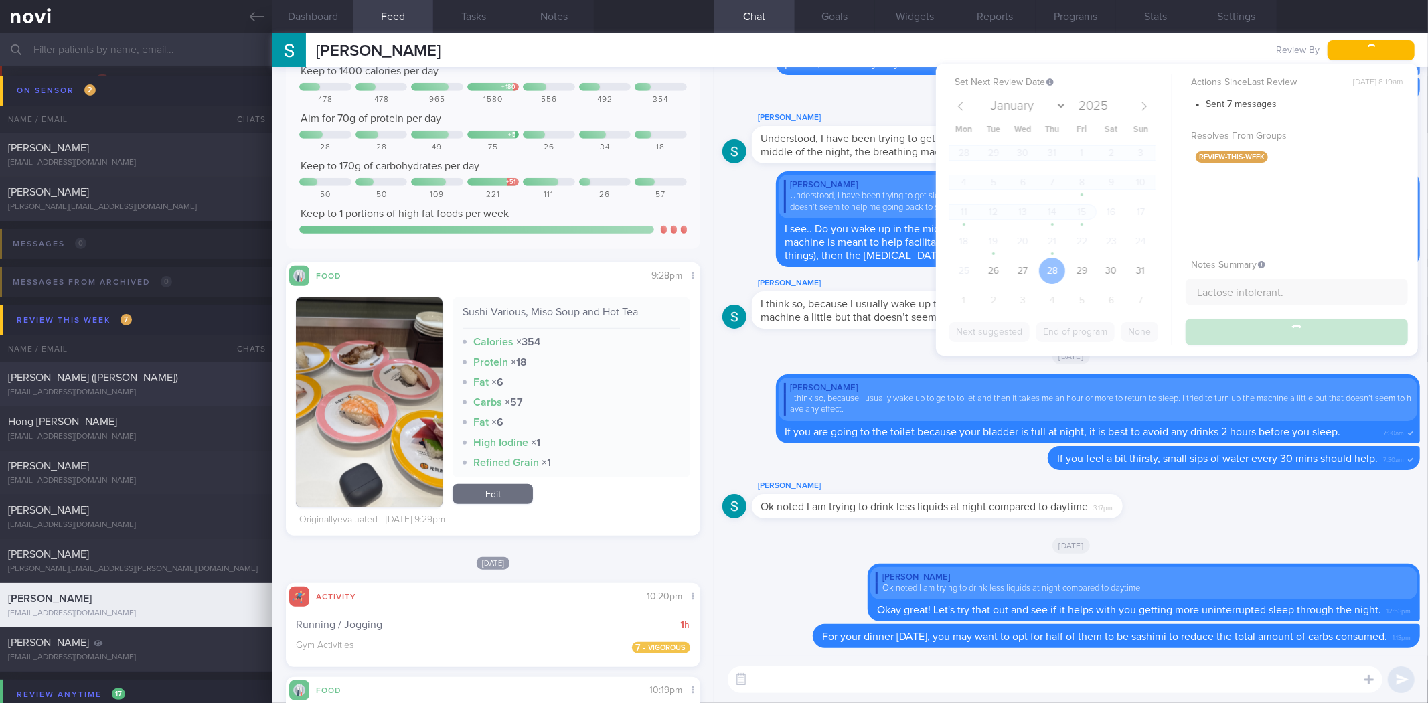
click at [258, 15] on icon at bounding box center [257, 16] width 15 height 15
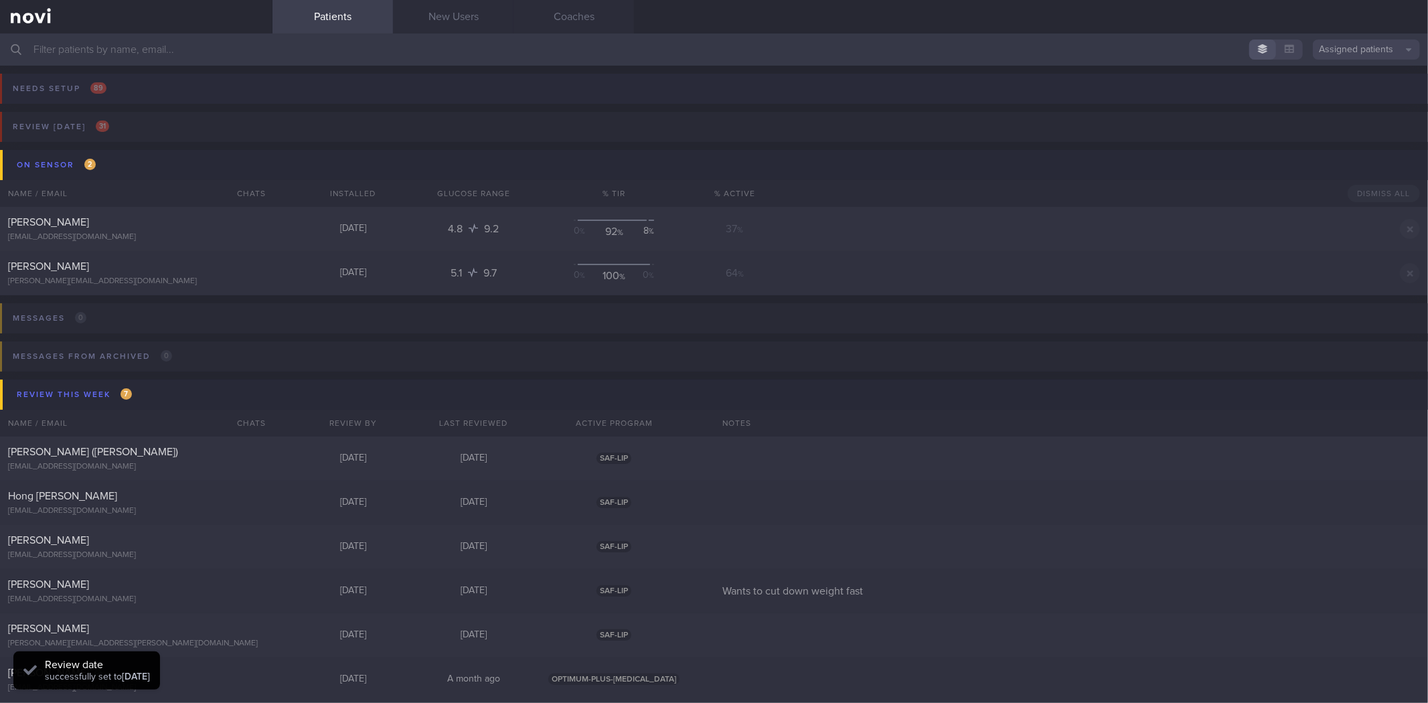
click at [141, 108] on button "Needs setup 89" at bounding box center [712, 93] width 1432 height 38
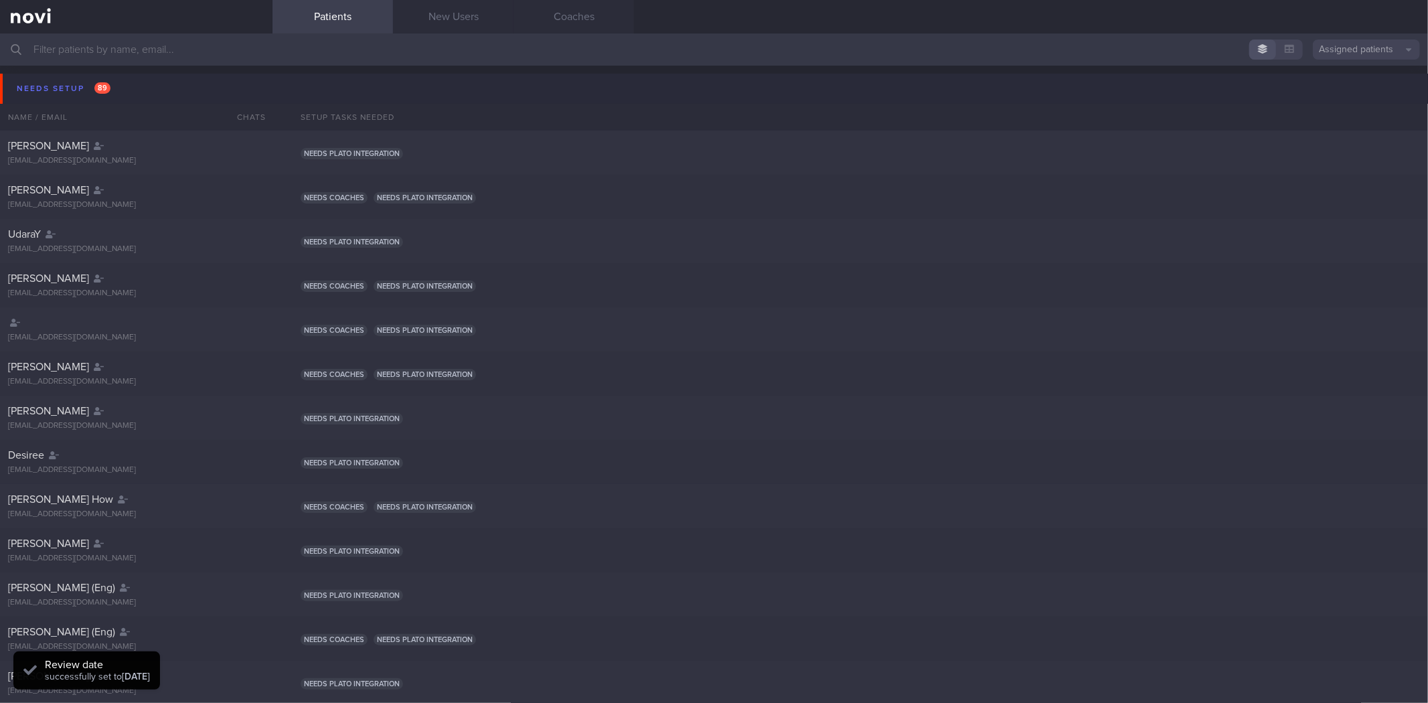
click at [138, 94] on button "Needs setup 89" at bounding box center [716, 89] width 1432 height 30
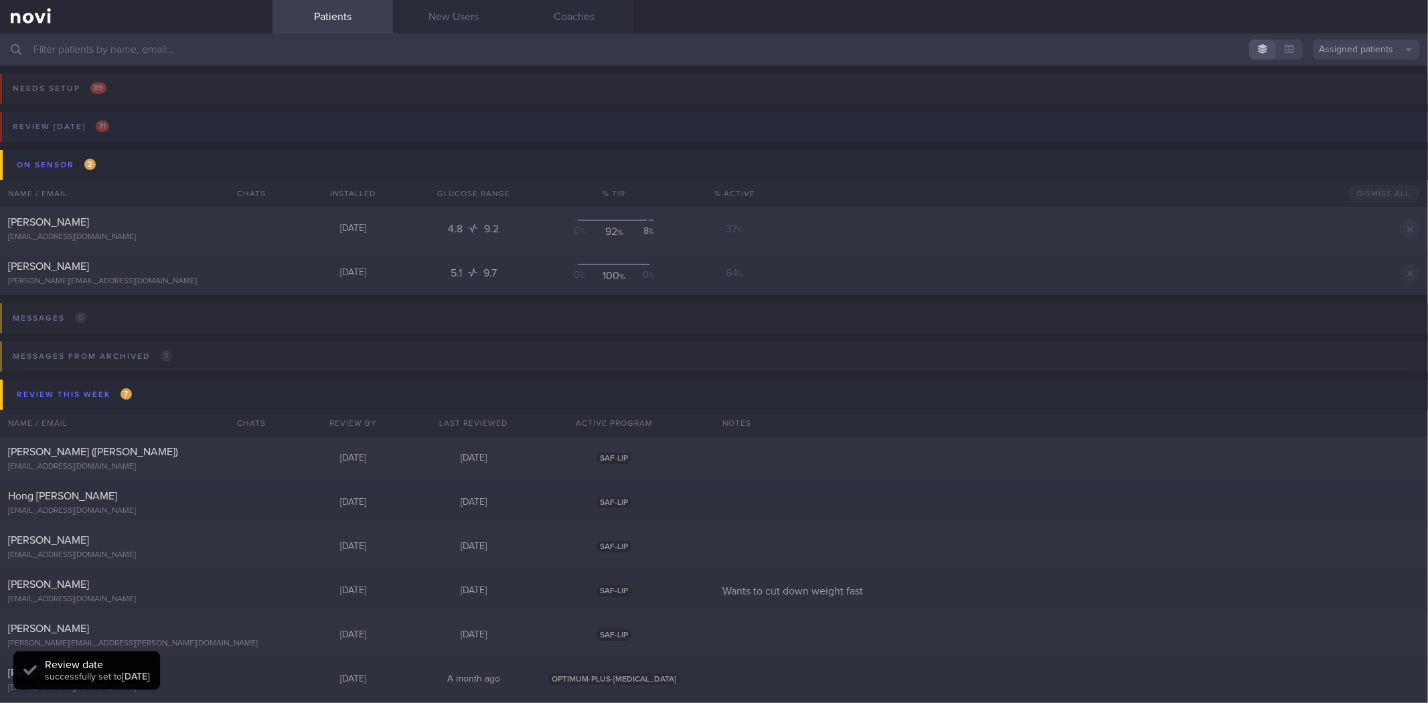
click at [163, 133] on button "Review [DATE] 31" at bounding box center [712, 131] width 1432 height 38
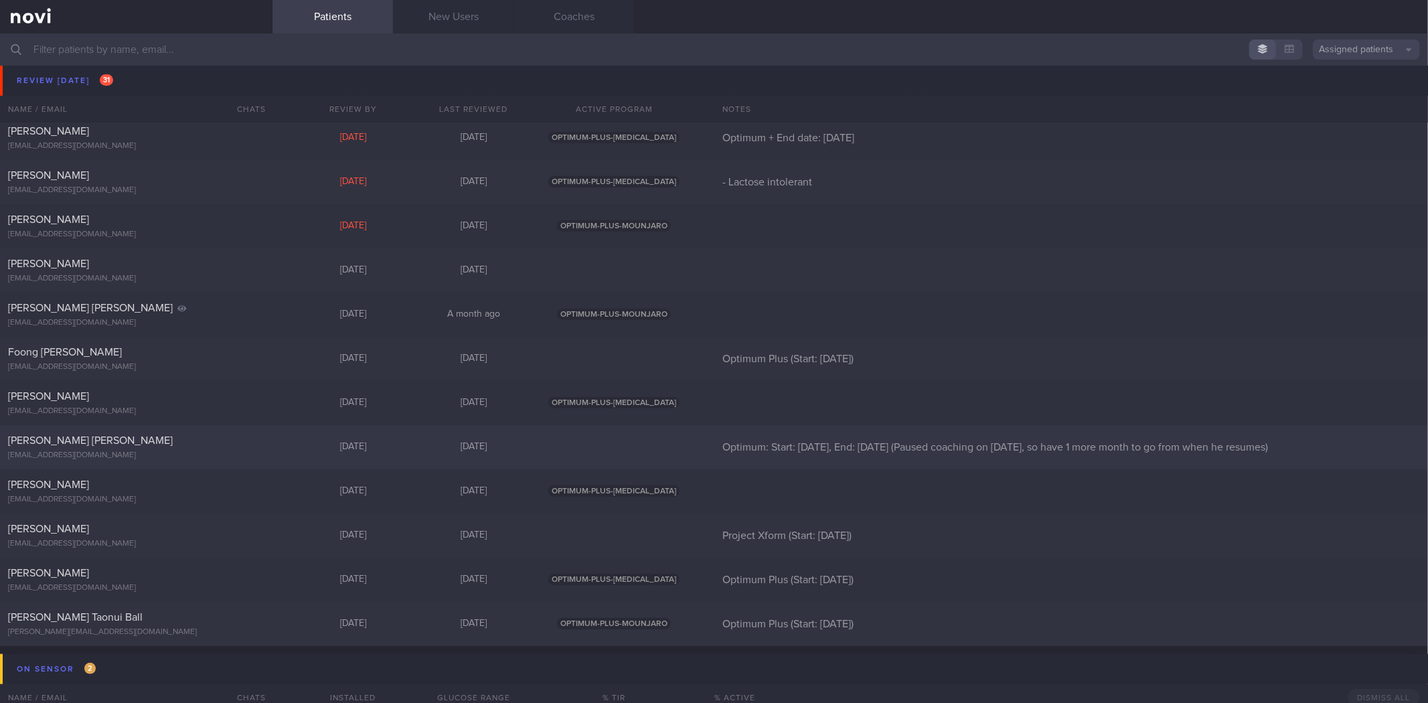
scroll to position [1041, 0]
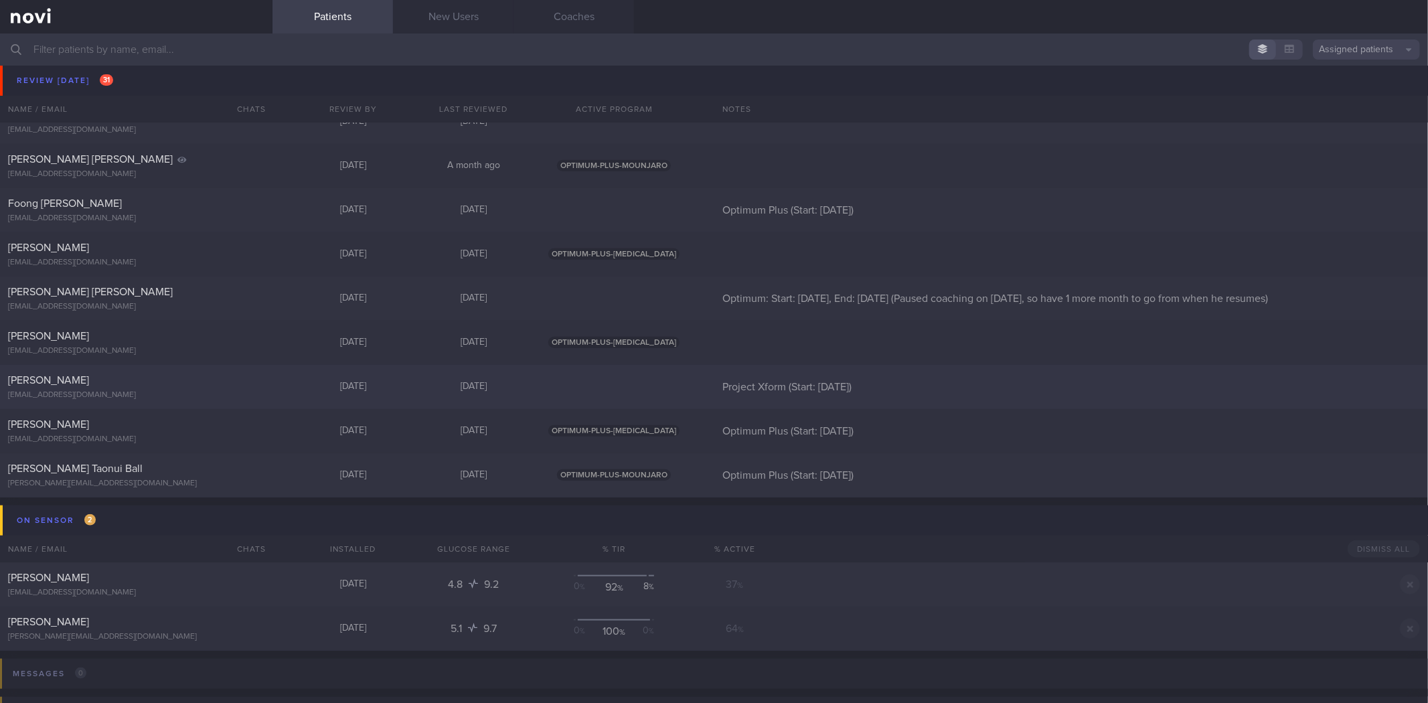
click at [184, 383] on div "[PERSON_NAME]" at bounding box center [134, 380] width 253 height 13
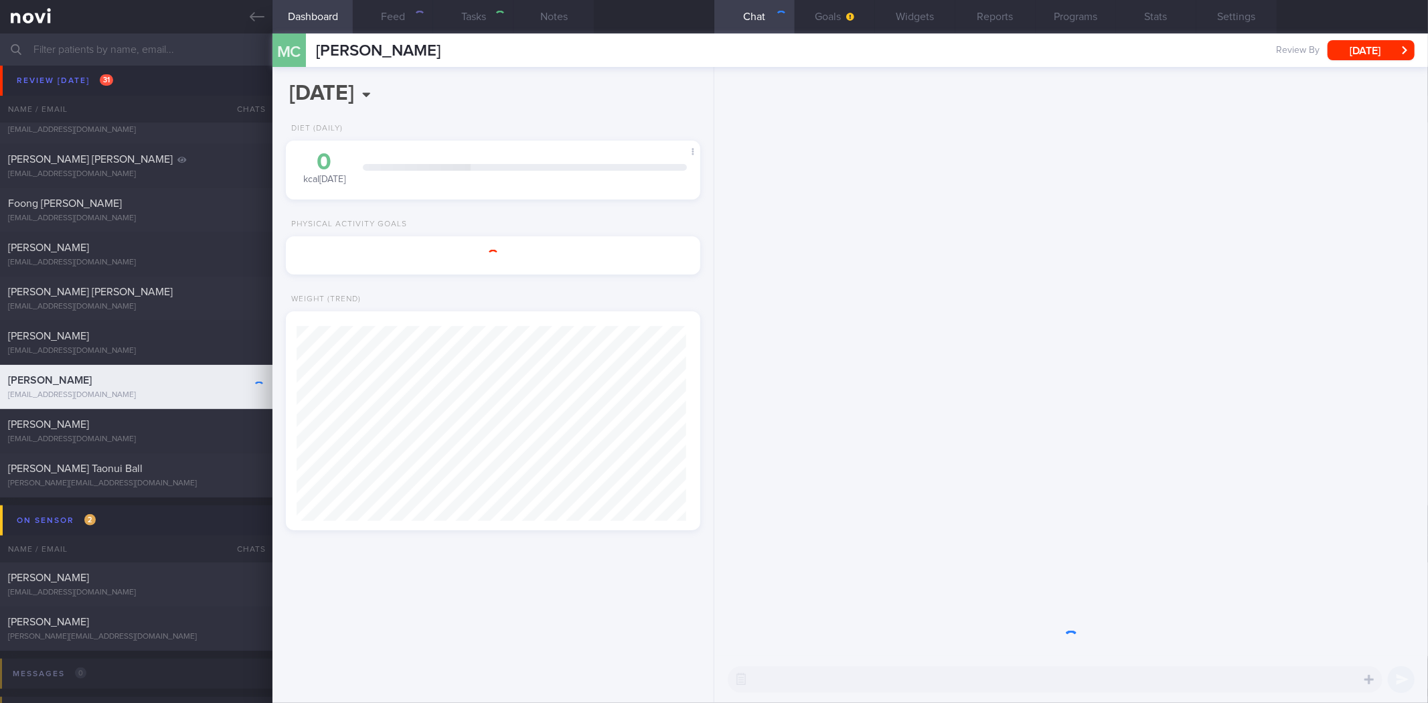
click at [1353, 47] on button "[DATE]" at bounding box center [1371, 50] width 87 height 20
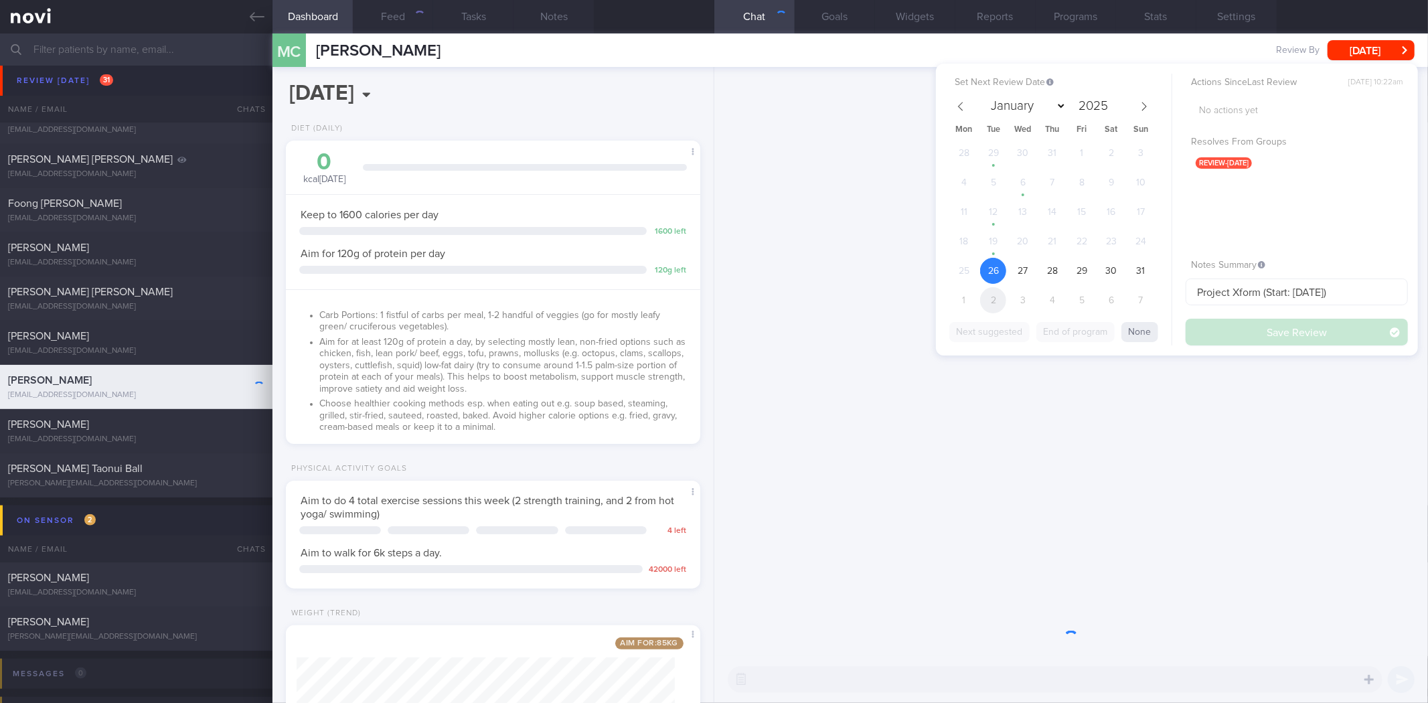
scroll to position [208, 378]
click at [999, 295] on span "2" at bounding box center [993, 300] width 26 height 26
select select "8"
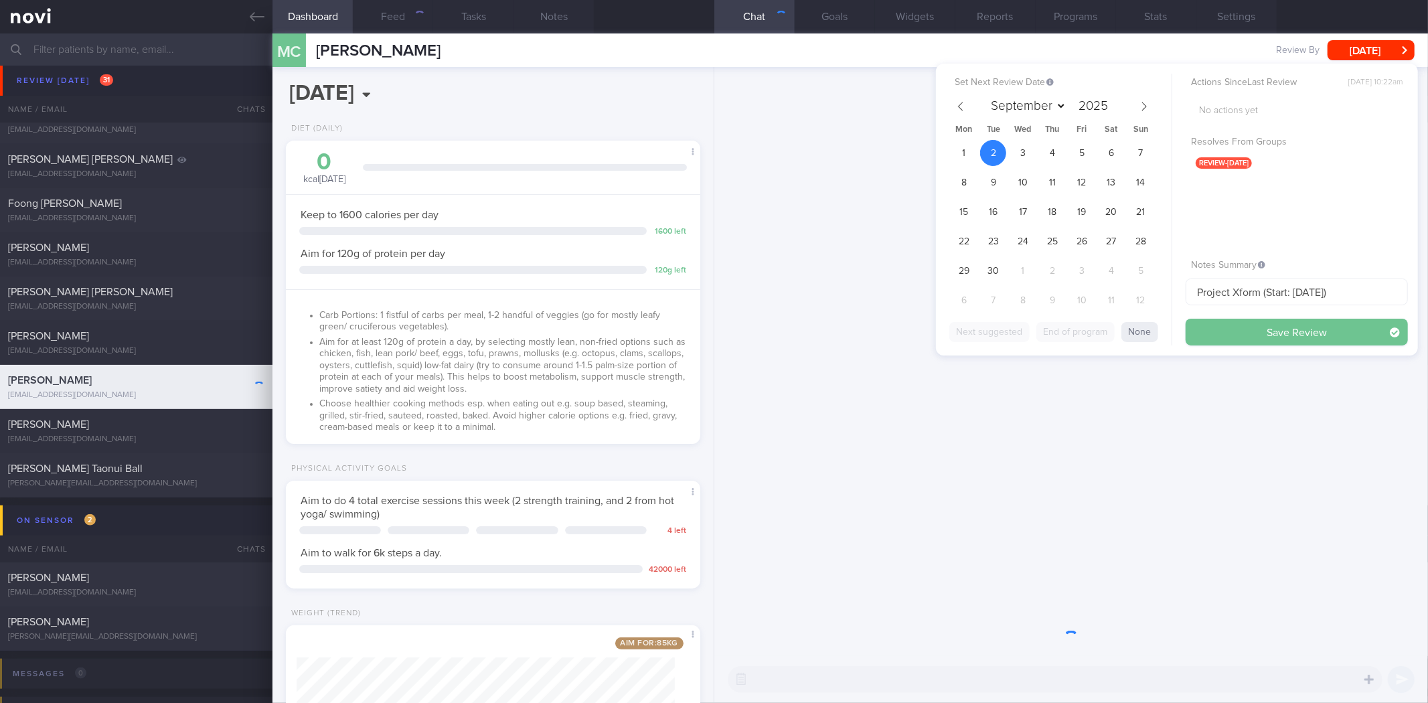
click at [1212, 329] on button "Save Review" at bounding box center [1297, 332] width 222 height 27
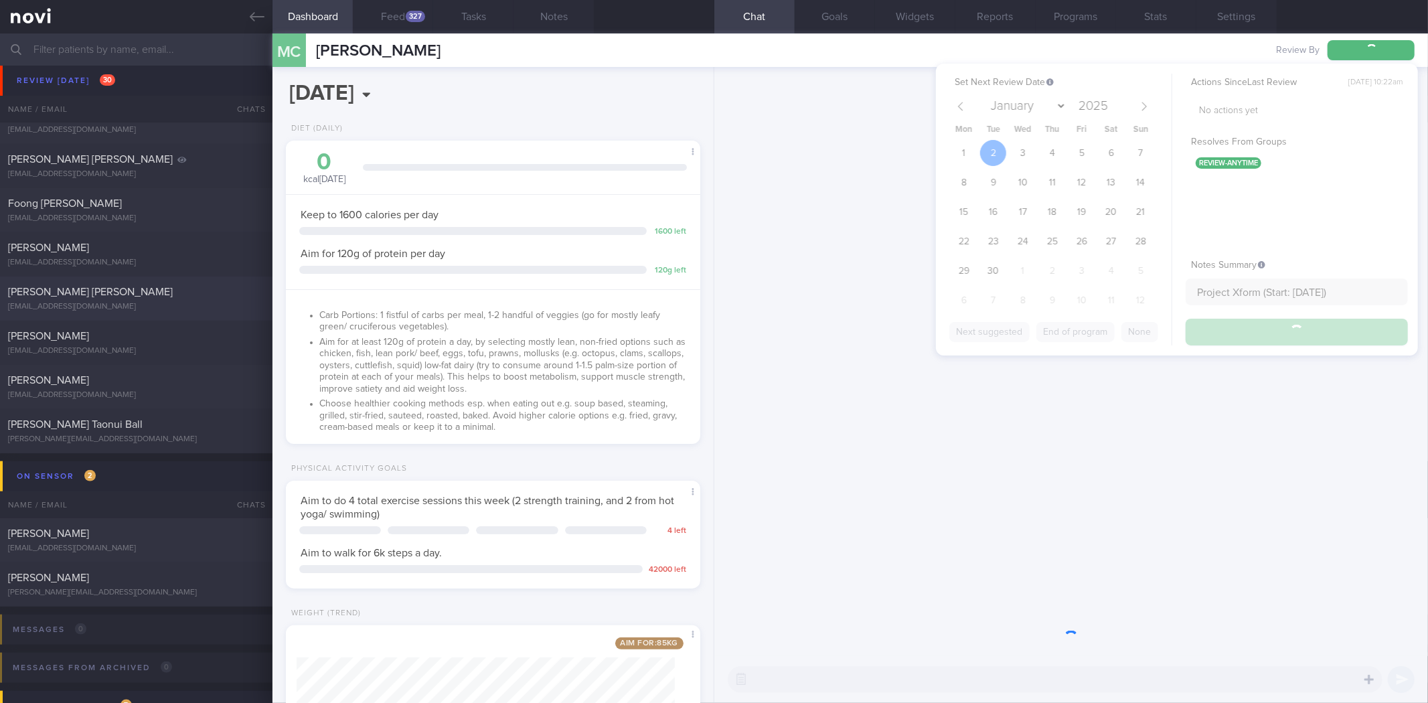
click at [256, 16] on icon at bounding box center [257, 16] width 15 height 9
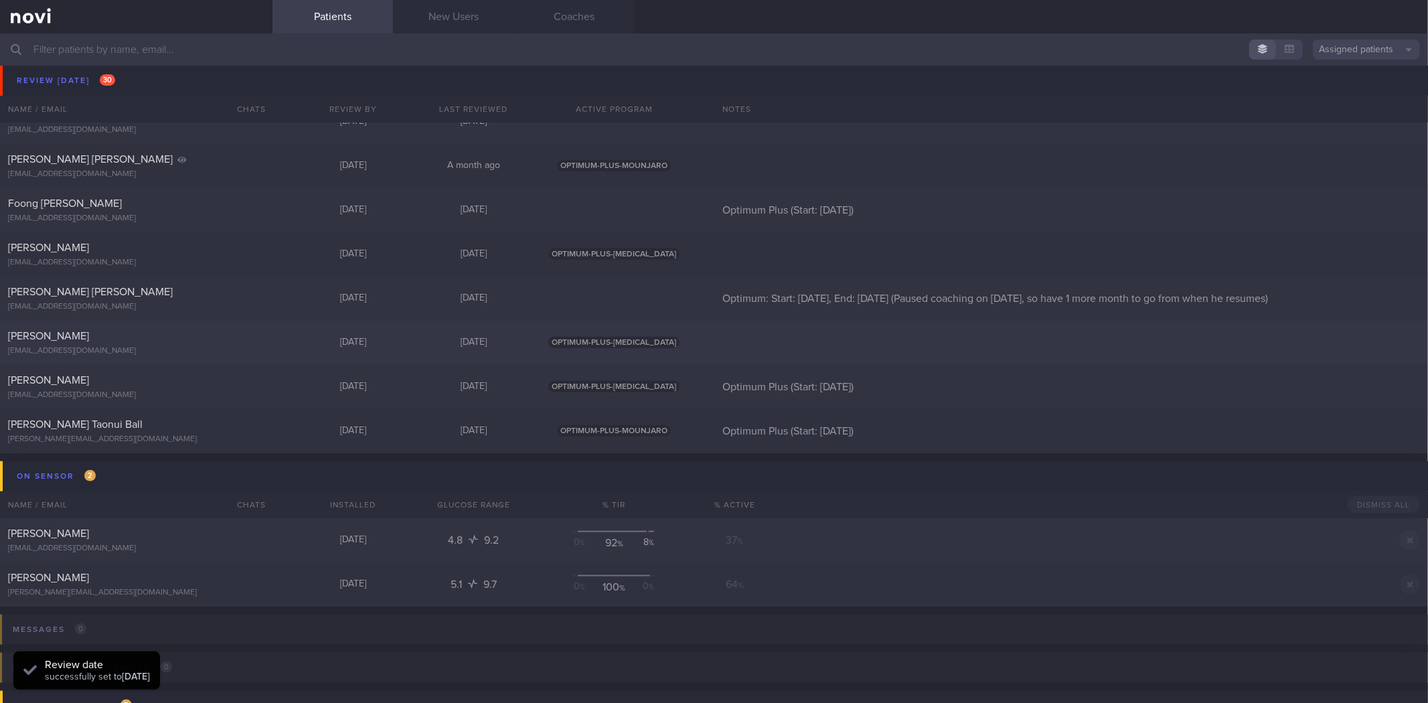
click at [198, 342] on div "[PERSON_NAME]" at bounding box center [134, 335] width 253 height 13
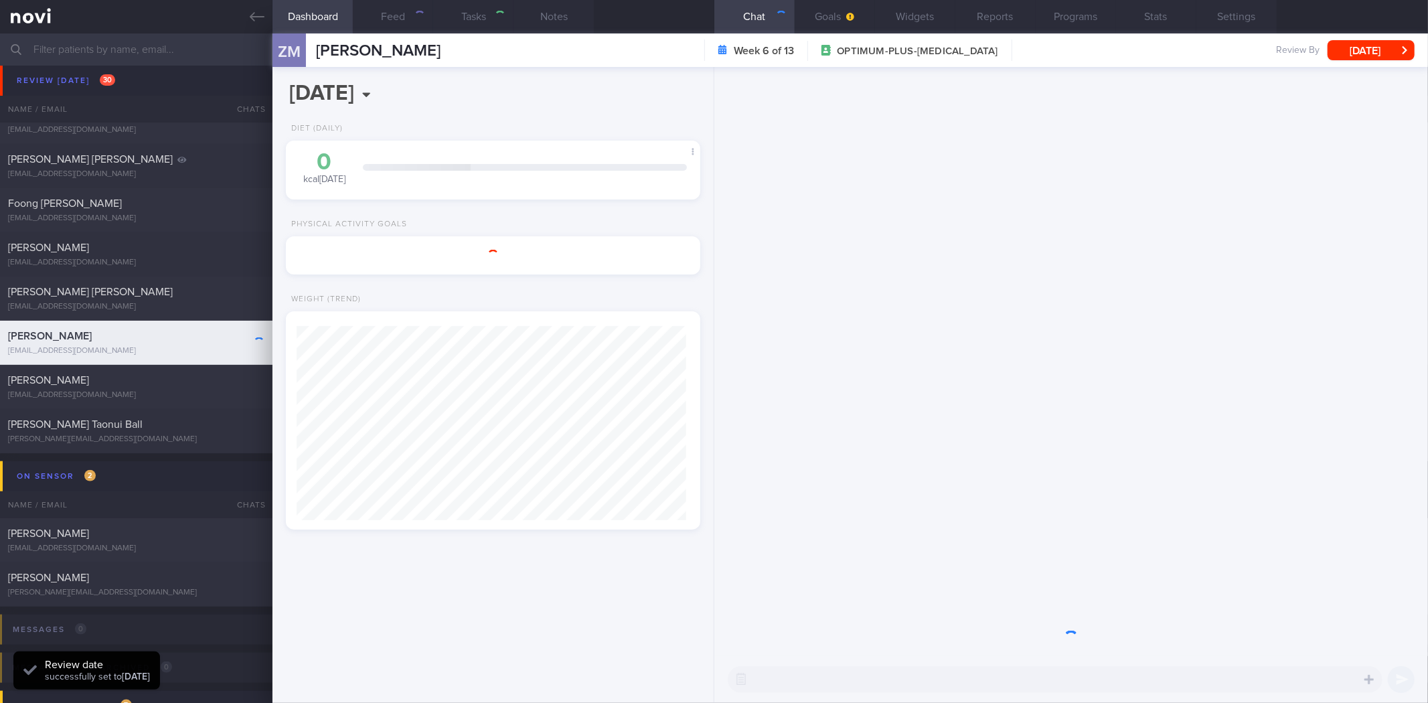
click at [1374, 47] on button "[DATE]" at bounding box center [1371, 50] width 87 height 20
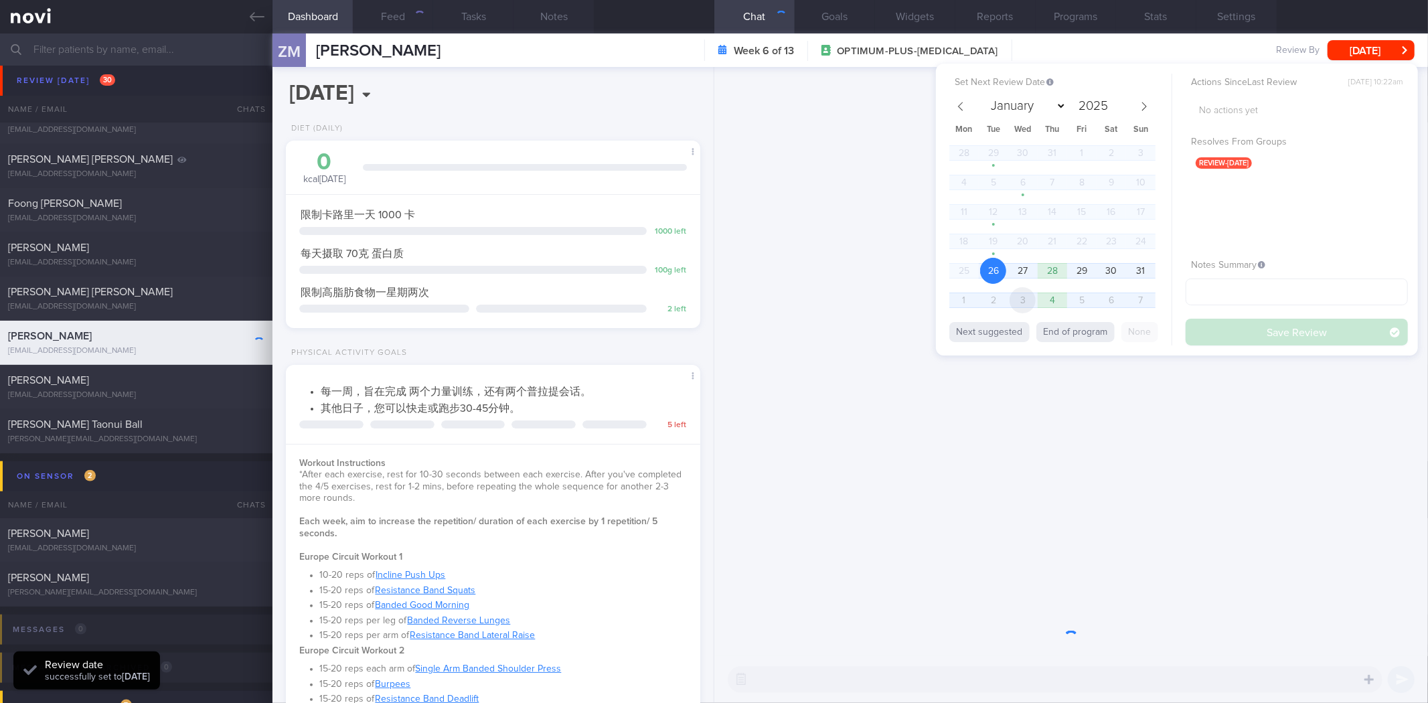
scroll to position [208, 378]
drag, startPoint x: 995, startPoint y: 300, endPoint x: 304, endPoint y: 121, distance: 713.2
click at [995, 301] on span "2" at bounding box center [993, 300] width 26 height 26
click at [1234, 336] on button "Save Review" at bounding box center [1297, 332] width 222 height 27
select select "8"
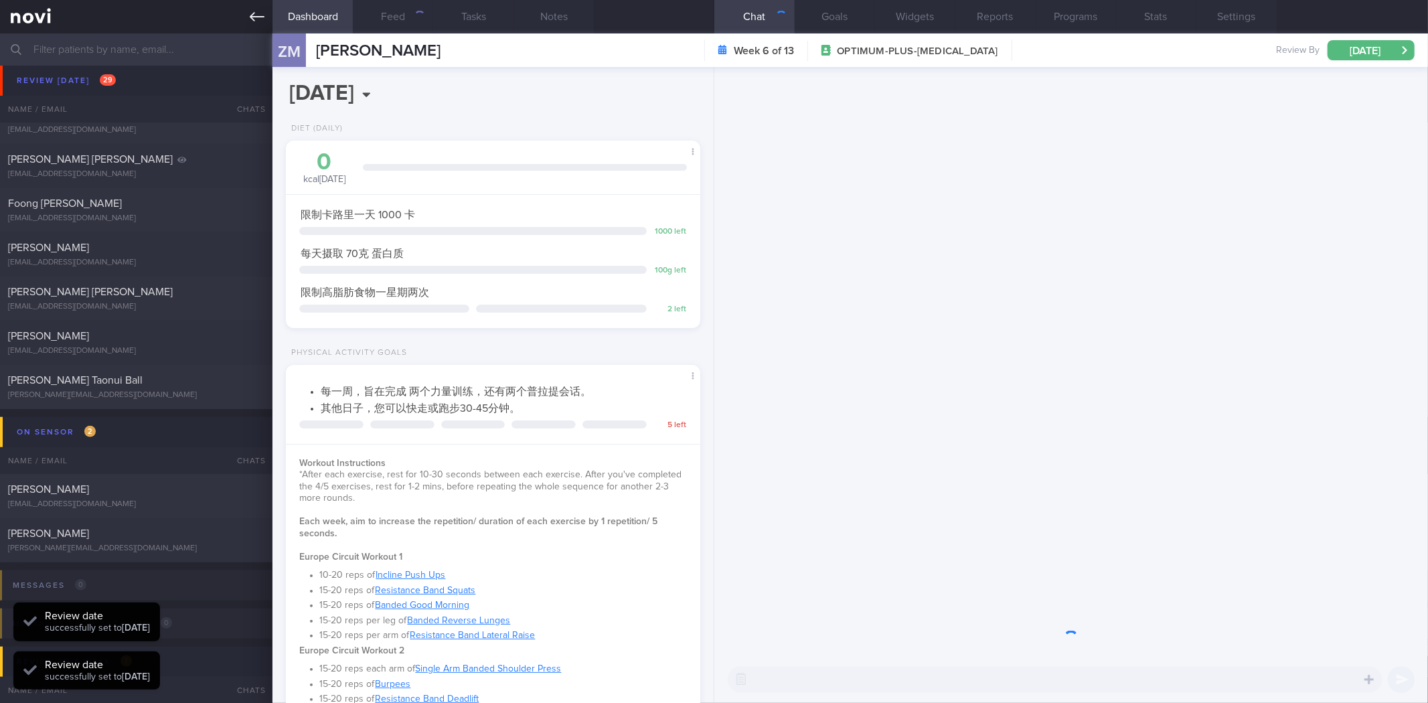
click at [257, 11] on icon at bounding box center [257, 16] width 15 height 15
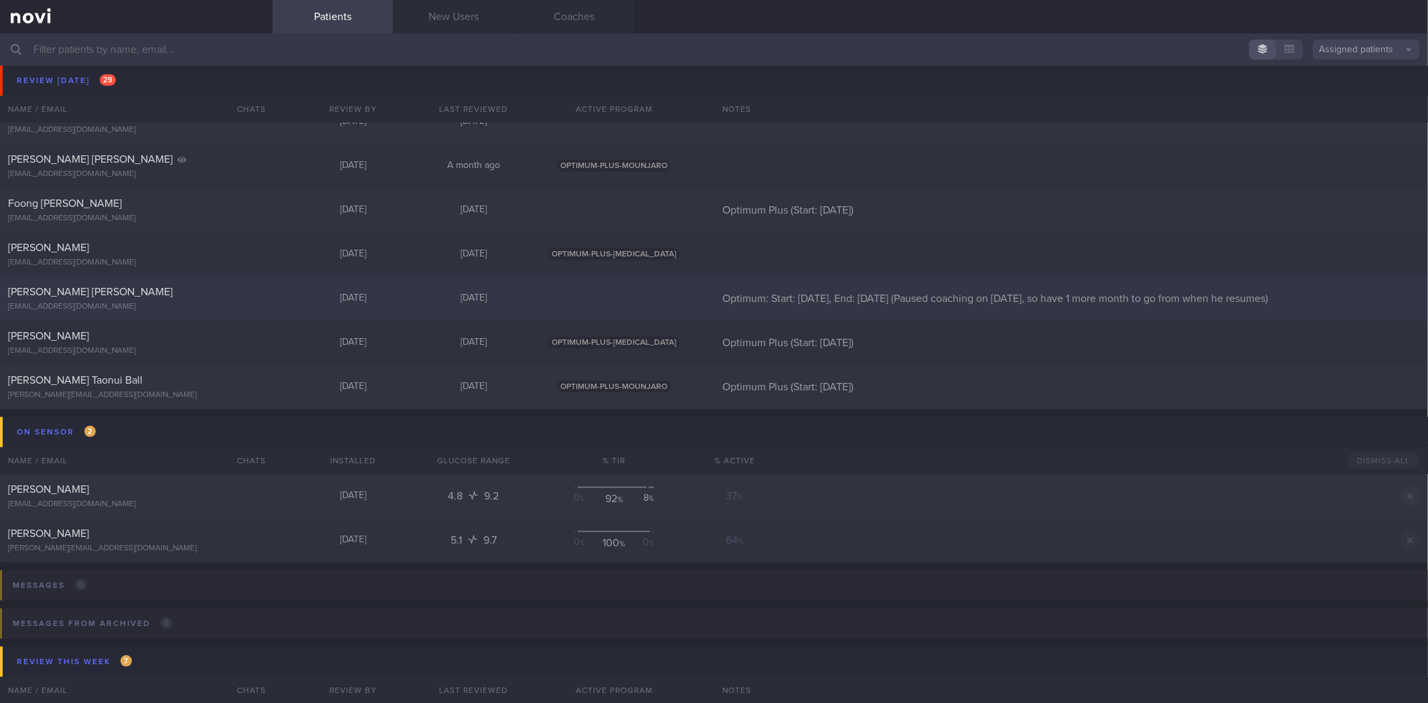
click at [164, 304] on div "[EMAIL_ADDRESS][DOMAIN_NAME]" at bounding box center [136, 307] width 256 height 10
select select "7"
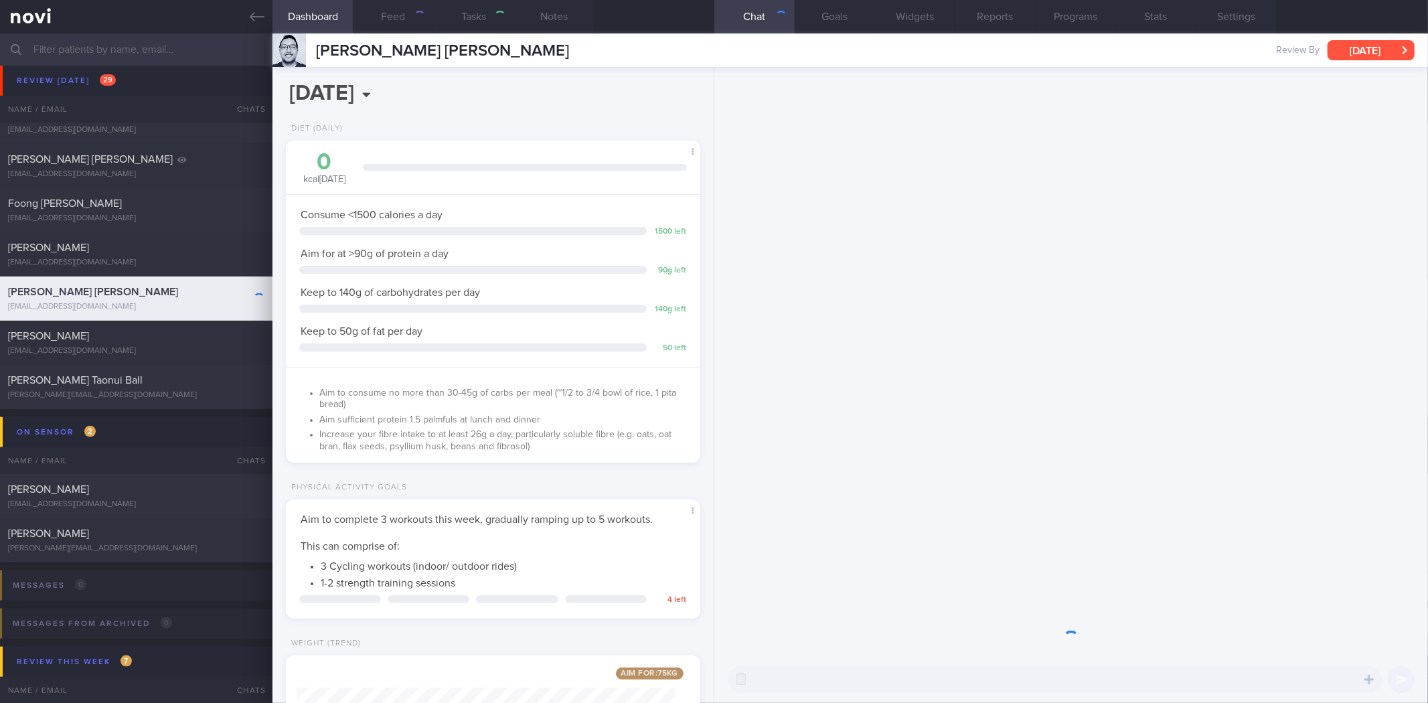
scroll to position [669494, 669324]
click at [1351, 52] on button "[DATE]" at bounding box center [1371, 50] width 87 height 20
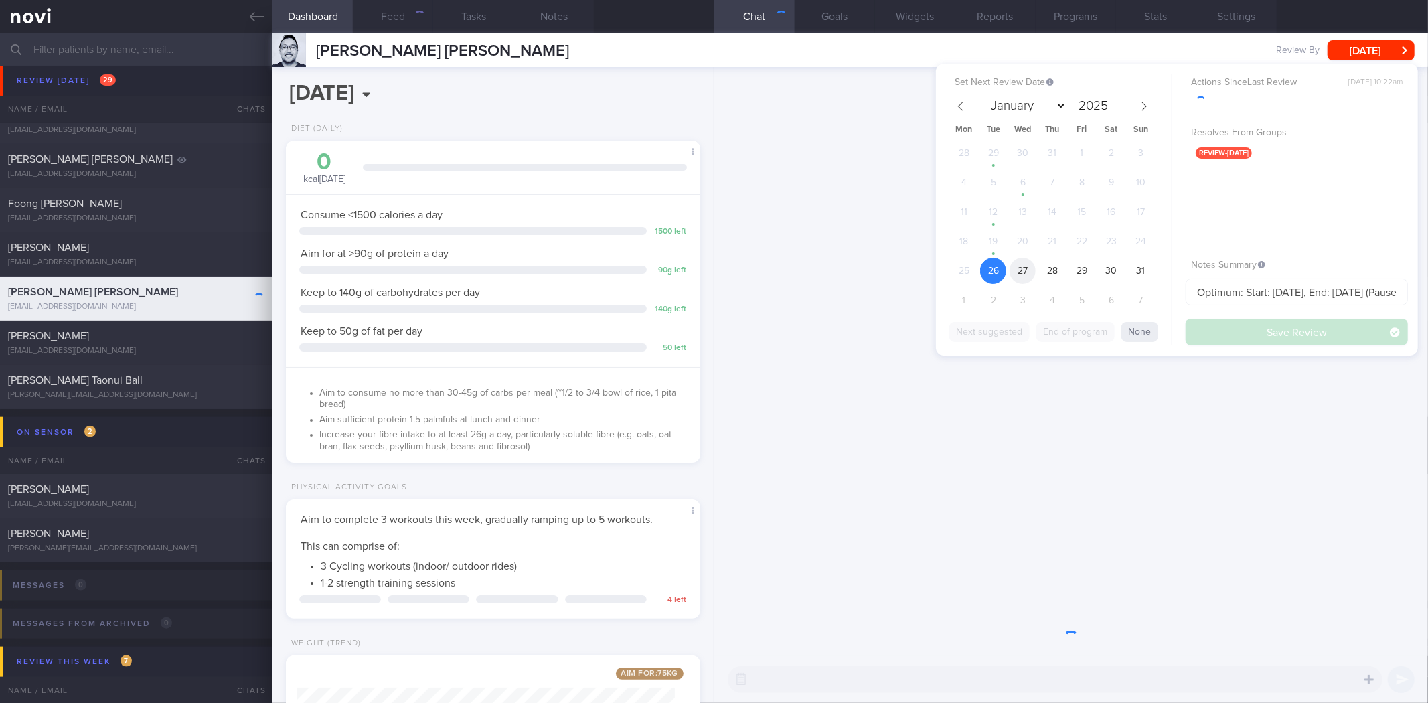
click at [1015, 271] on span "27" at bounding box center [1023, 271] width 26 height 26
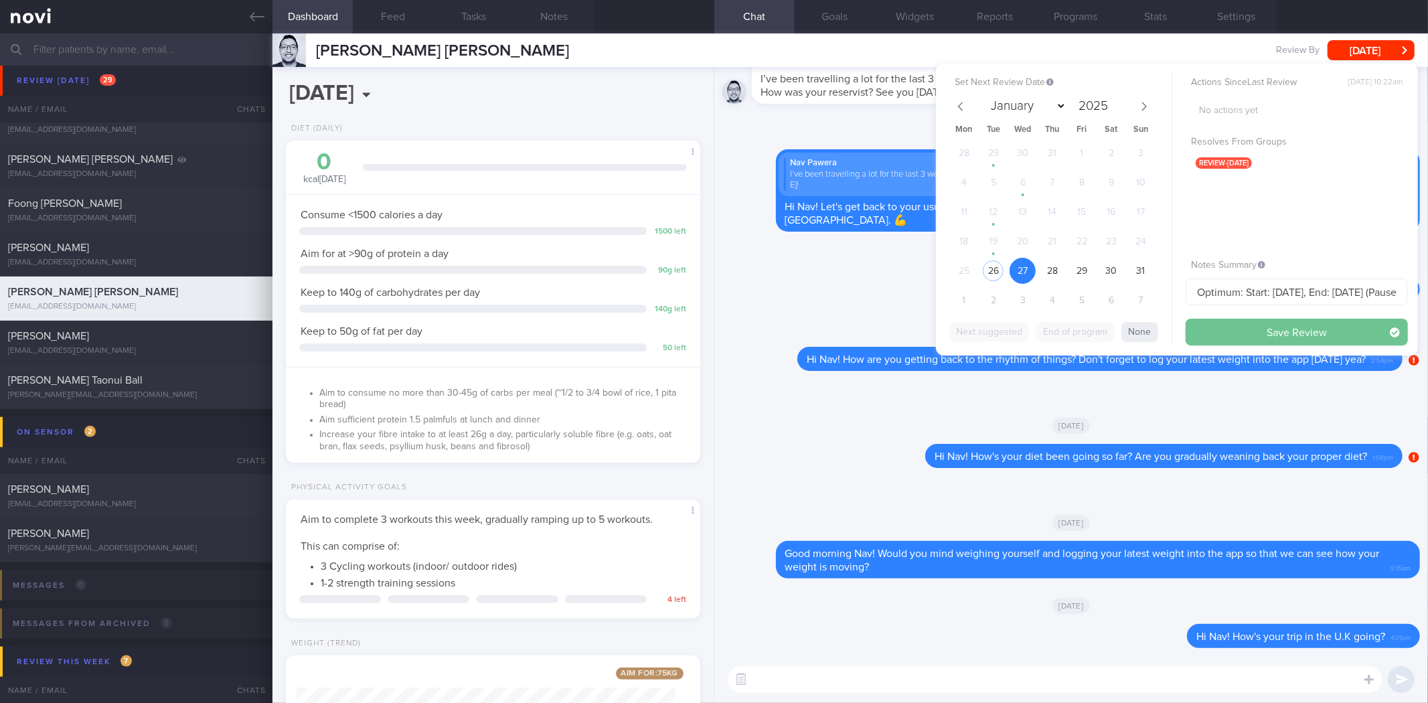
click at [1261, 337] on button "Save Review" at bounding box center [1297, 332] width 222 height 27
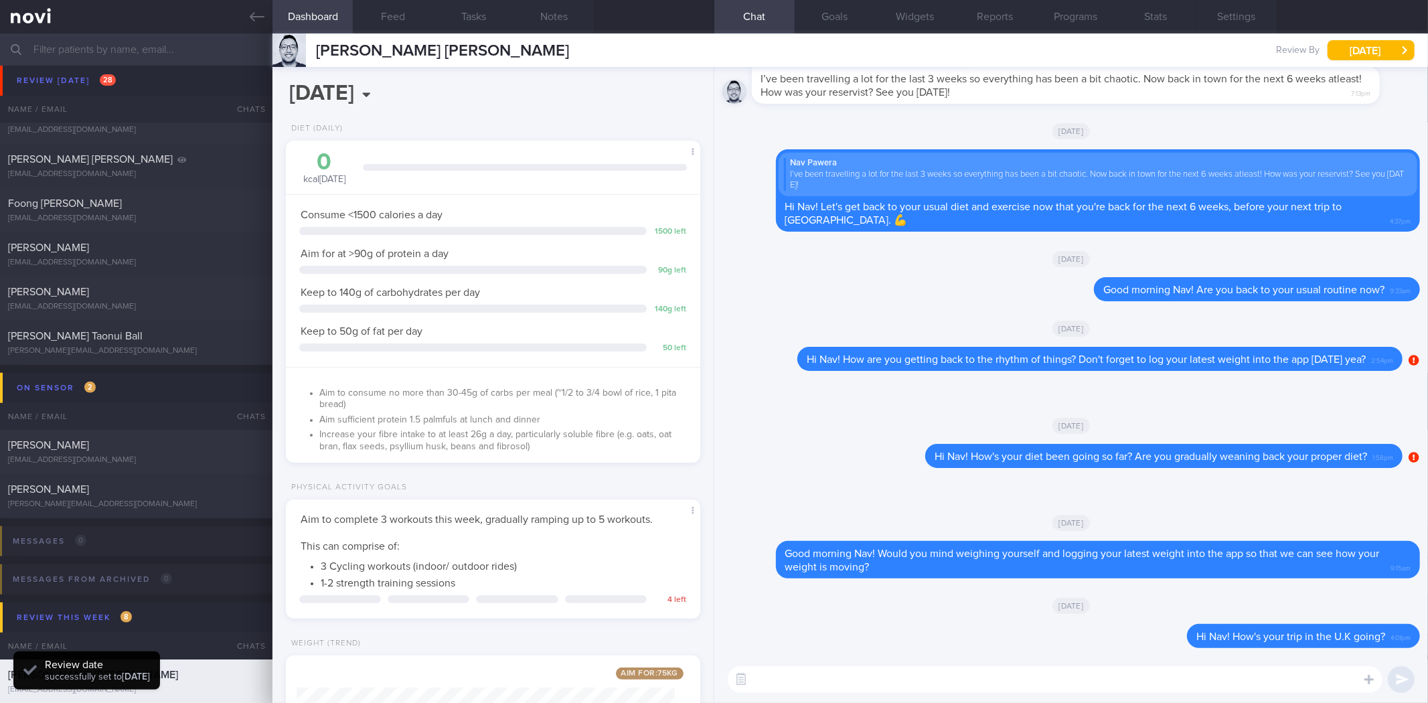
click at [279, 22] on button "Dashboard" at bounding box center [313, 16] width 80 height 33
click at [250, 10] on icon at bounding box center [257, 16] width 15 height 15
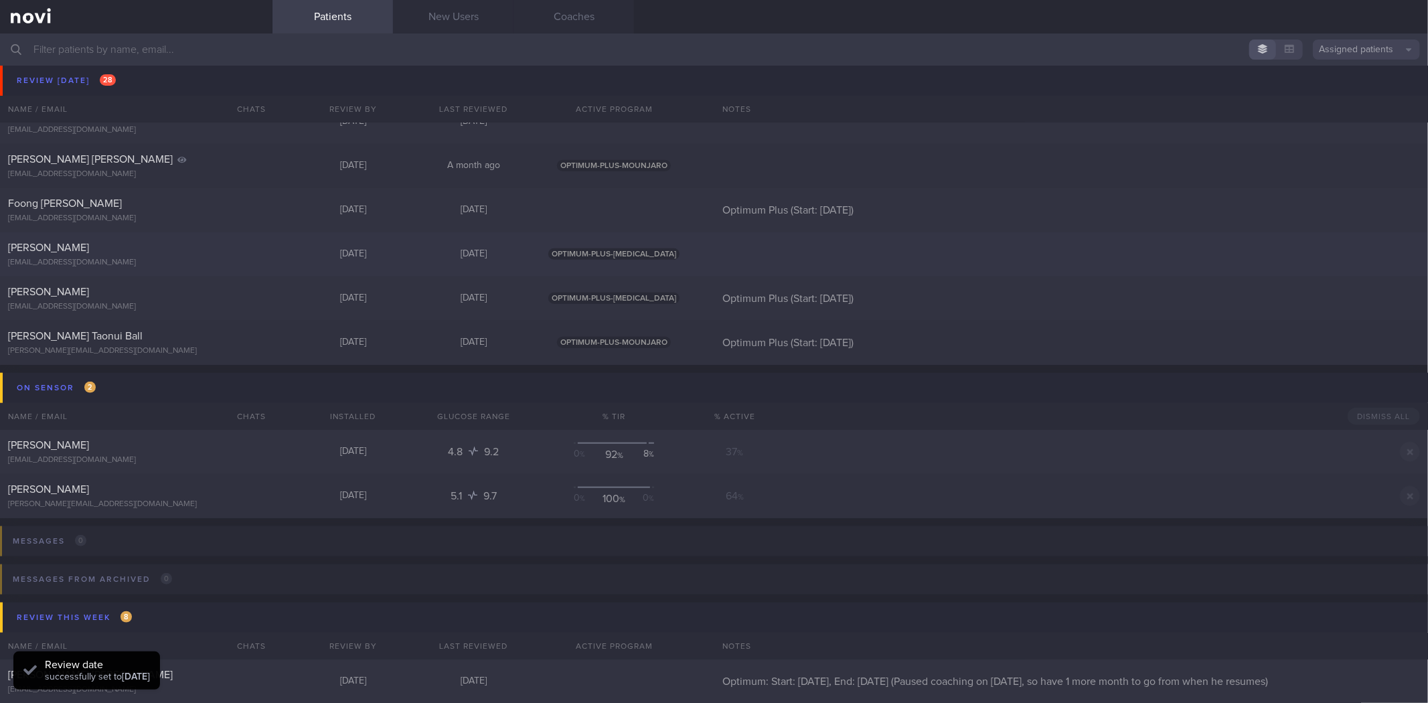
click at [181, 267] on div "[EMAIL_ADDRESS][DOMAIN_NAME]" at bounding box center [136, 263] width 256 height 10
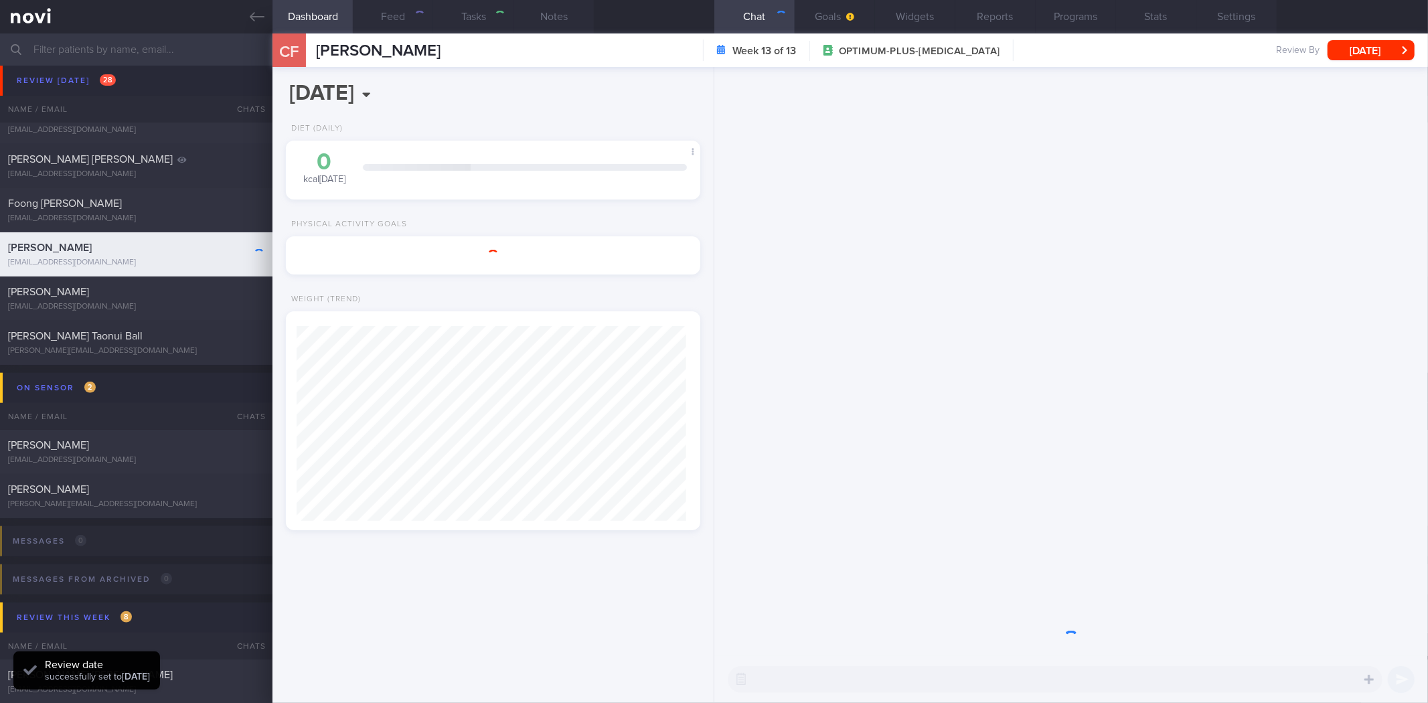
click at [1014, 54] on div "Week 13 of 13 OPTIMUM-PLUS-[MEDICAL_DATA]" at bounding box center [858, 50] width 311 height 21
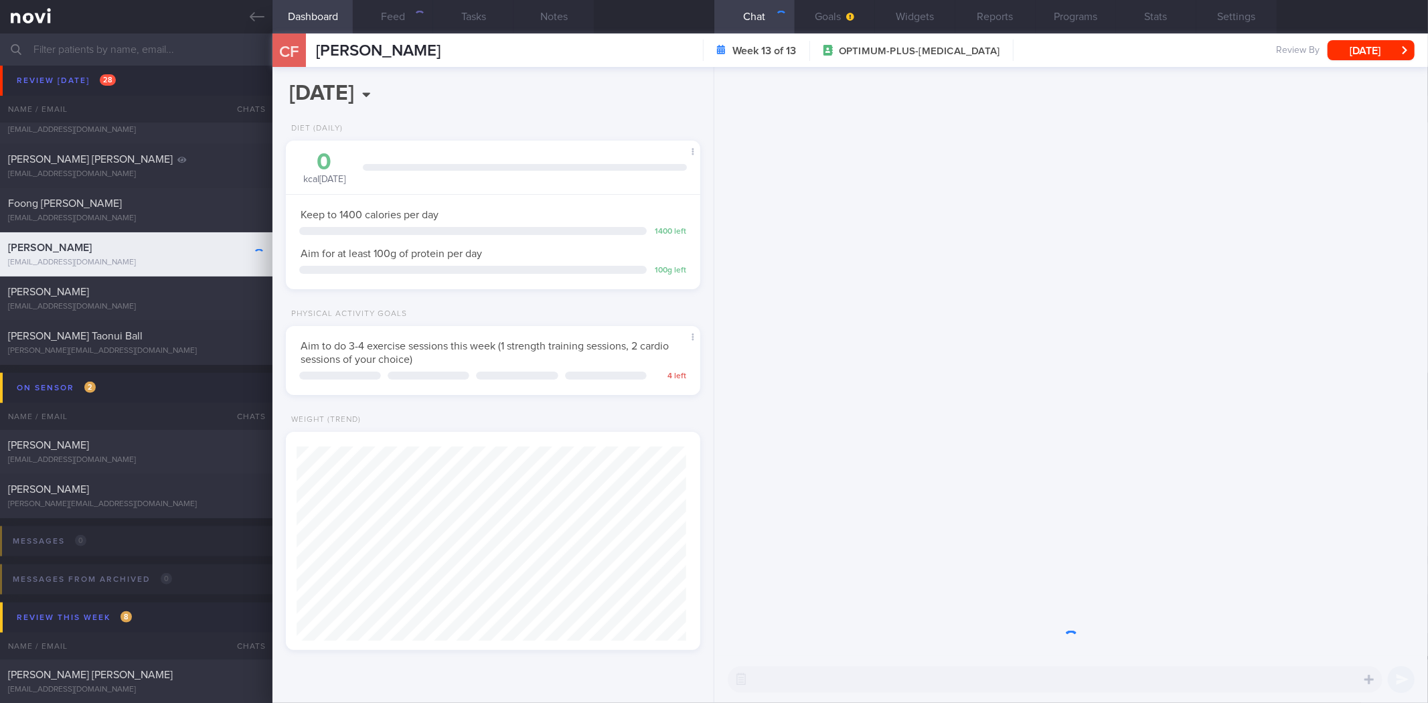
scroll to position [195, 390]
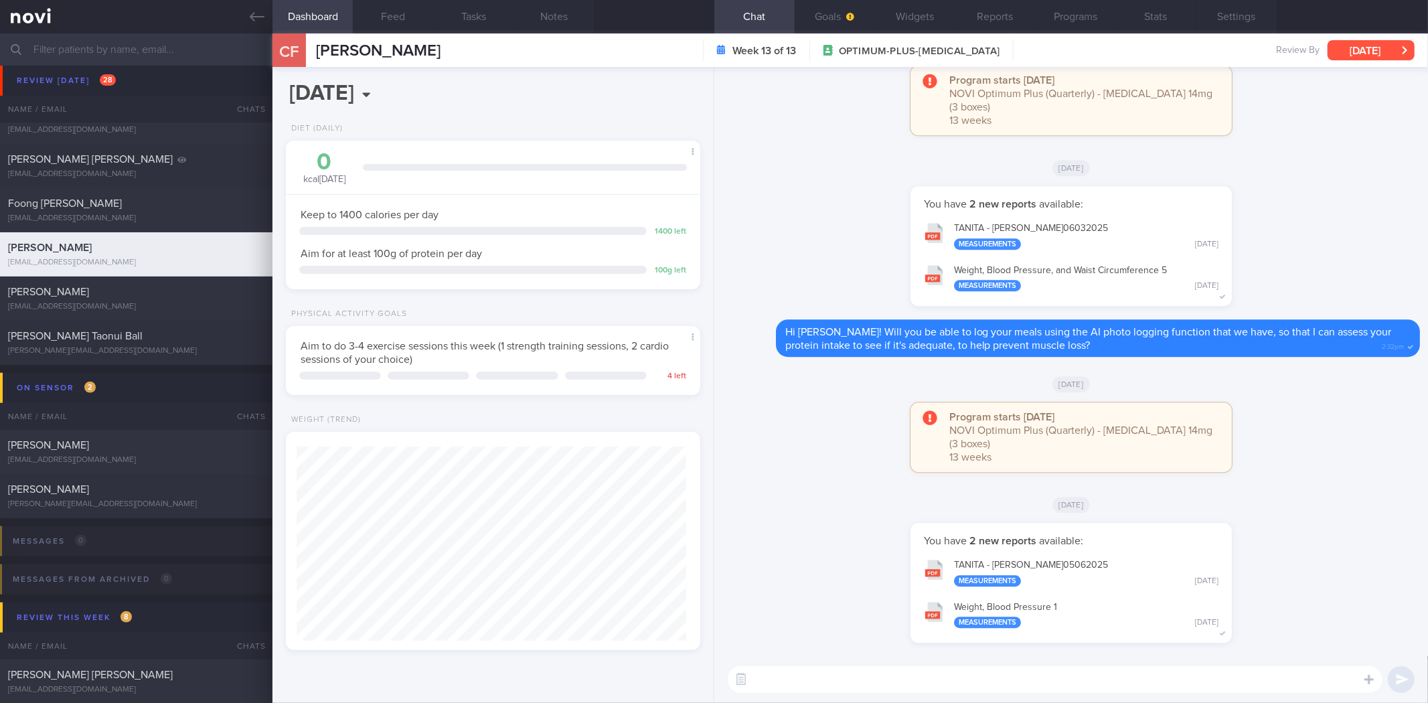
click at [1354, 51] on button "[DATE]" at bounding box center [1371, 50] width 87 height 20
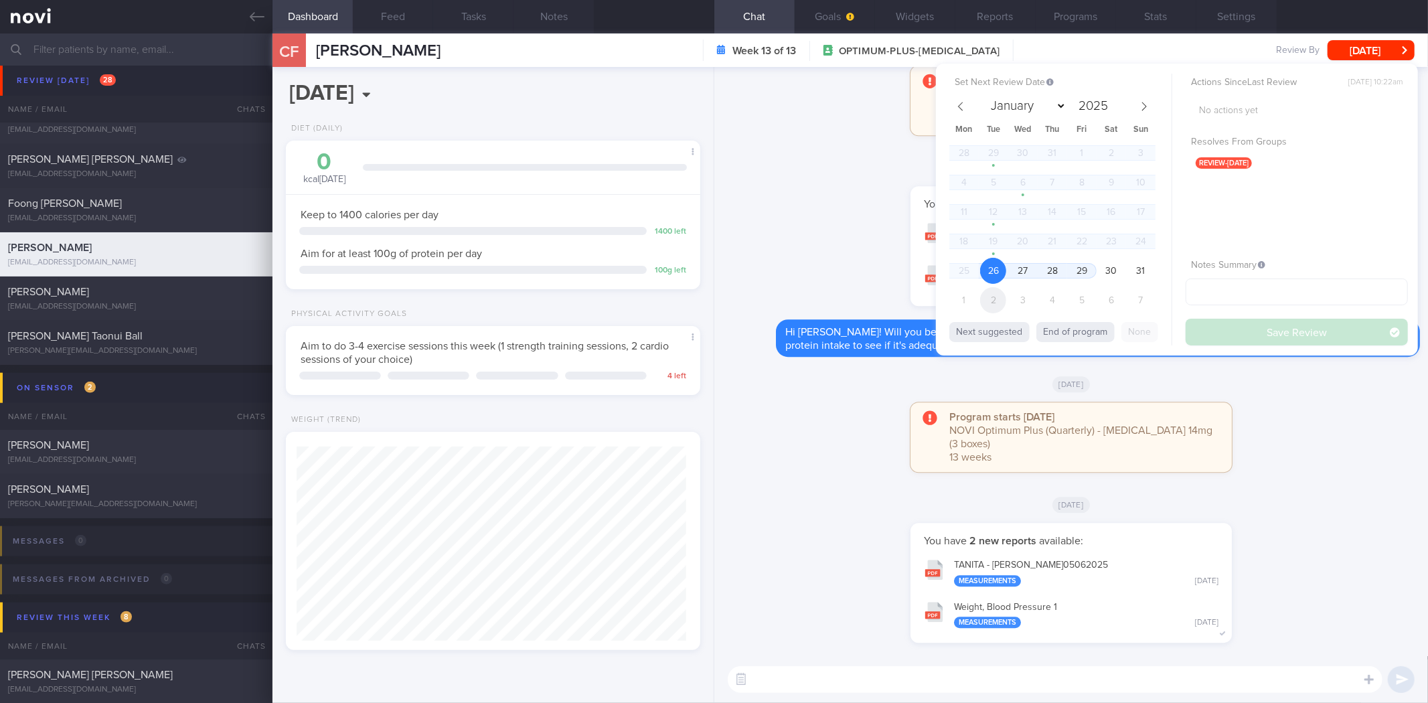
click at [992, 293] on span "2" at bounding box center [993, 300] width 26 height 26
select select "8"
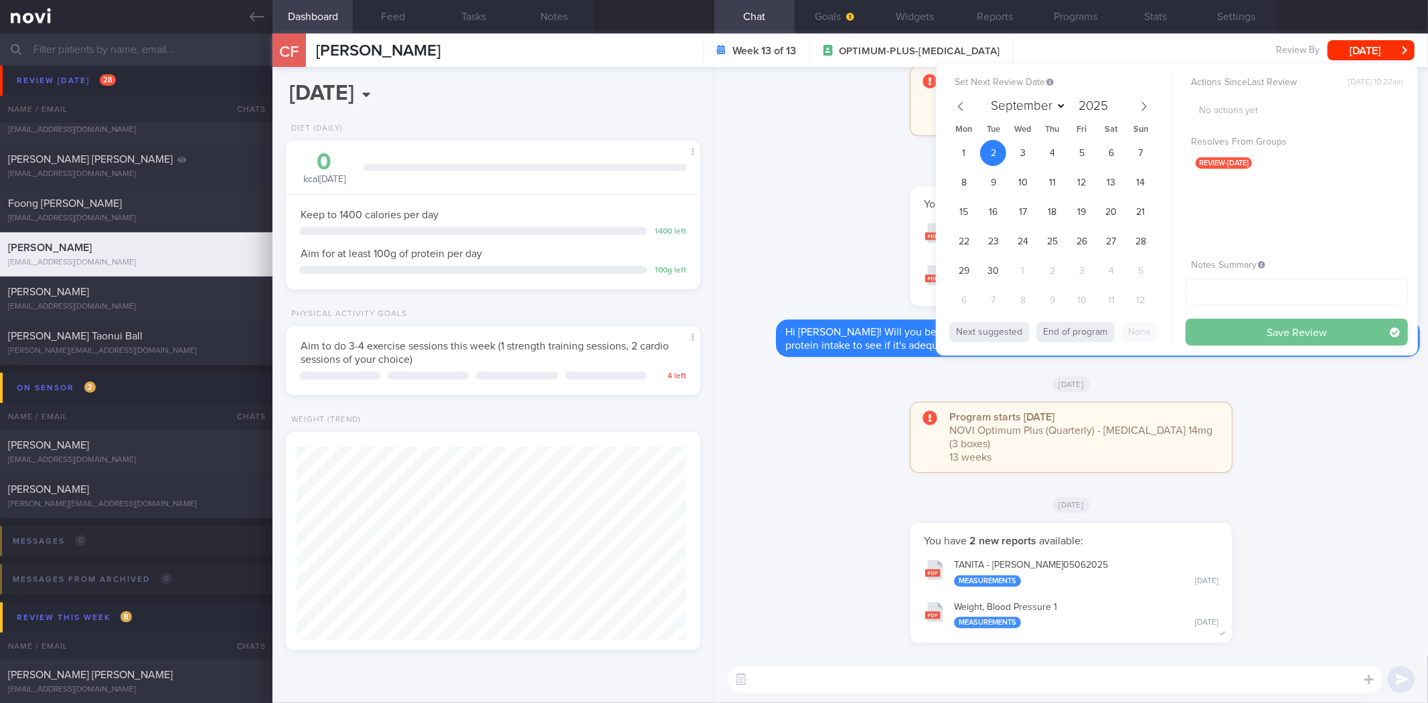
click at [1278, 330] on button "Save Review" at bounding box center [1297, 332] width 222 height 27
